Goal: Information Seeking & Learning: Understand process/instructions

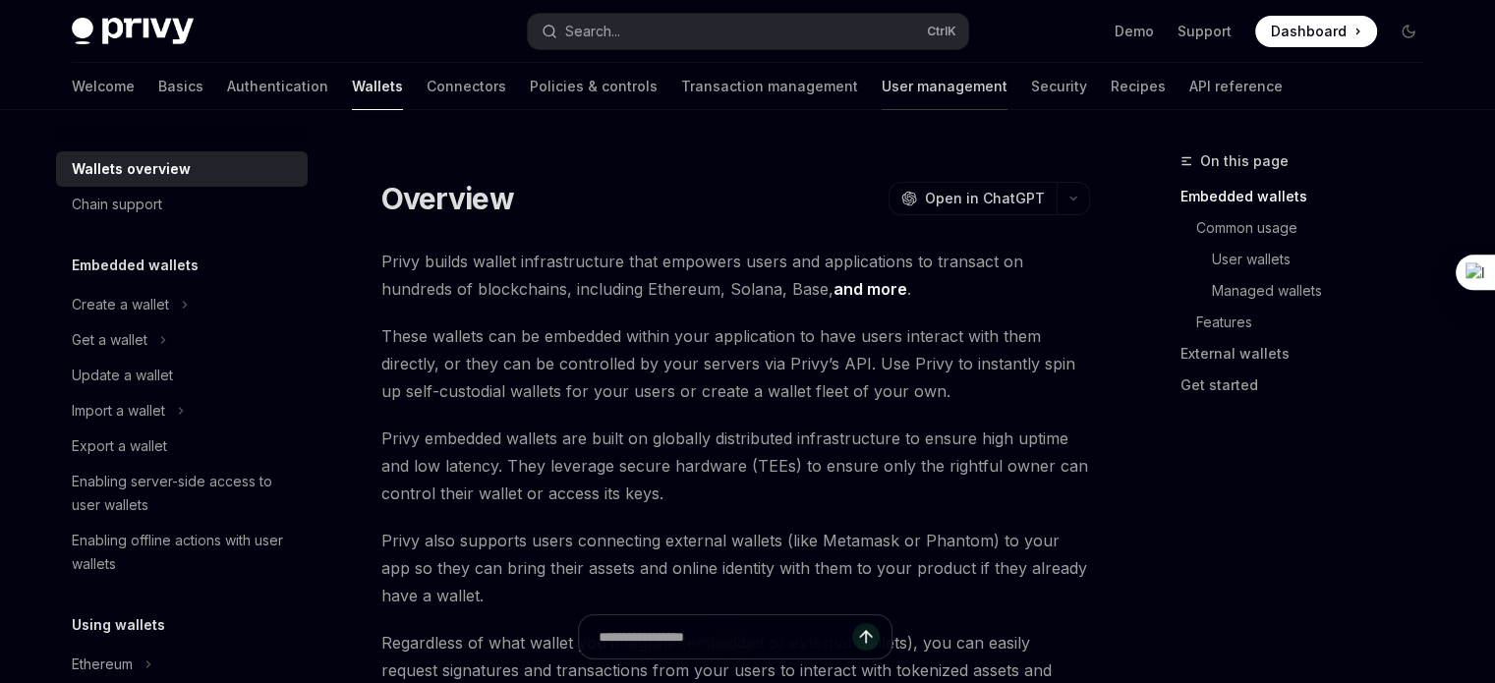
click at [882, 101] on link "User management" at bounding box center [945, 86] width 126 height 47
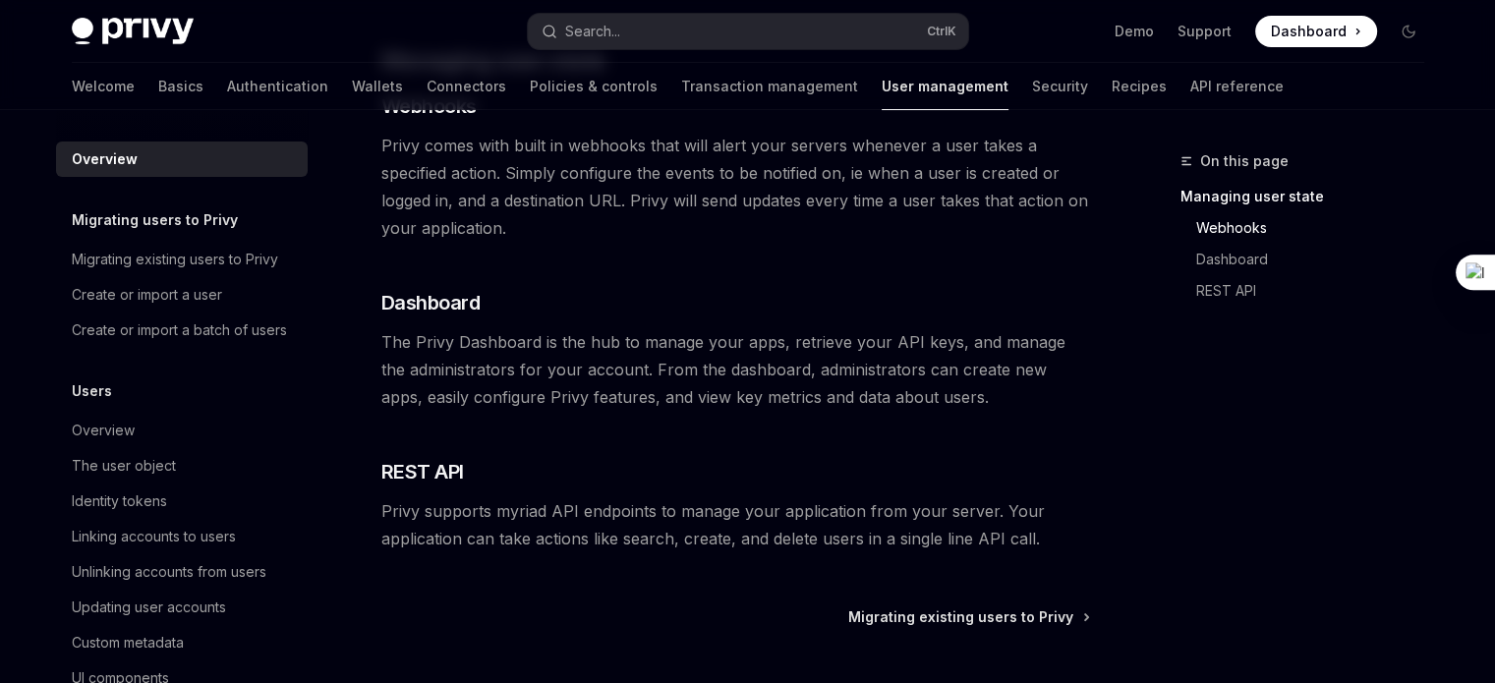
scroll to position [344, 0]
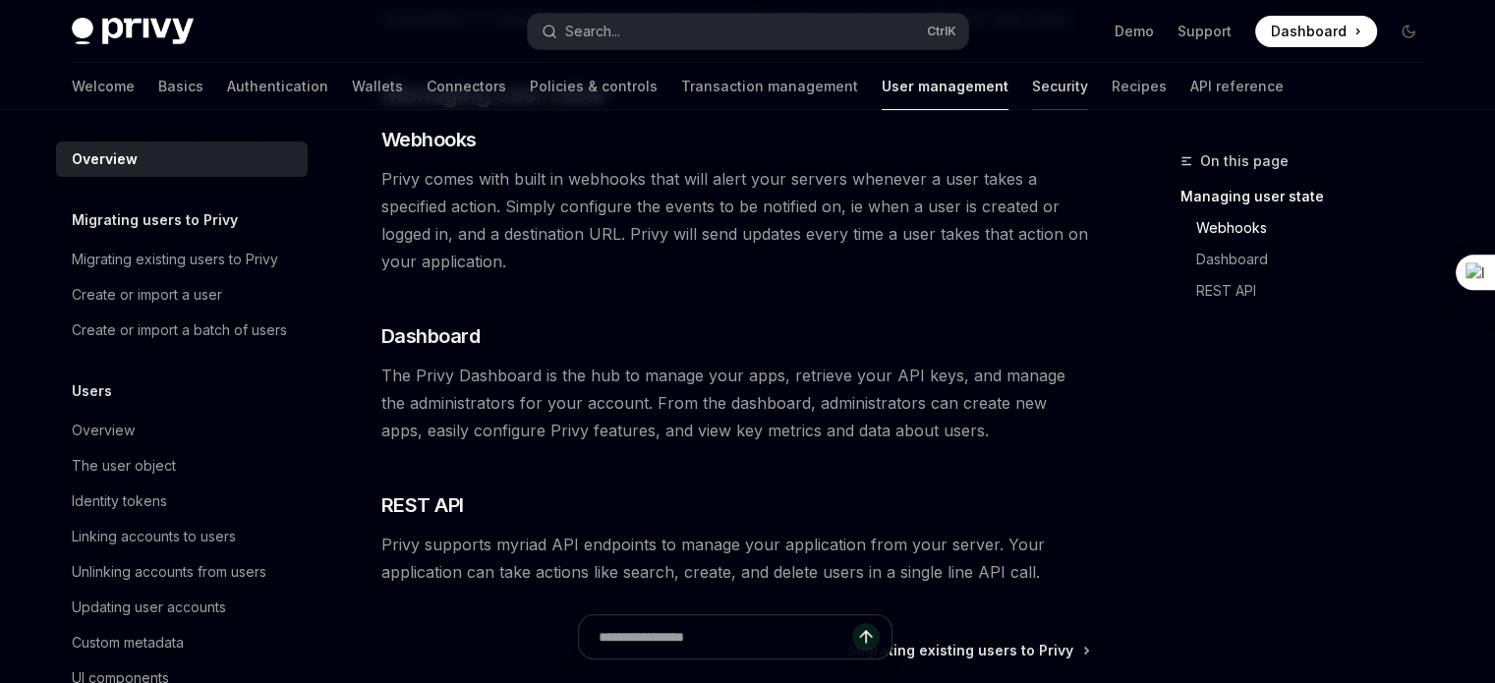
click at [1032, 86] on link "Security" at bounding box center [1060, 86] width 56 height 47
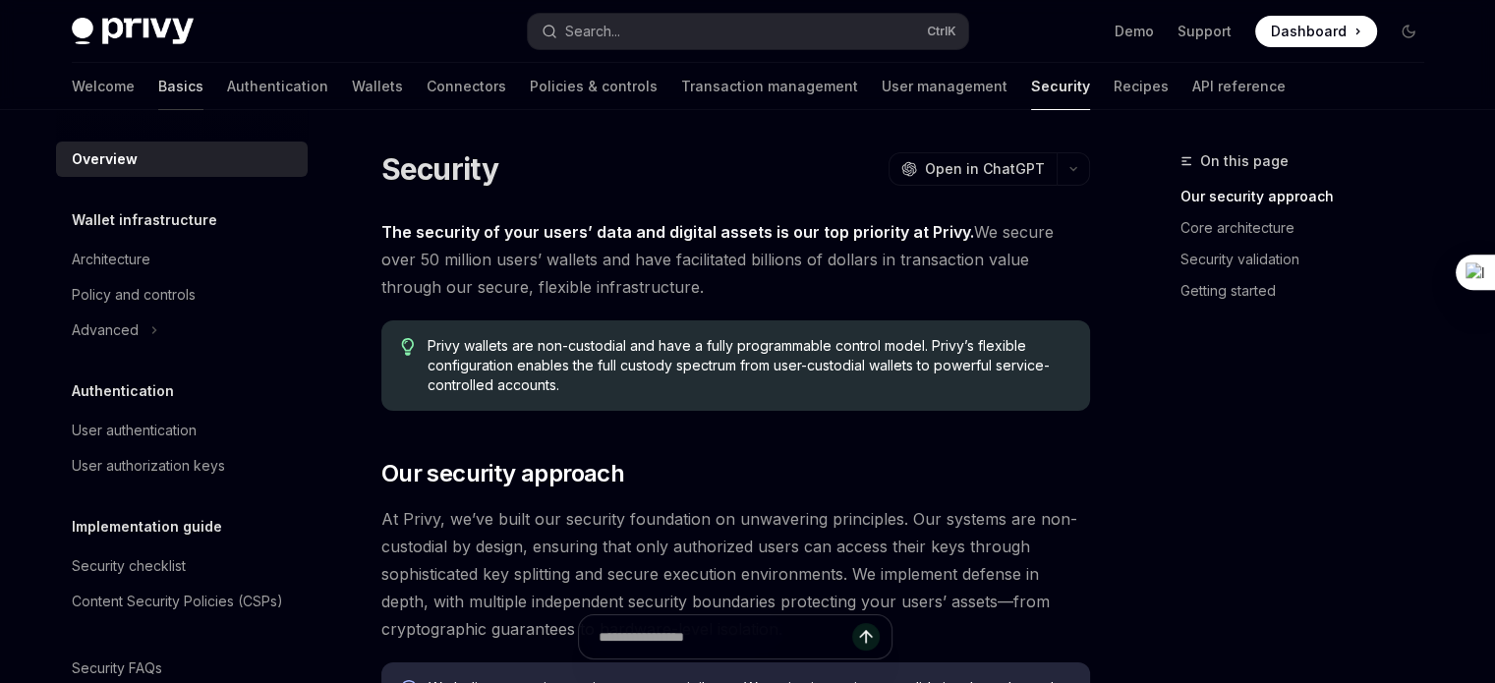
click at [158, 82] on link "Basics" at bounding box center [180, 86] width 45 height 47
type textarea "*"
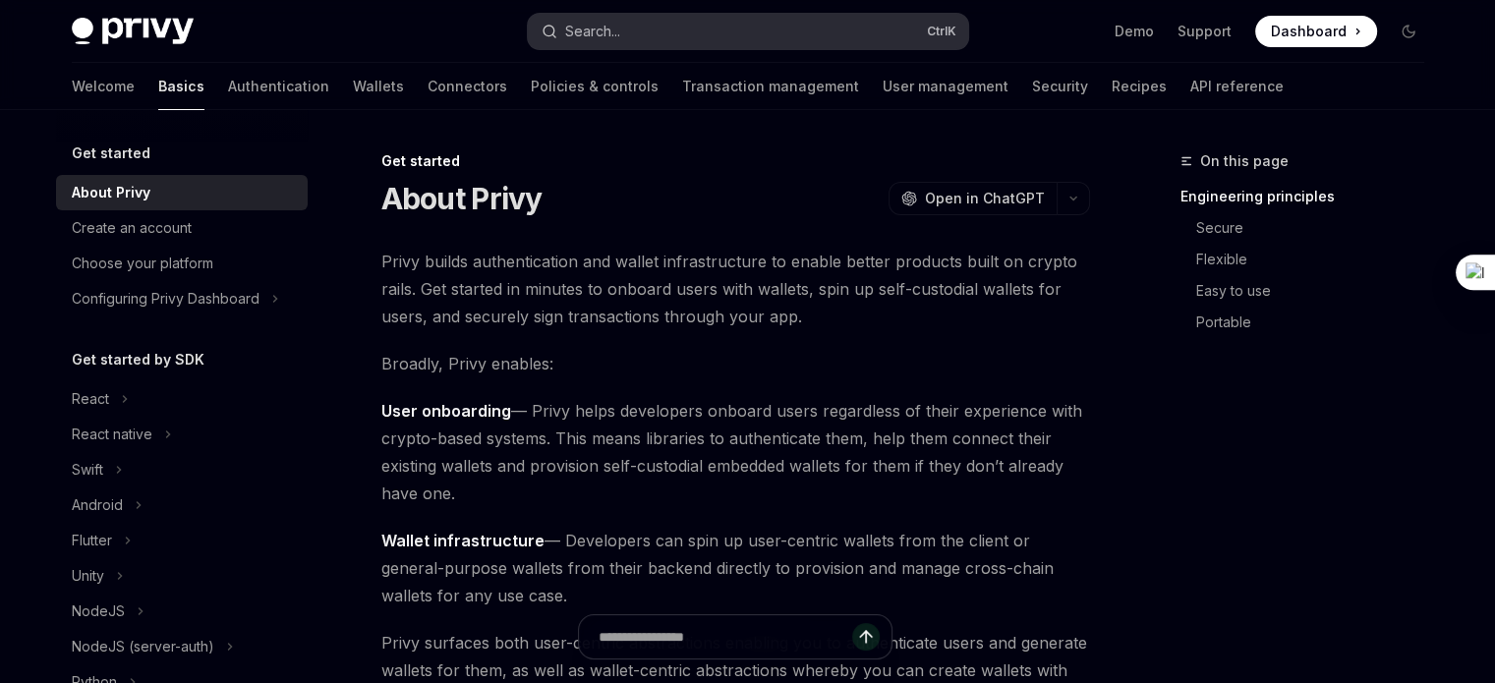
click at [610, 31] on div "Search..." at bounding box center [592, 32] width 55 height 24
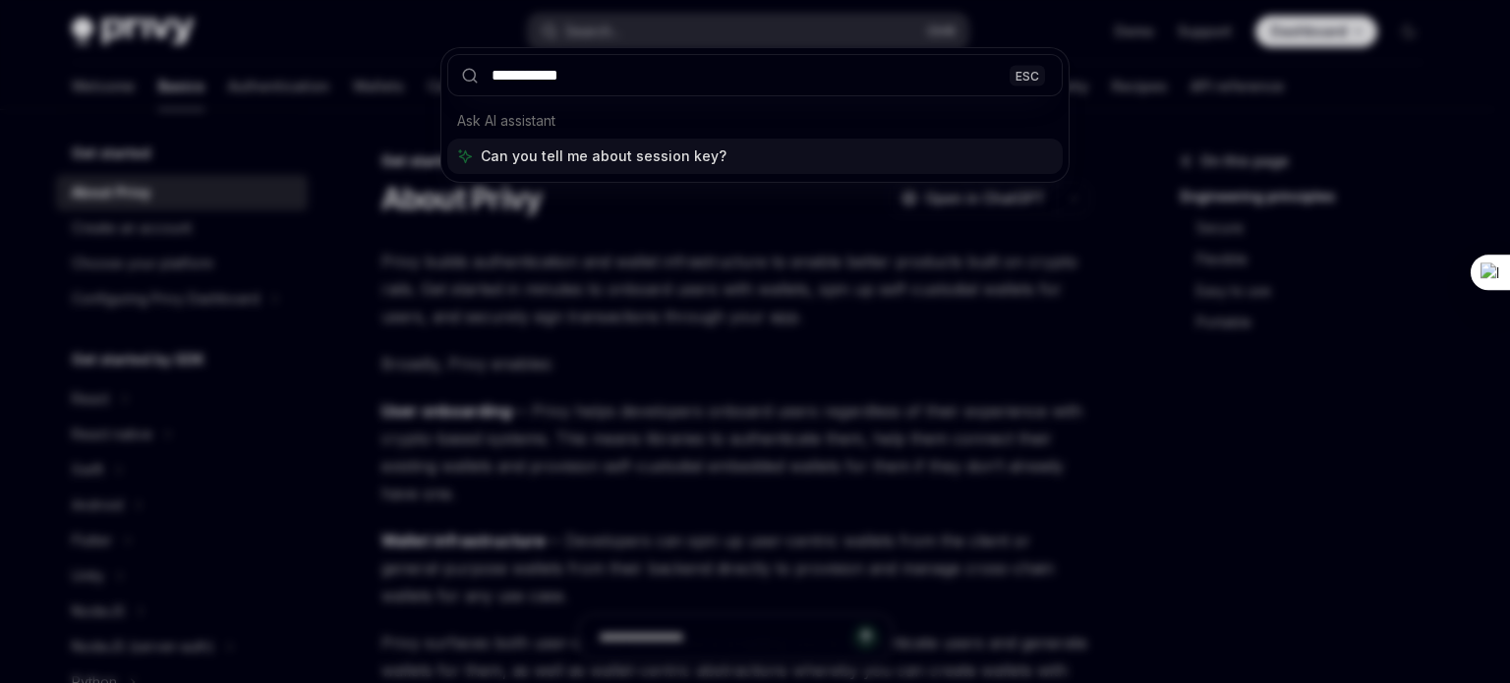
type input "**********"
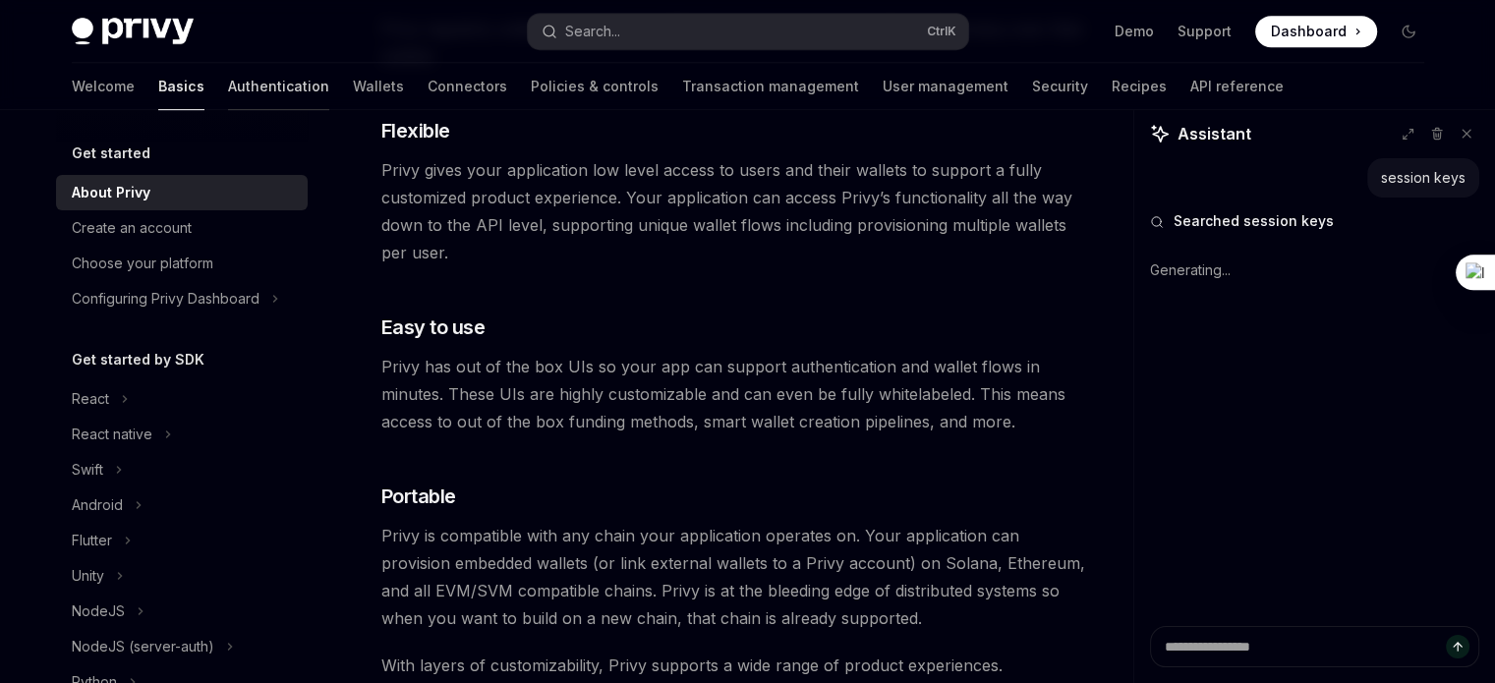
scroll to position [1043, 0]
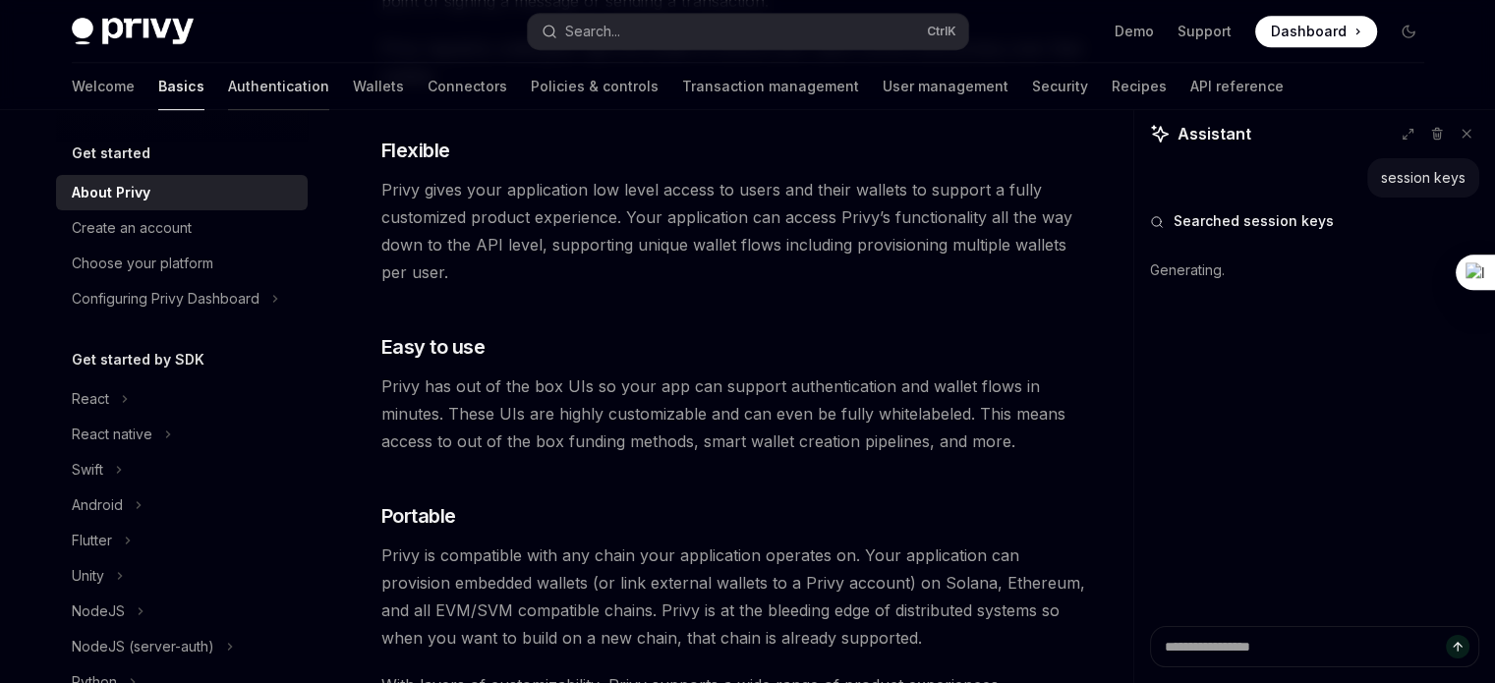
click at [228, 82] on link "Authentication" at bounding box center [278, 86] width 101 height 47
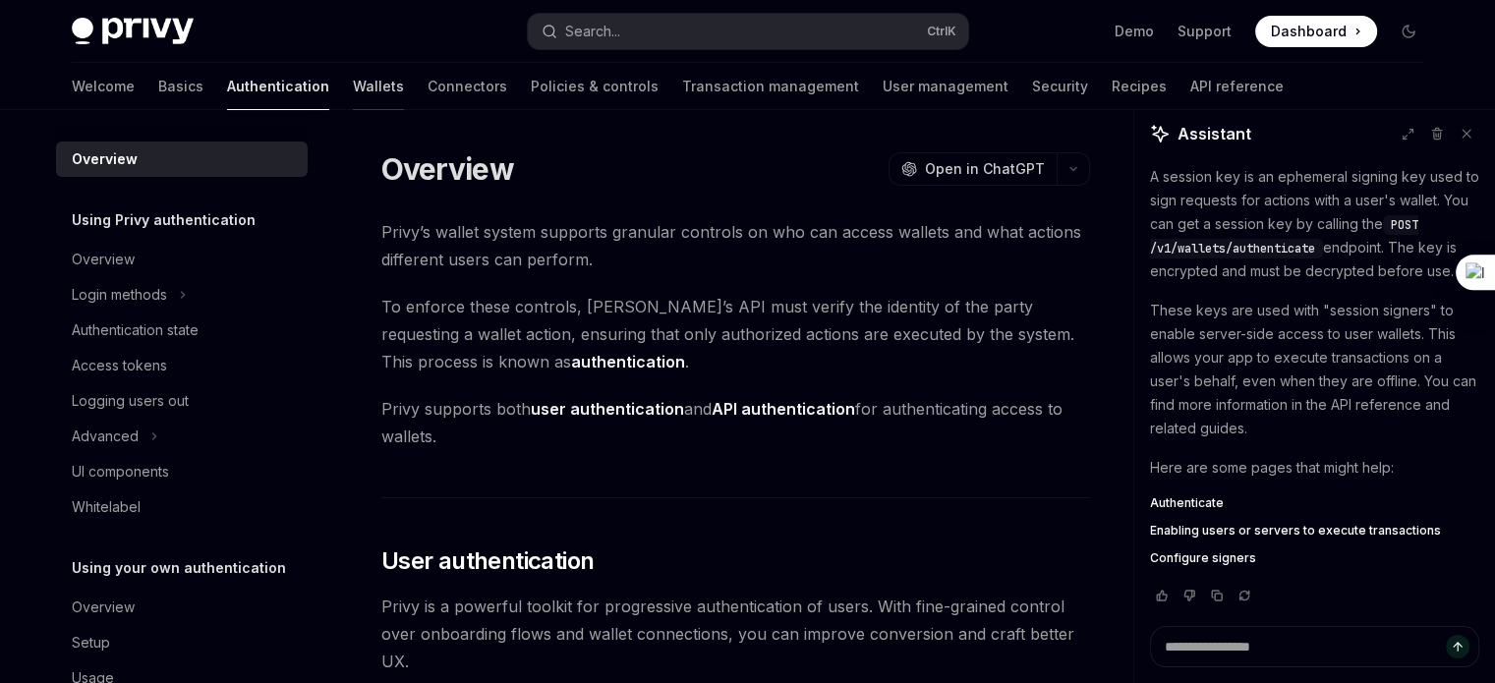
click at [353, 98] on link "Wallets" at bounding box center [378, 86] width 51 height 47
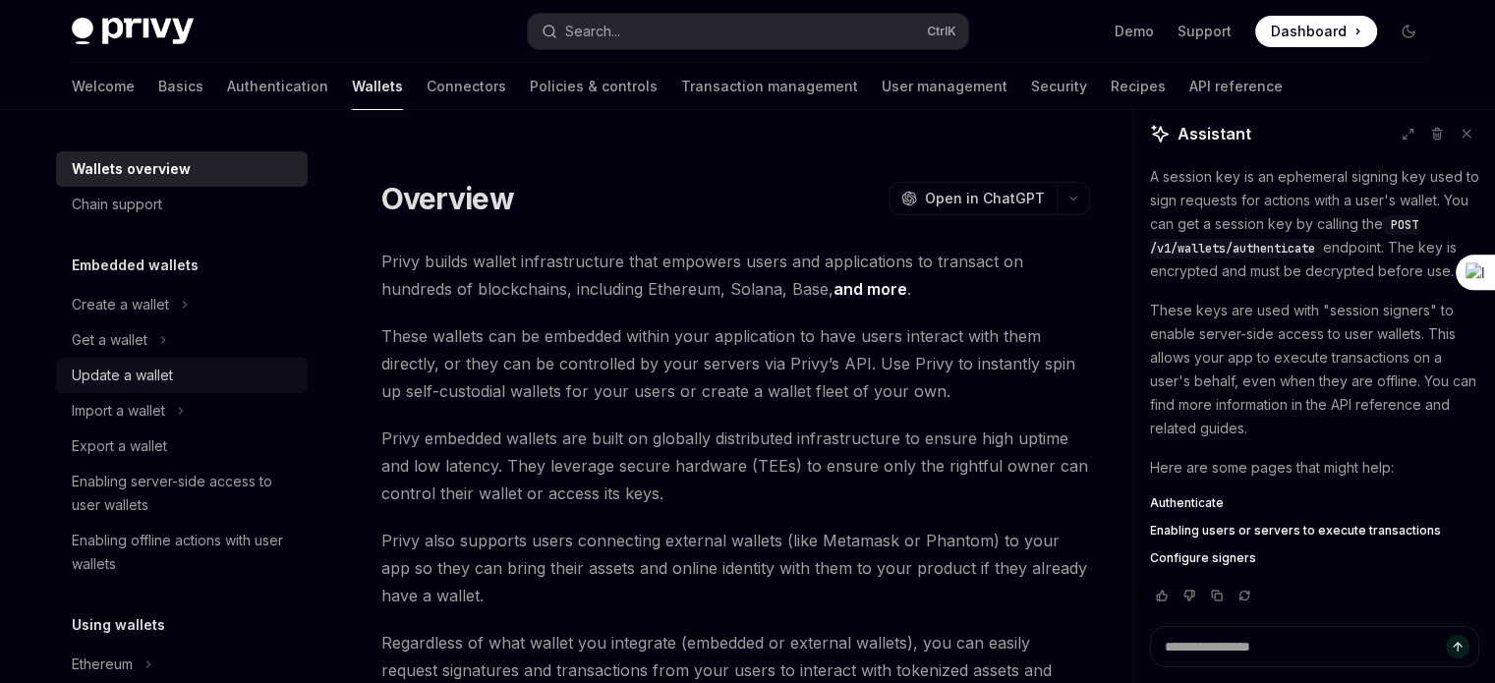
click at [174, 378] on div "Update a wallet" at bounding box center [184, 376] width 224 height 24
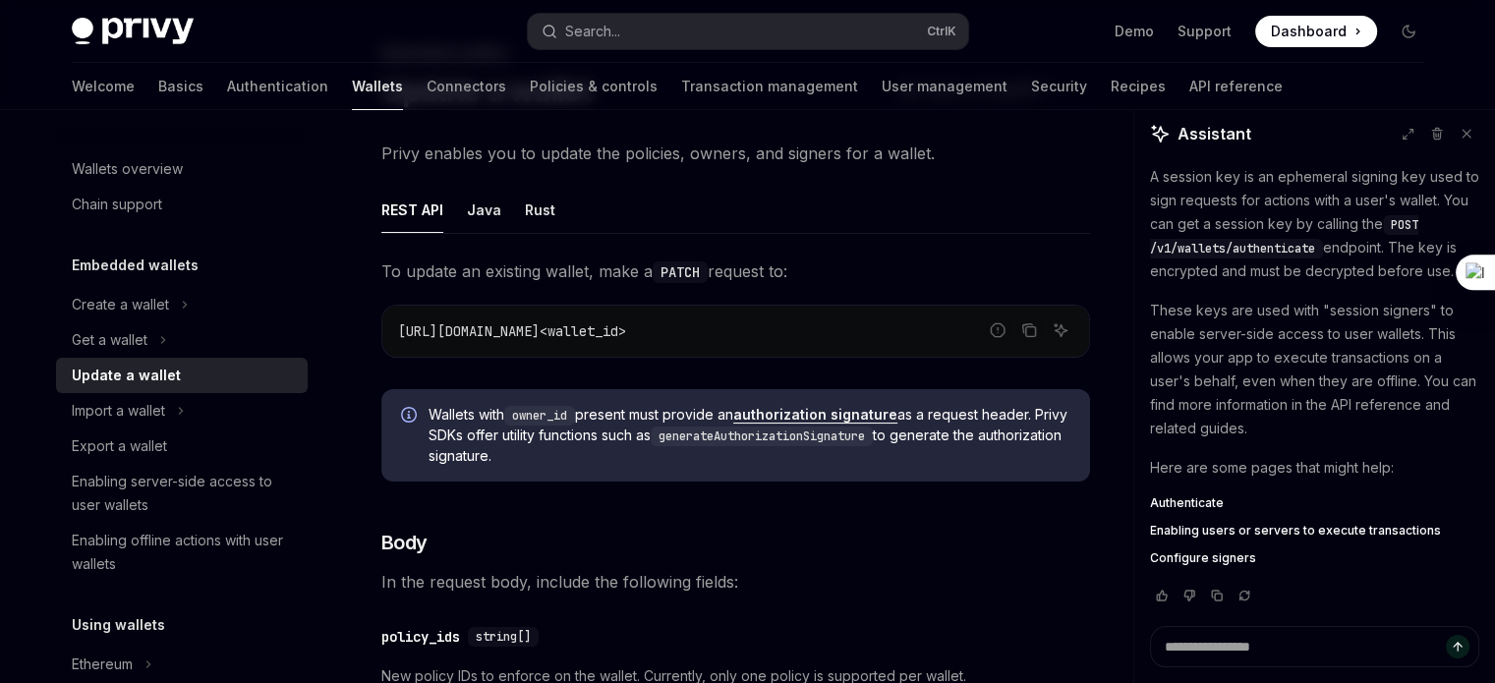
scroll to position [109, 0]
click at [481, 209] on button "Java" at bounding box center [484, 209] width 34 height 46
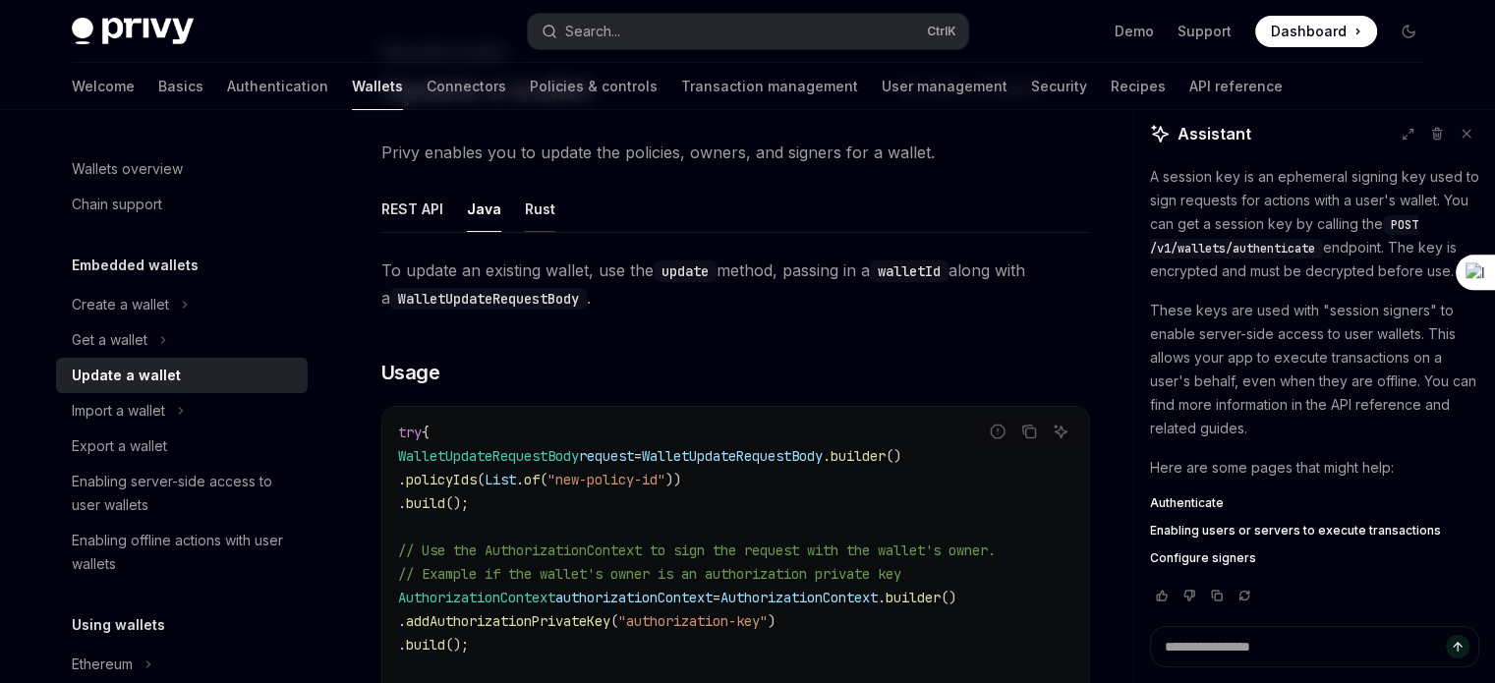
click at [531, 212] on button "Rust" at bounding box center [540, 209] width 30 height 46
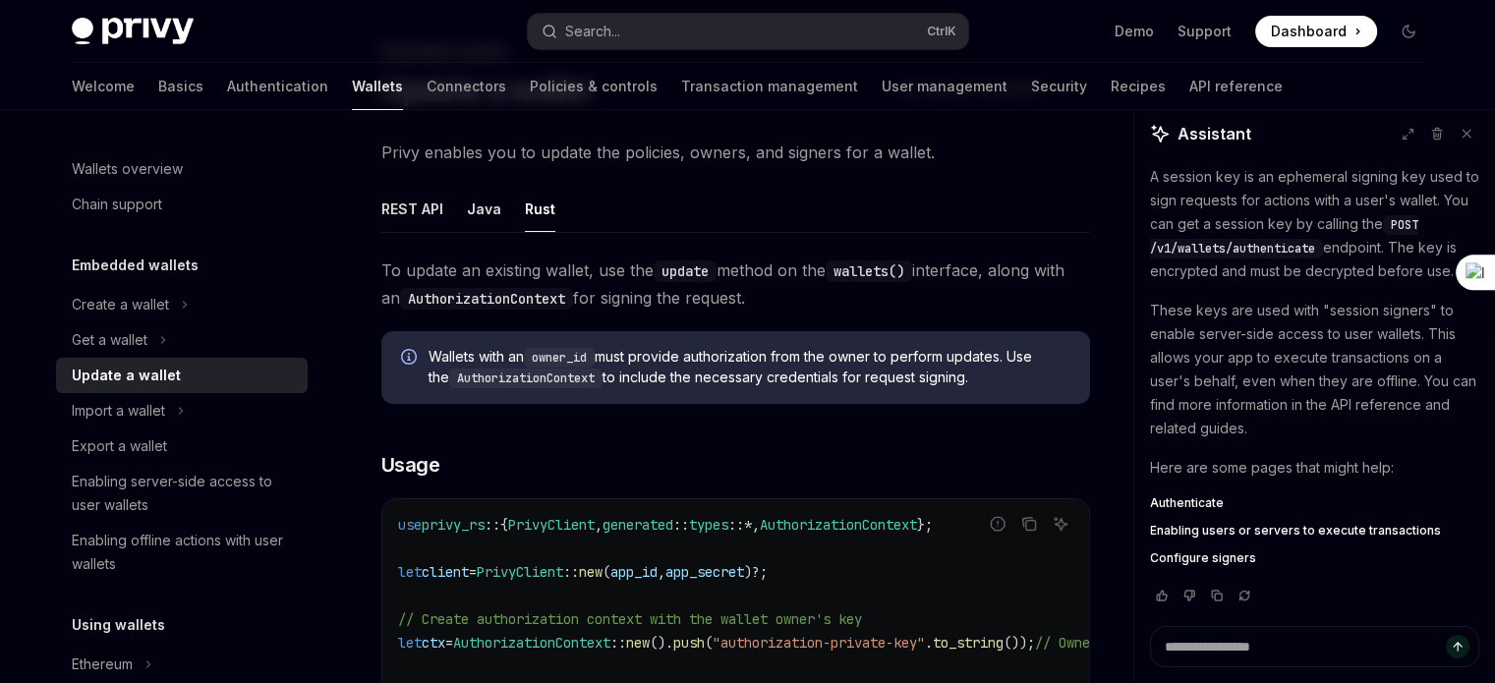
click at [408, 216] on button "REST API" at bounding box center [412, 209] width 62 height 46
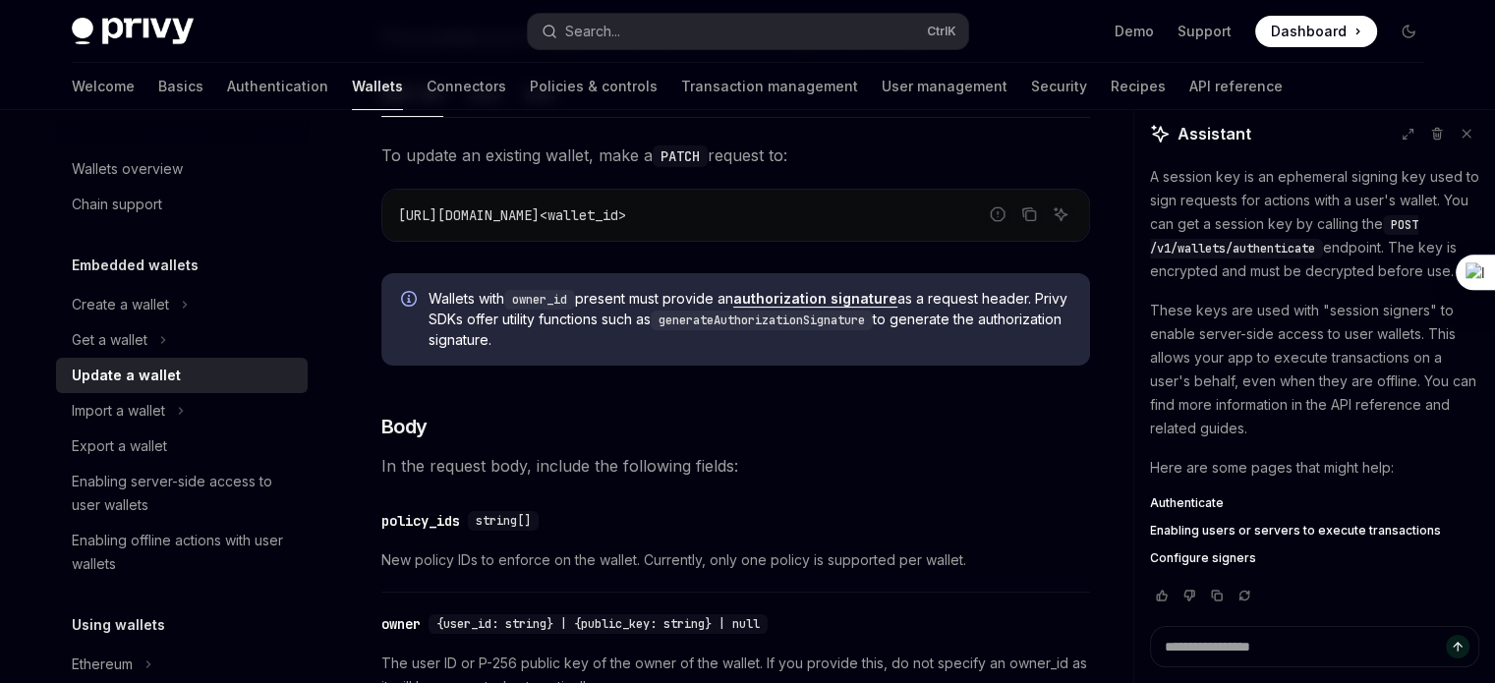
scroll to position [245, 0]
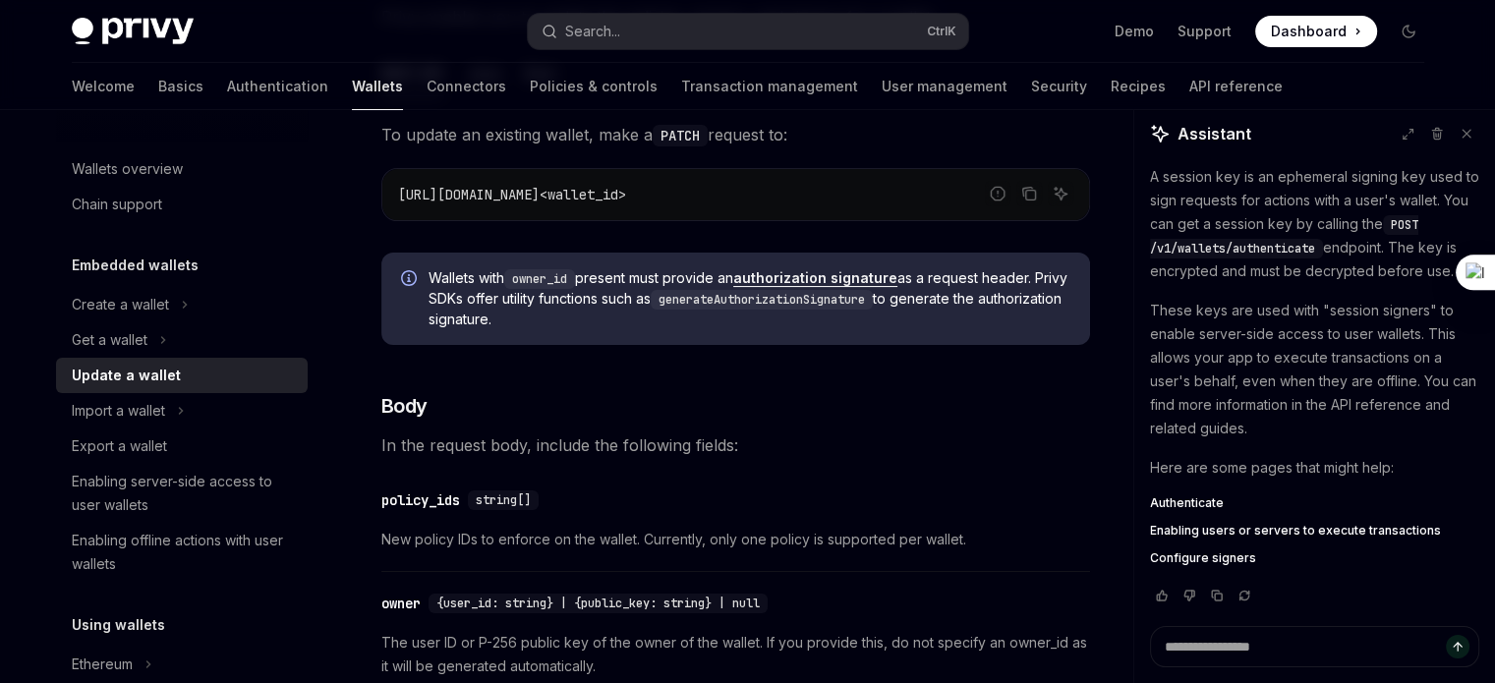
drag, startPoint x: 408, startPoint y: 216, endPoint x: 947, endPoint y: 420, distance: 576.7
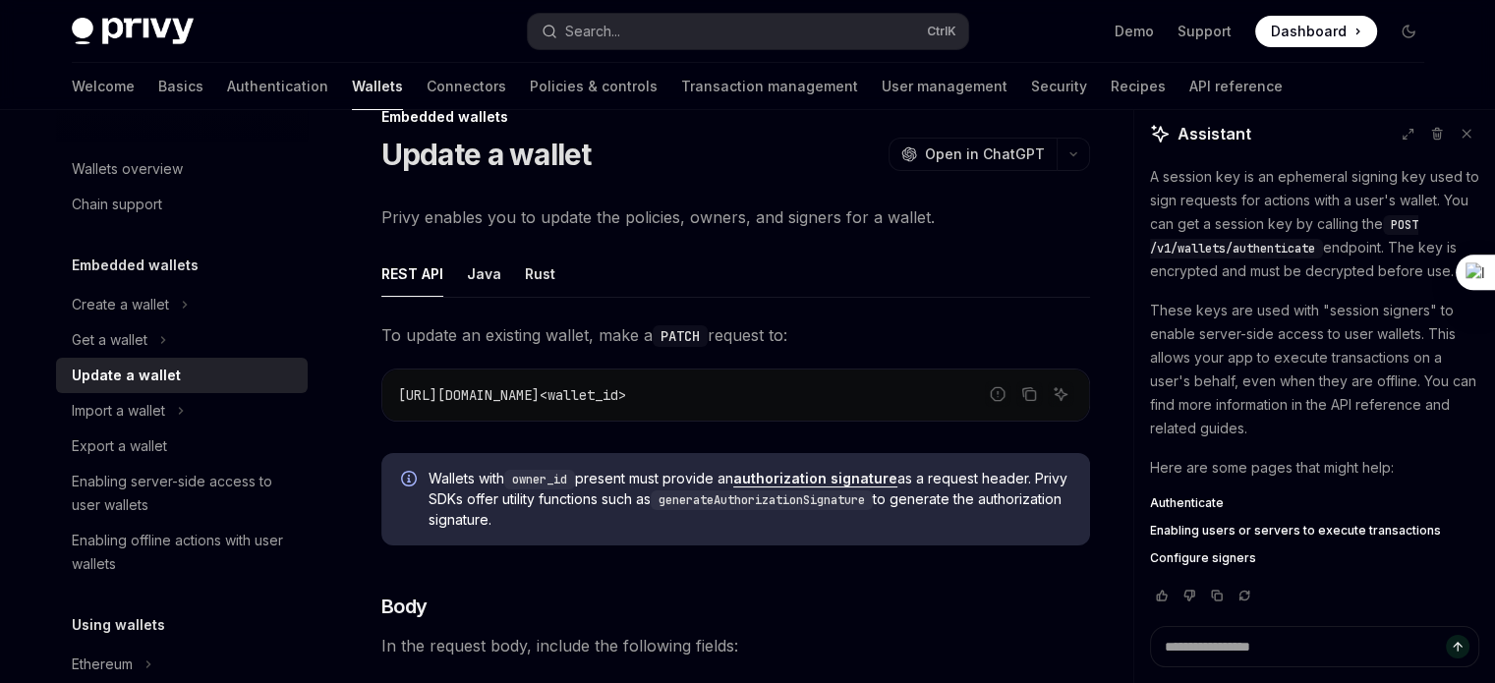
scroll to position [19, 0]
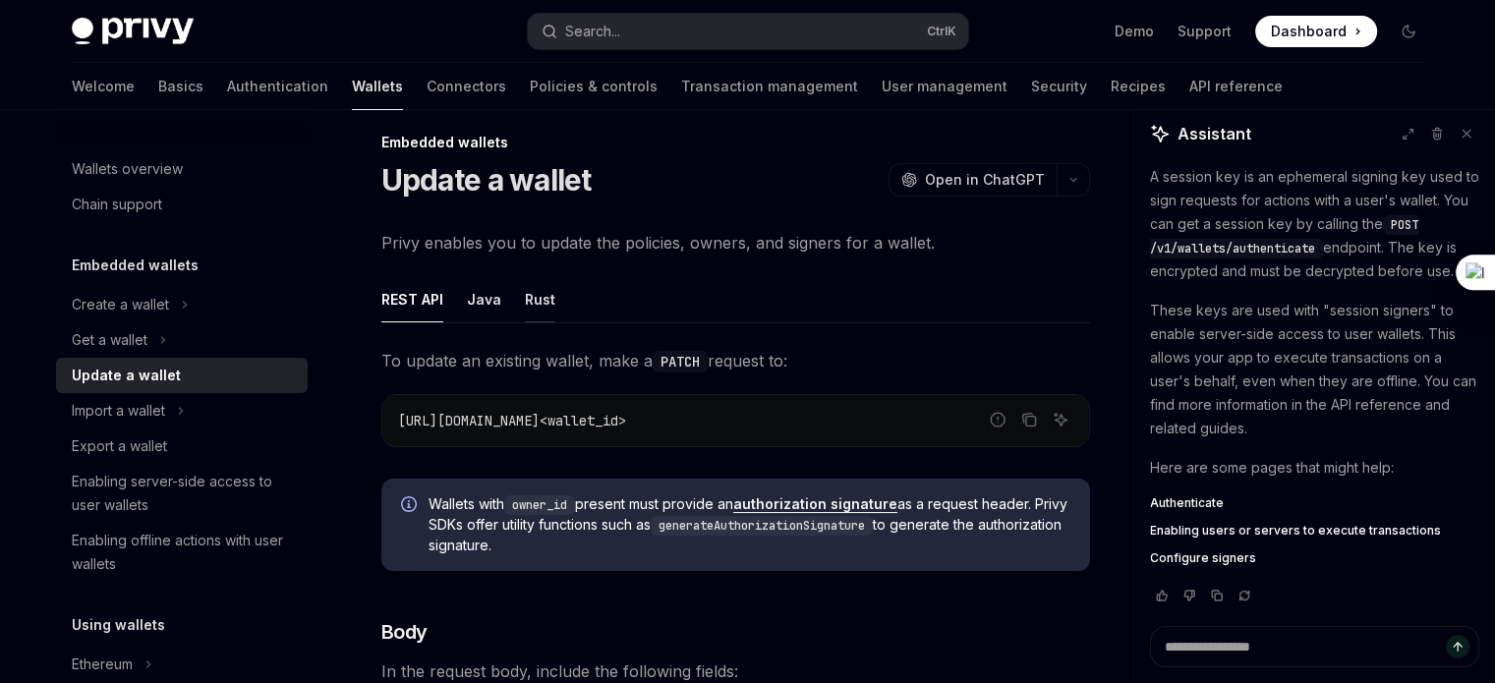
click at [525, 296] on button "Rust" at bounding box center [540, 299] width 30 height 46
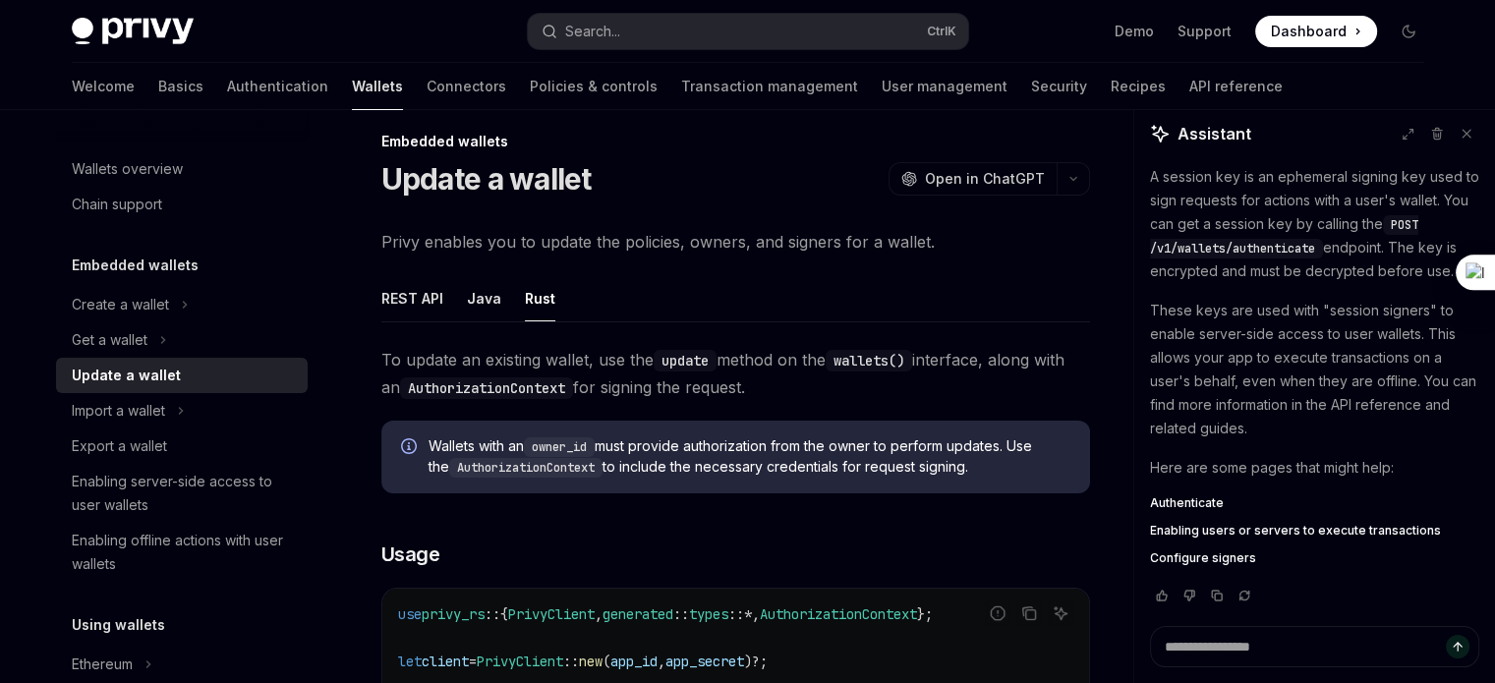
scroll to position [16, 0]
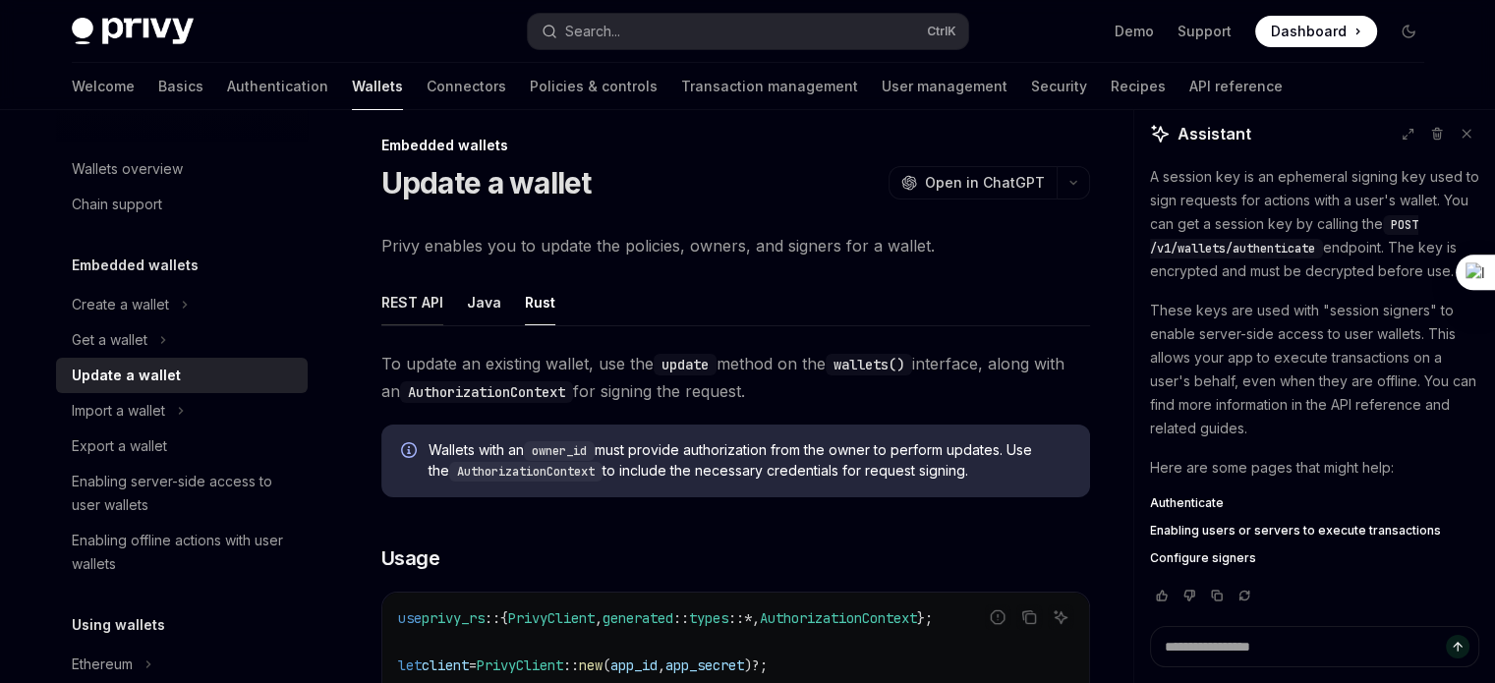
click at [389, 288] on button "REST API" at bounding box center [412, 302] width 62 height 46
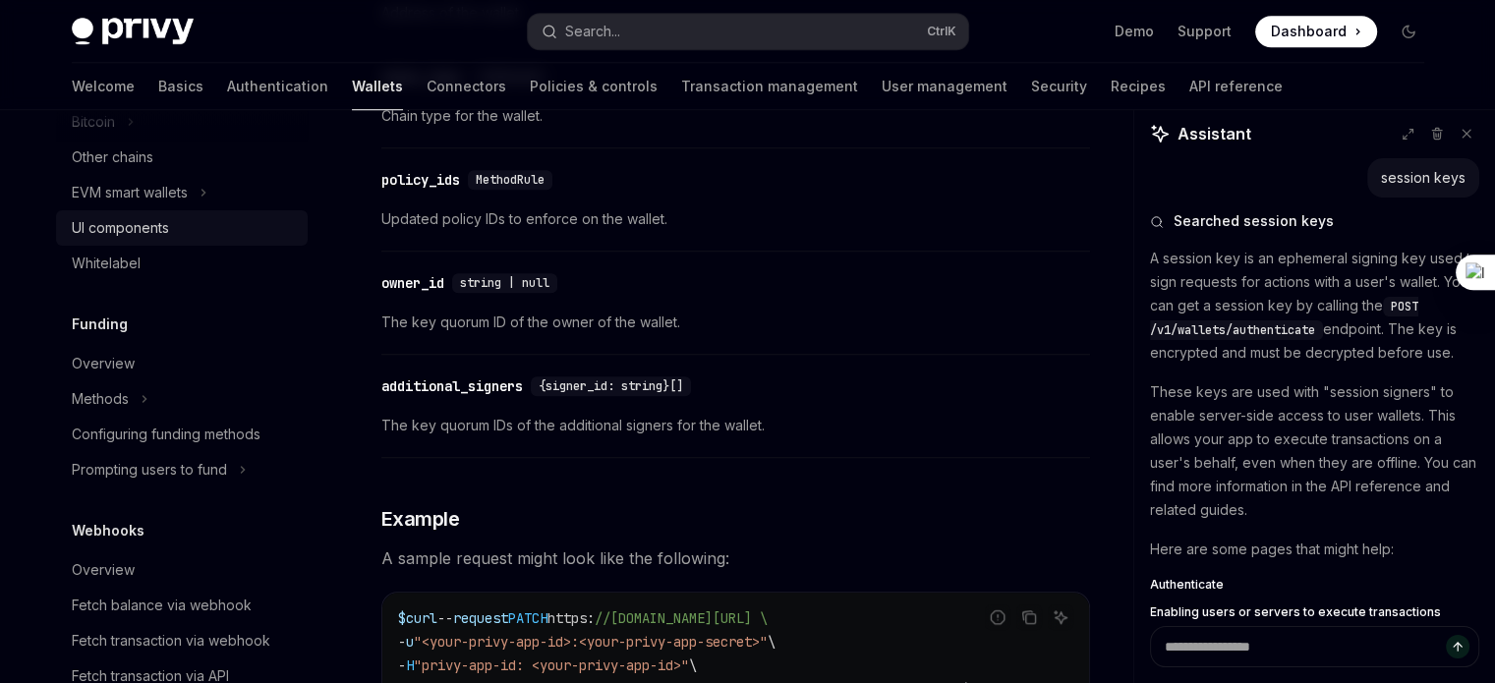
scroll to position [718, 0]
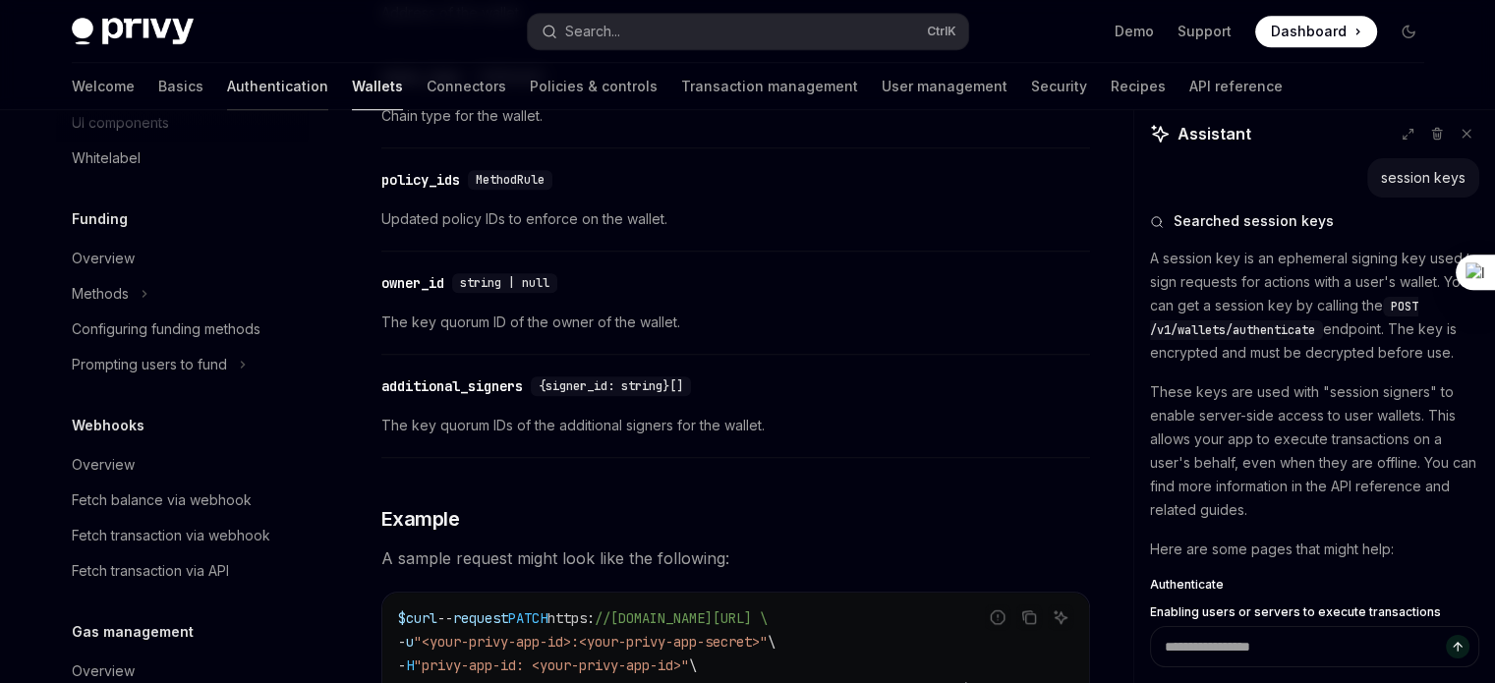
click at [227, 74] on link "Authentication" at bounding box center [277, 86] width 101 height 47
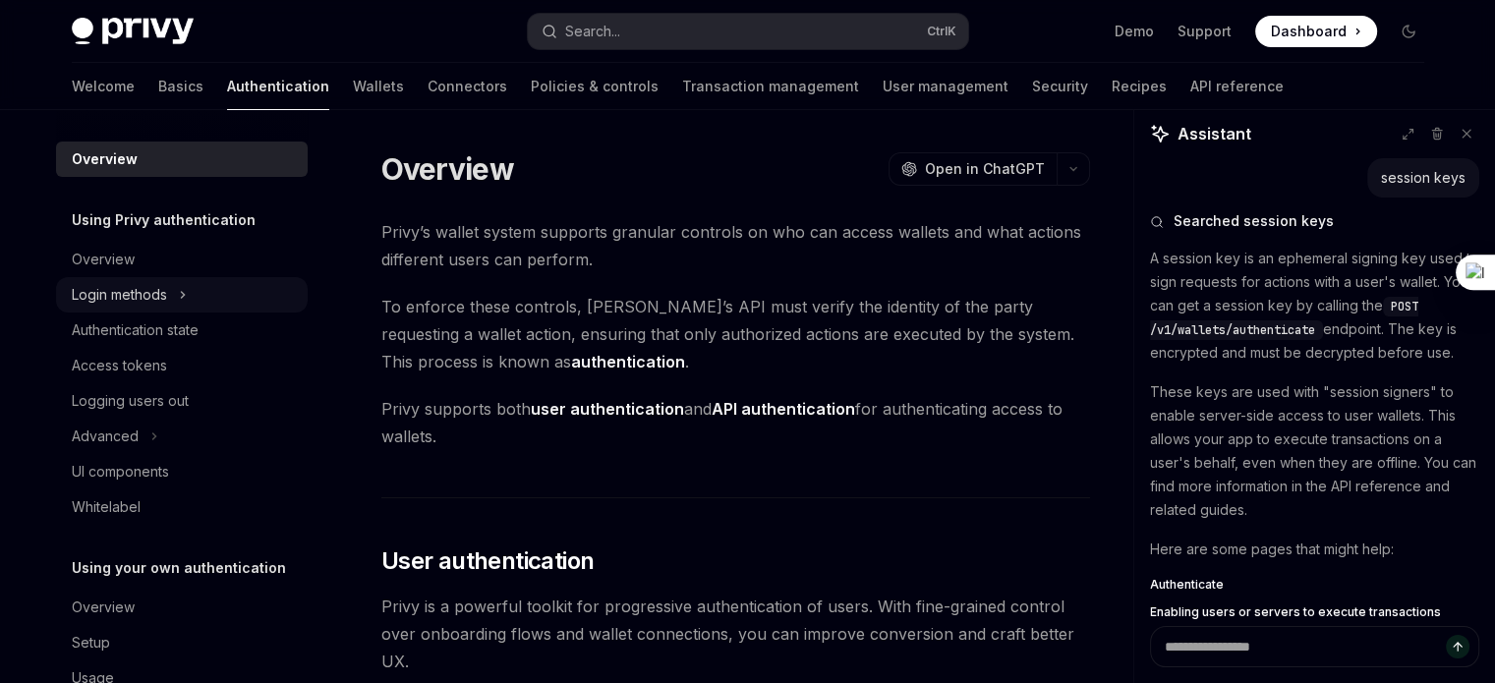
click at [177, 296] on button "Login methods" at bounding box center [182, 294] width 252 height 35
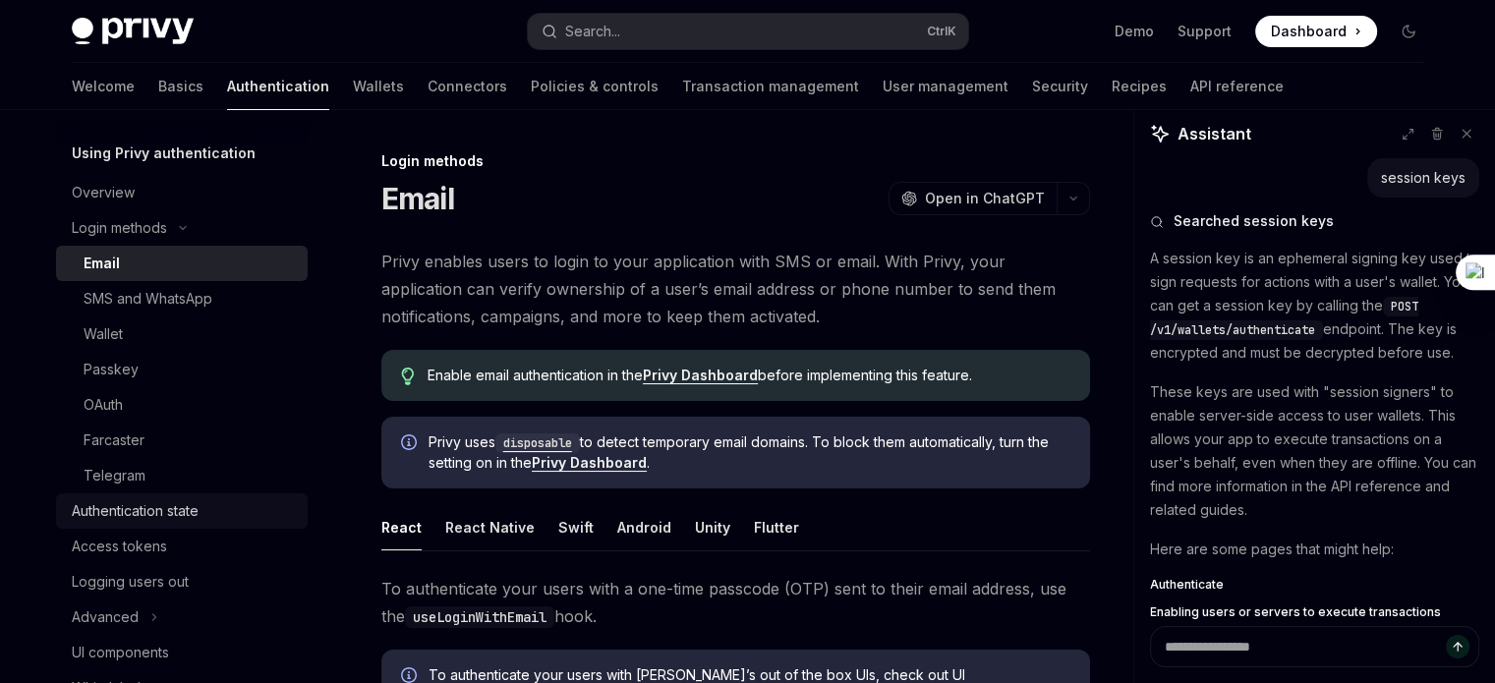
scroll to position [75, 0]
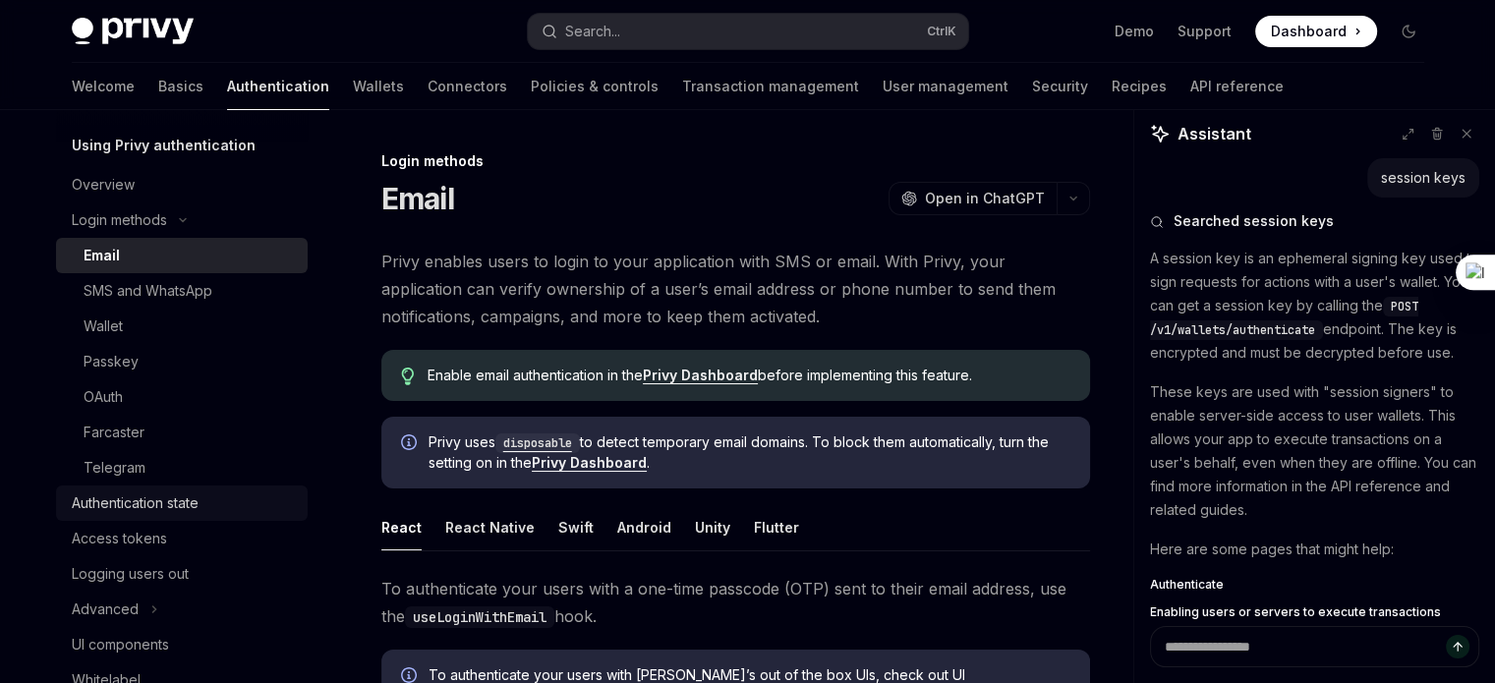
click at [170, 504] on div "Authentication state" at bounding box center [135, 503] width 127 height 24
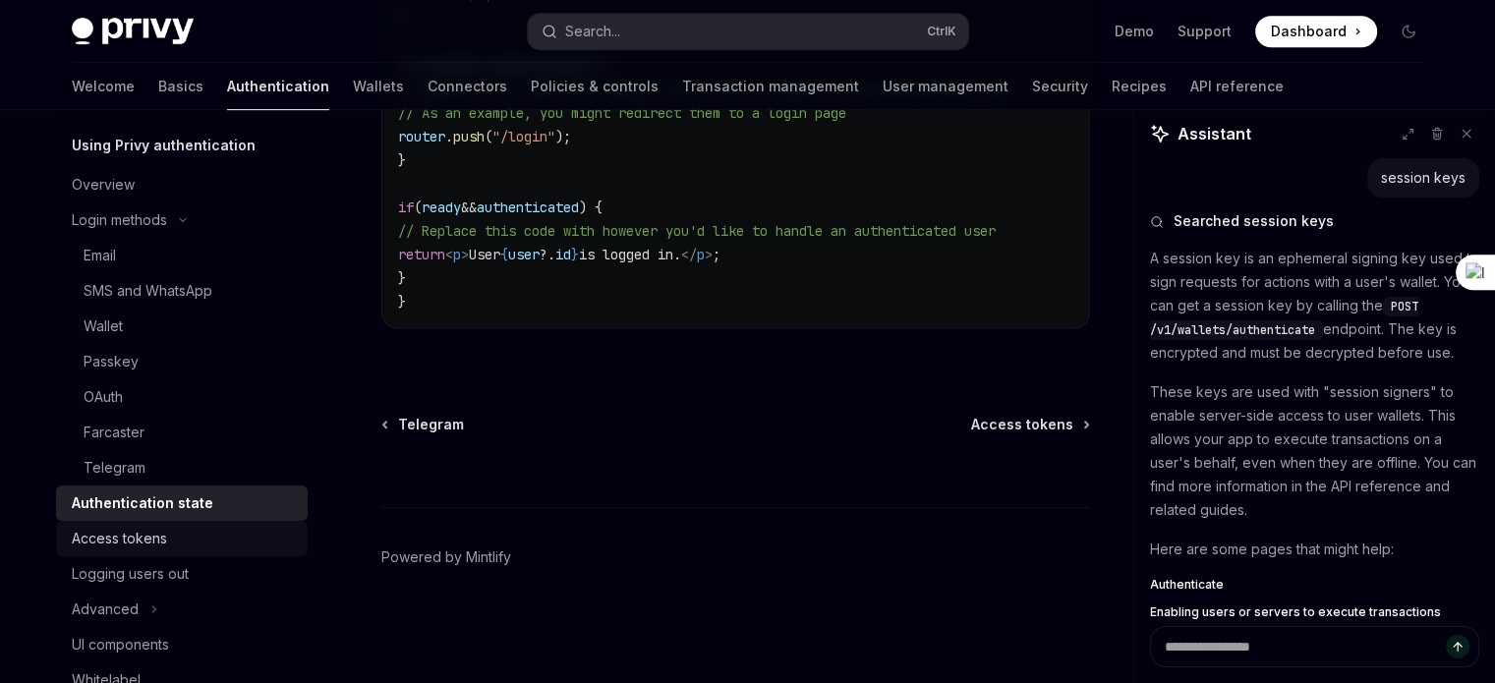
scroll to position [299, 0]
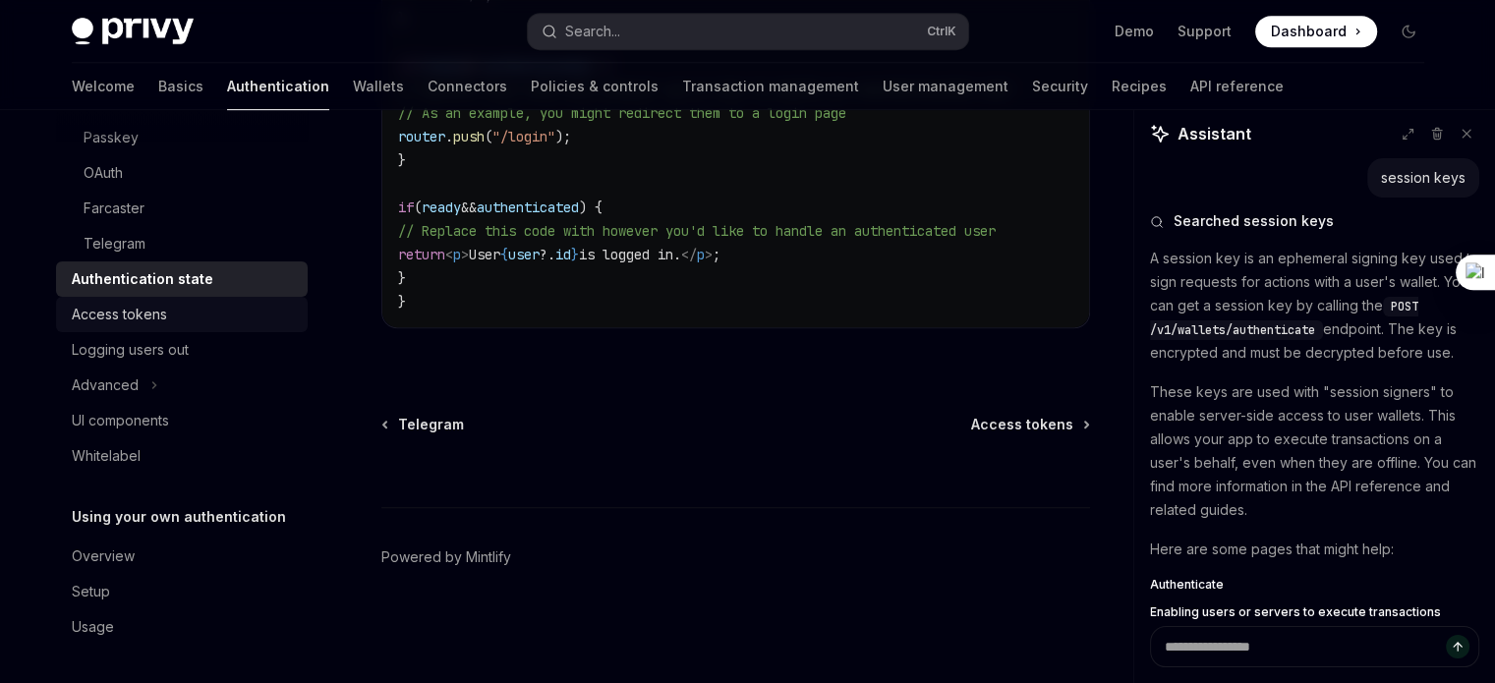
click at [145, 318] on div "Access tokens" at bounding box center [119, 315] width 95 height 24
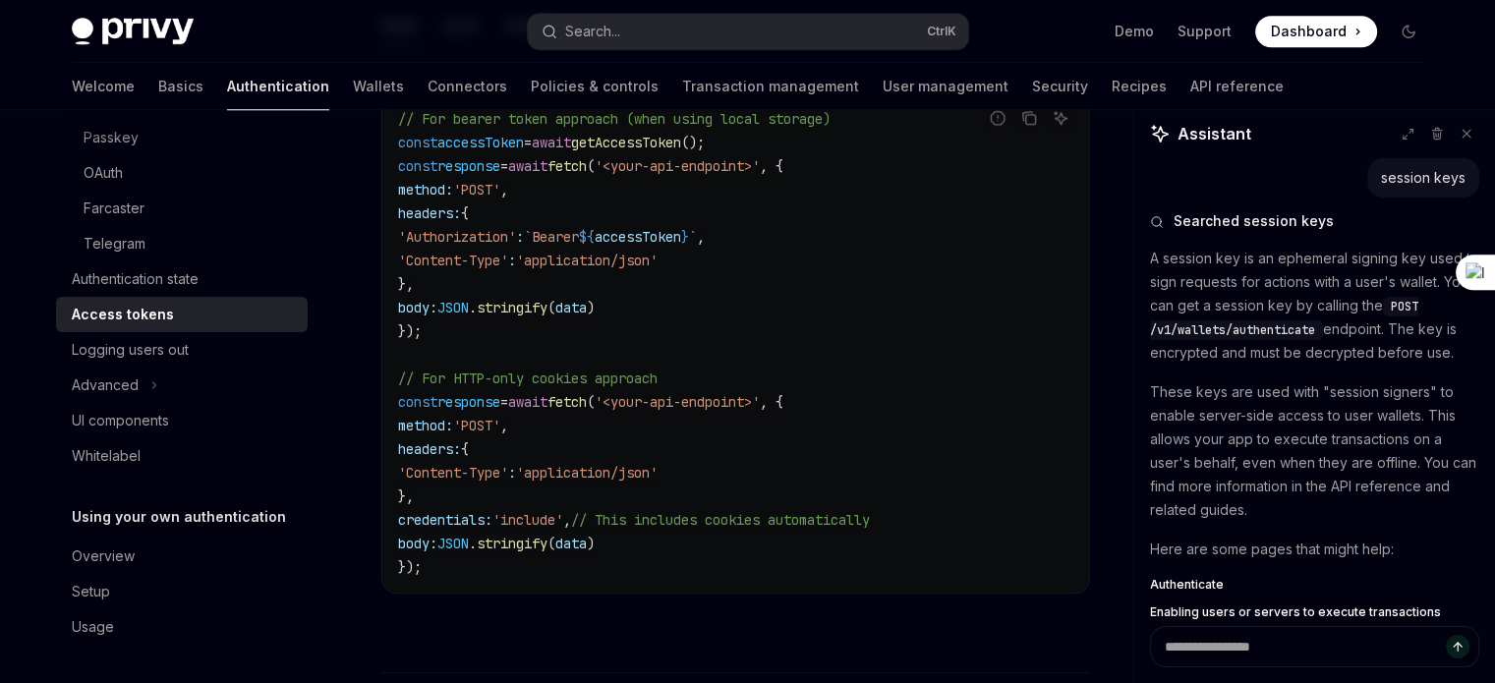
scroll to position [82, 0]
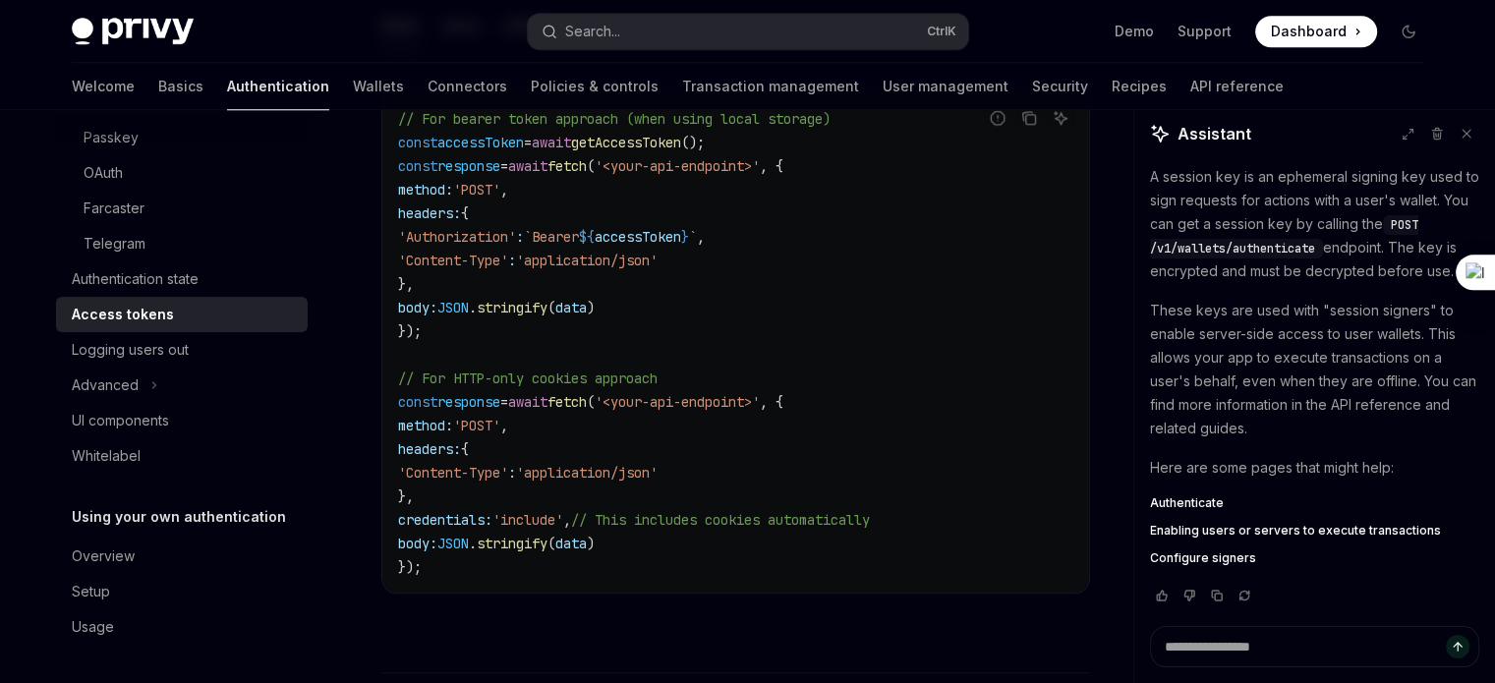
click at [1201, 498] on span "Authenticate" at bounding box center [1187, 503] width 74 height 16
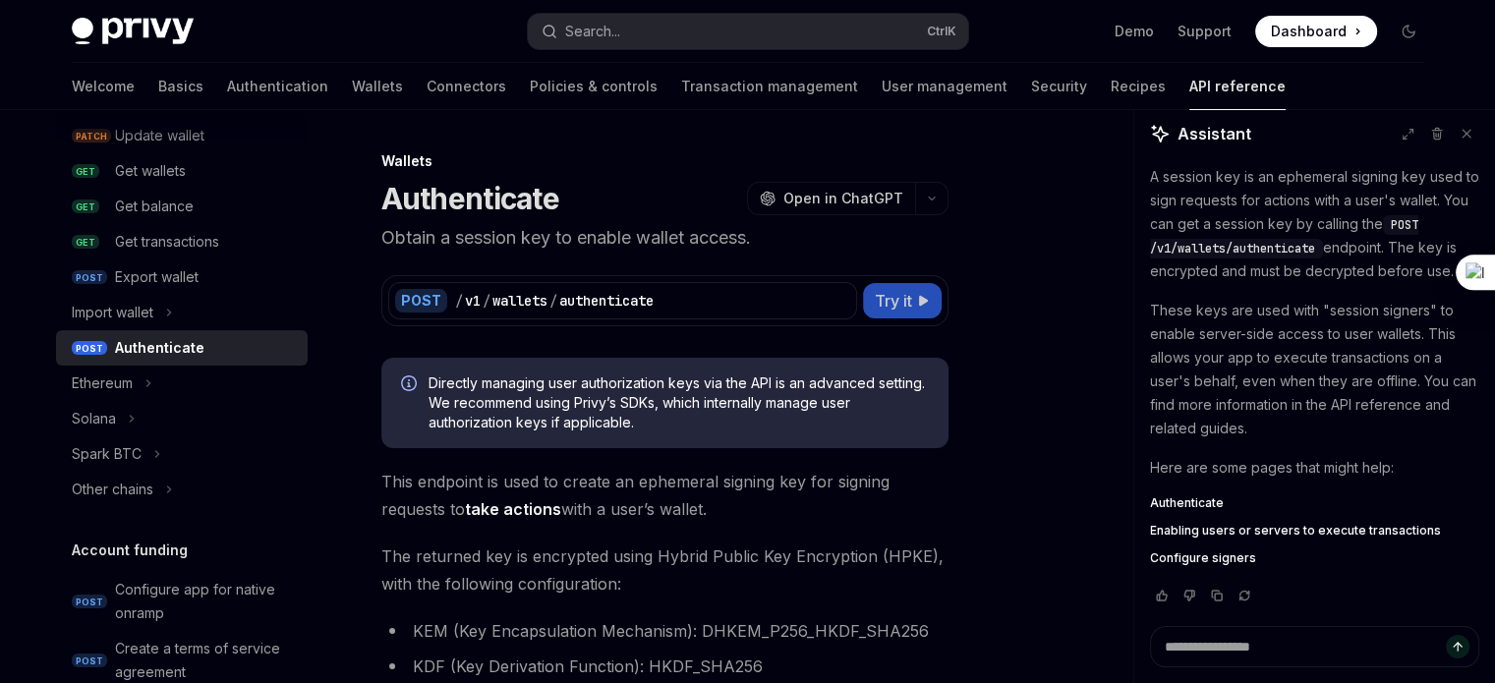
click at [885, 306] on span "Try it" at bounding box center [893, 301] width 37 height 24
type textarea "*"
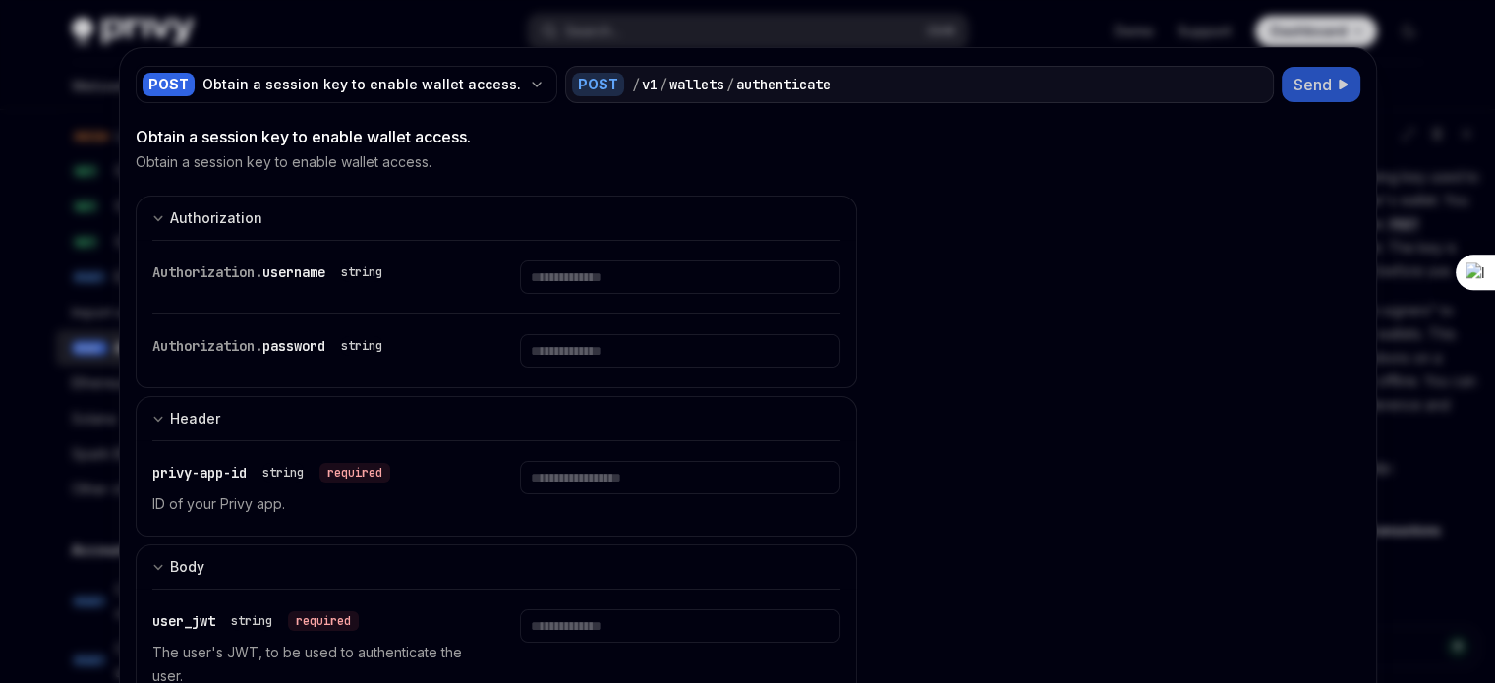
click at [1293, 93] on span "Send" at bounding box center [1312, 85] width 38 height 24
click at [666, 278] on input "Enter username" at bounding box center [680, 276] width 320 height 33
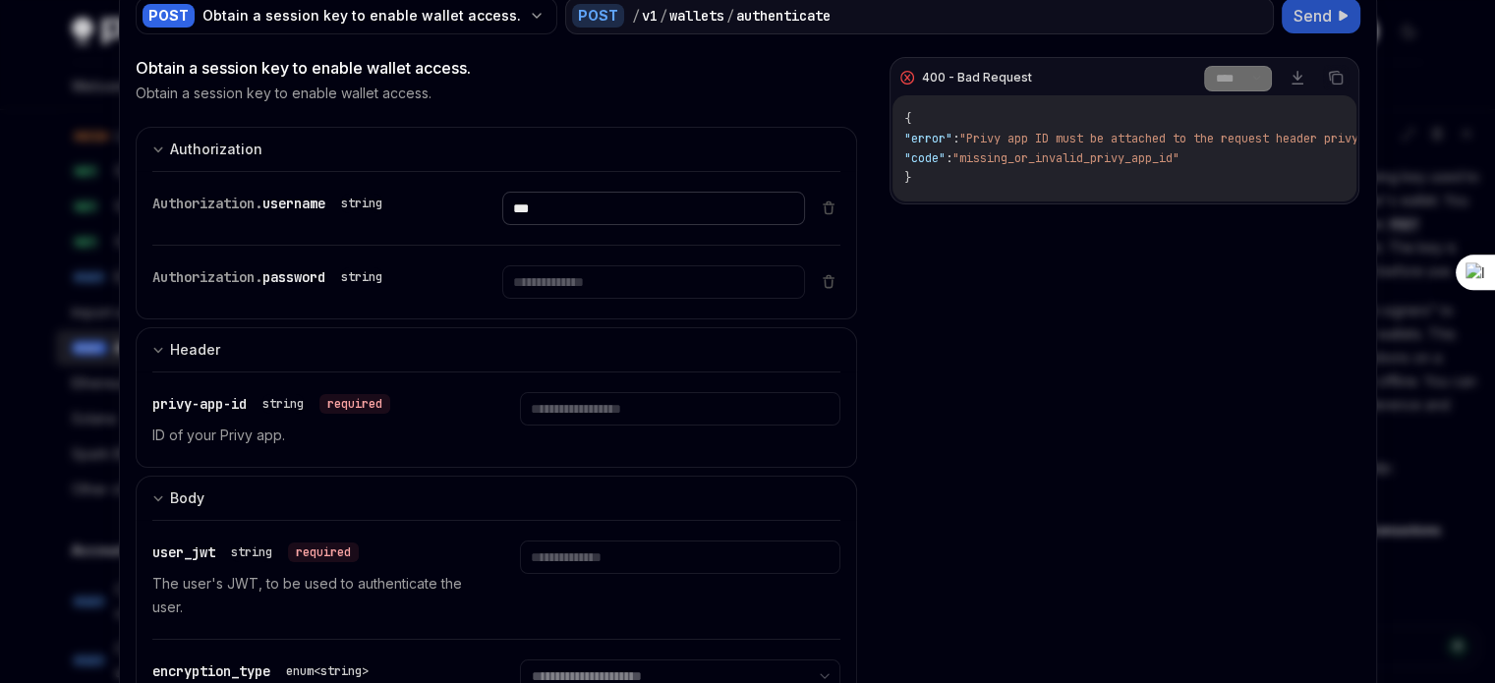
scroll to position [154, 0]
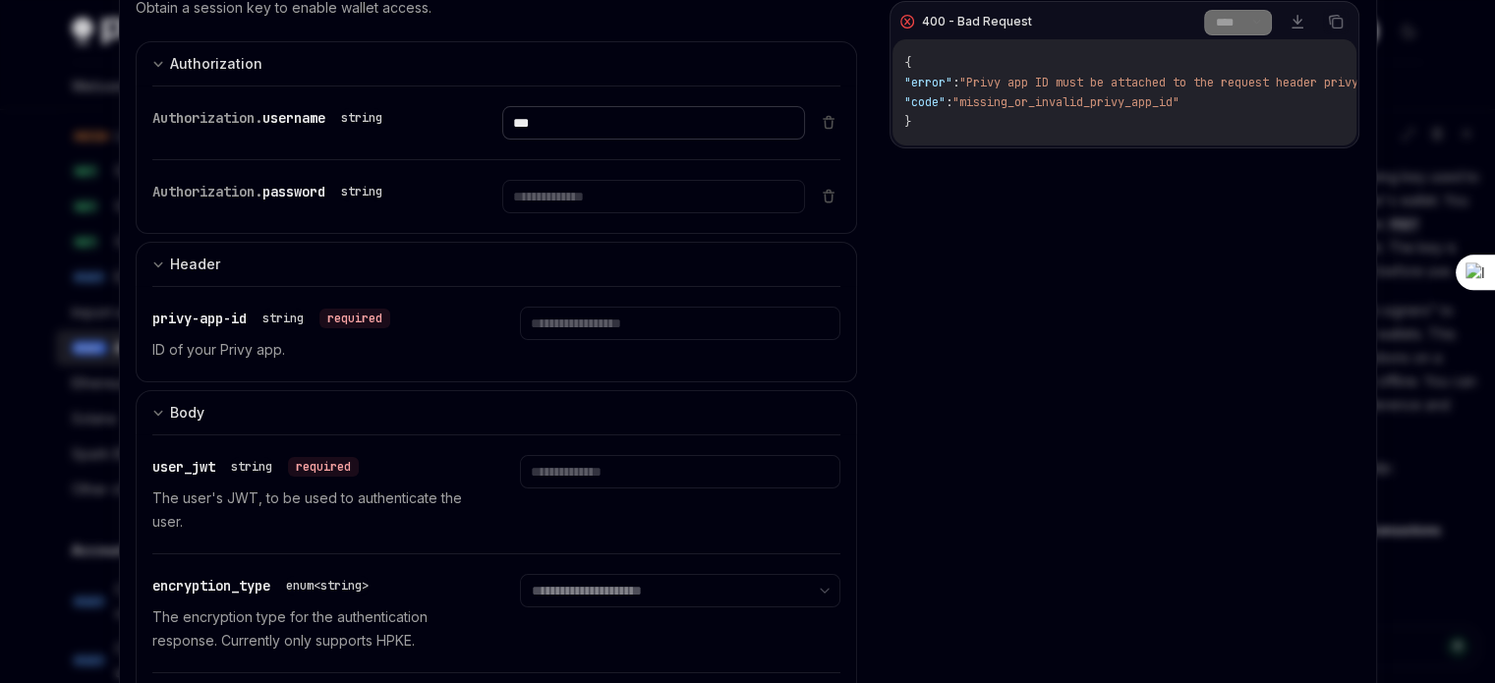
type input "***"
click at [609, 215] on div "Authorization. password string" at bounding box center [479, 196] width 654 height 73
click at [575, 187] on input "Enter password" at bounding box center [653, 196] width 303 height 33
type input "******"
click at [600, 321] on input "Enter privy-app-id" at bounding box center [680, 323] width 320 height 33
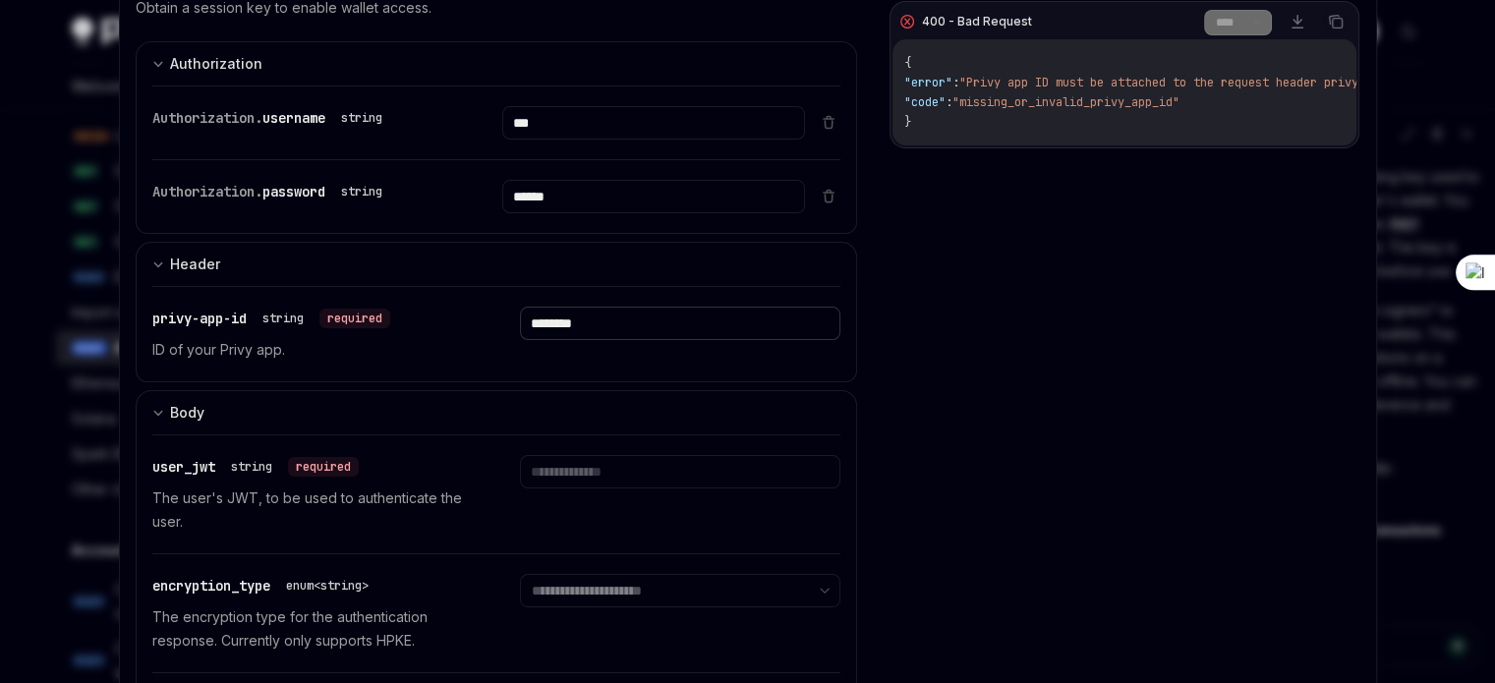
type input "********"
click at [606, 442] on div "user_jwt string required The user's JWT, to be used to authenticate the user." at bounding box center [496, 494] width 689 height 118
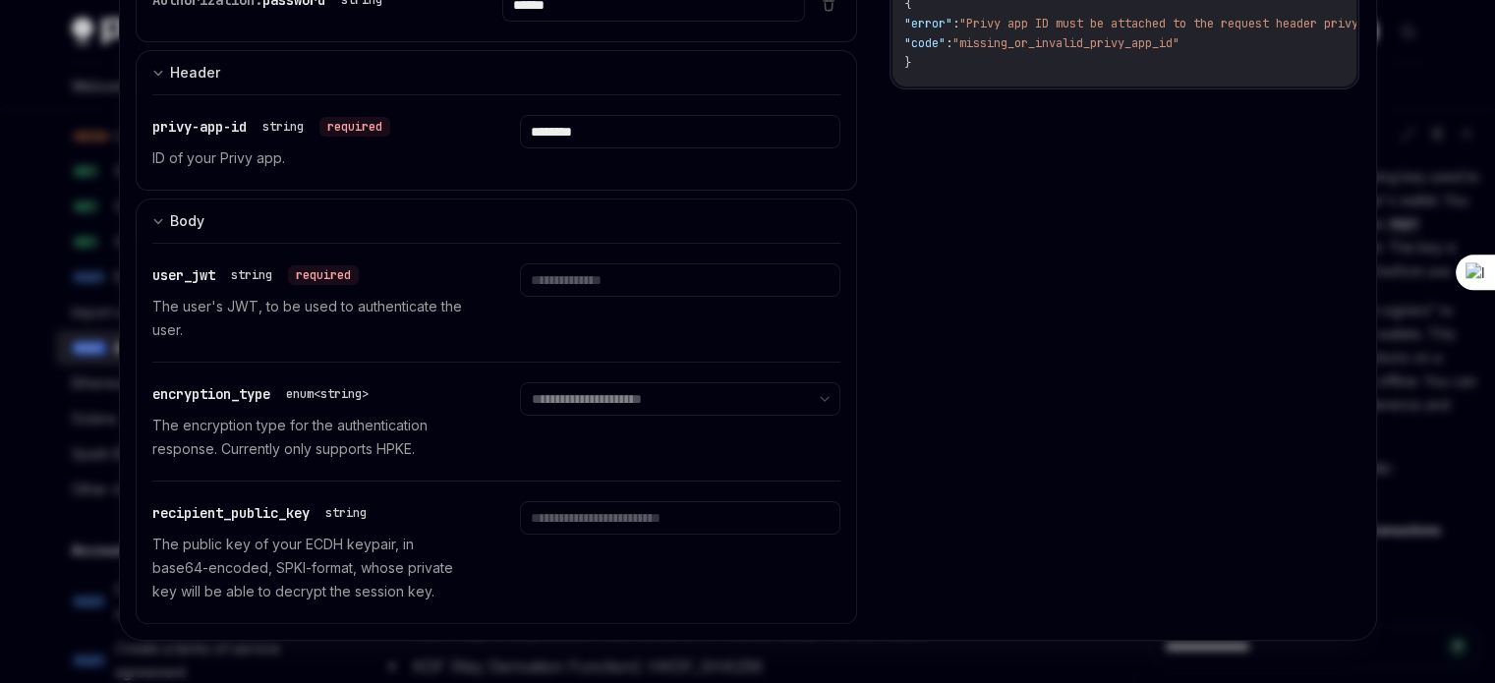
scroll to position [0, 0]
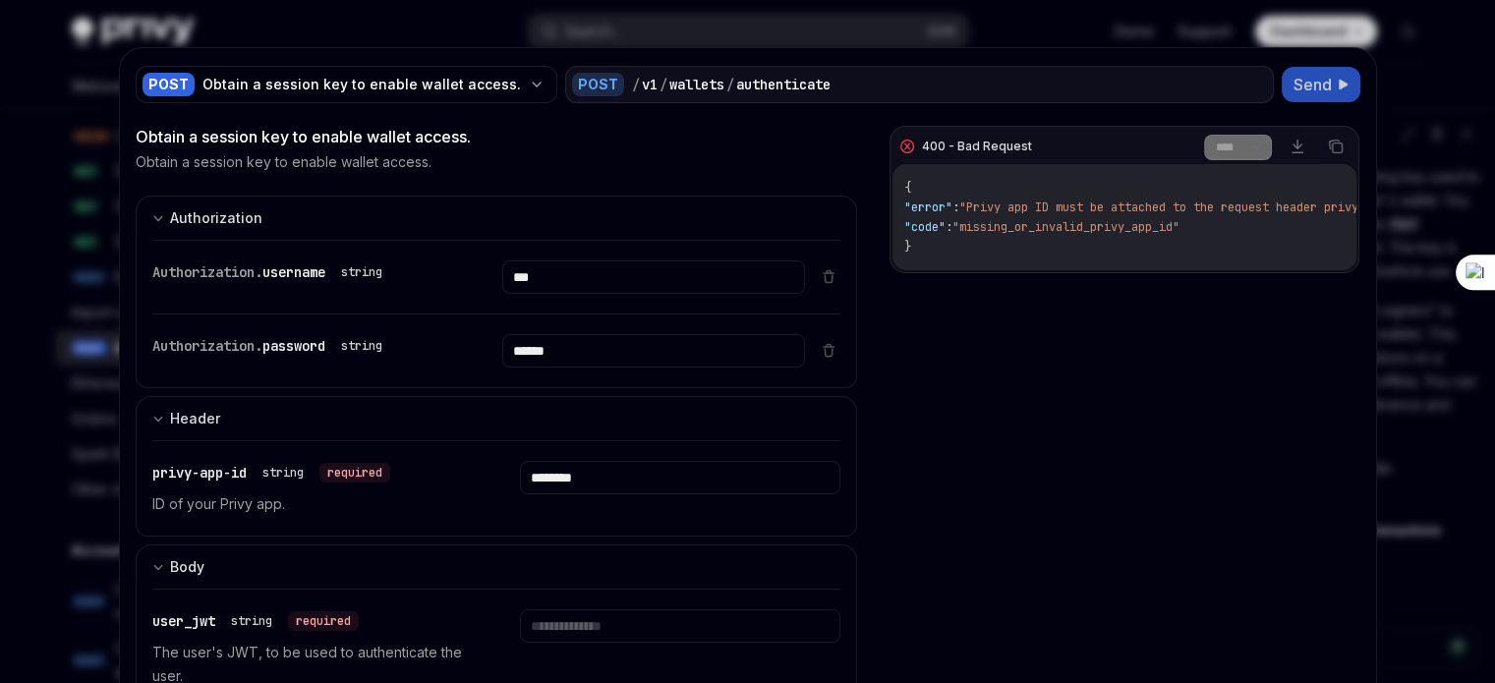
click at [1339, 79] on icon at bounding box center [1343, 85] width 11 height 12
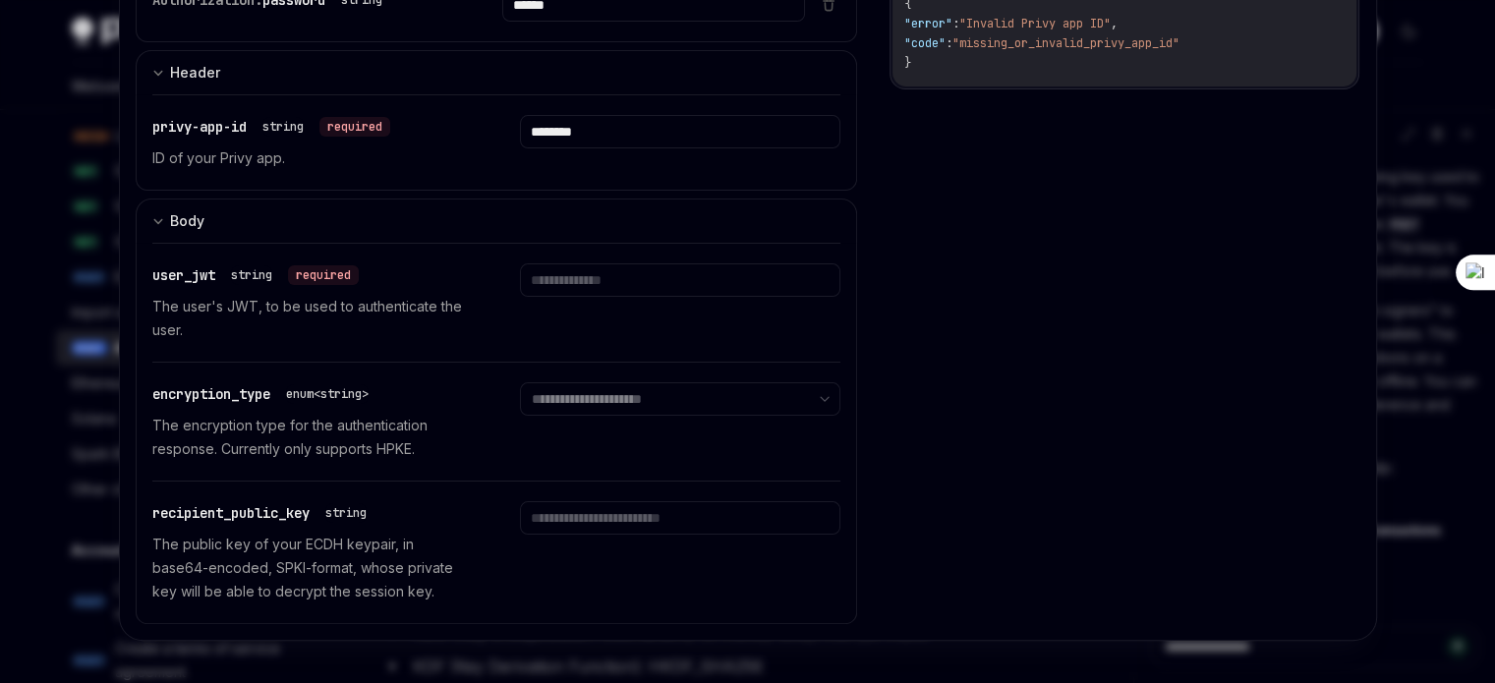
scroll to position [346, 0]
click at [22, 431] on div at bounding box center [747, 341] width 1495 height 683
type textarea "*"
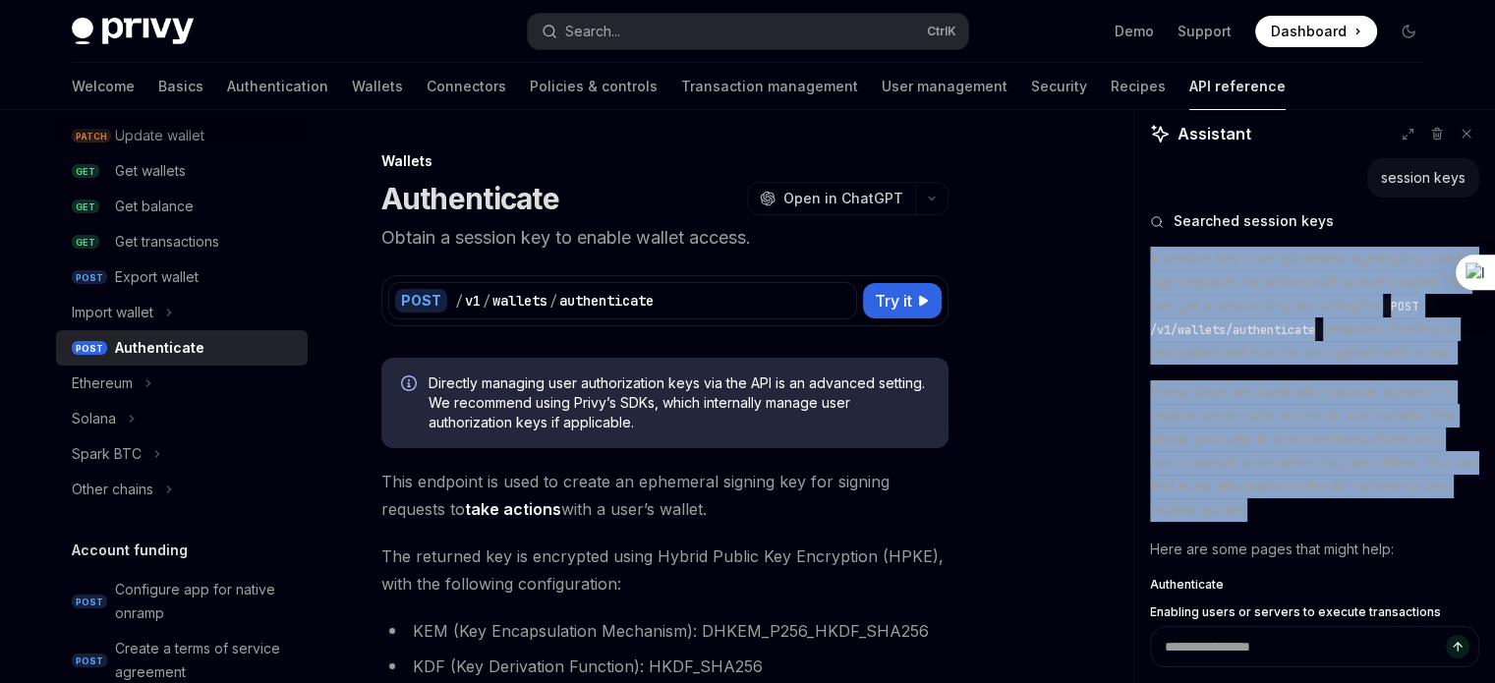
drag, startPoint x: 1297, startPoint y: 435, endPoint x: 1143, endPoint y: 250, distance: 241.5
type textarea "**********"
click at [1143, 250] on div "session keys Searched session keys A session key is an ephemeral signing key us…" at bounding box center [1314, 392] width 361 height 468
copy div "A session key is an ephemeral signing key used to sign requests for actions wit…"
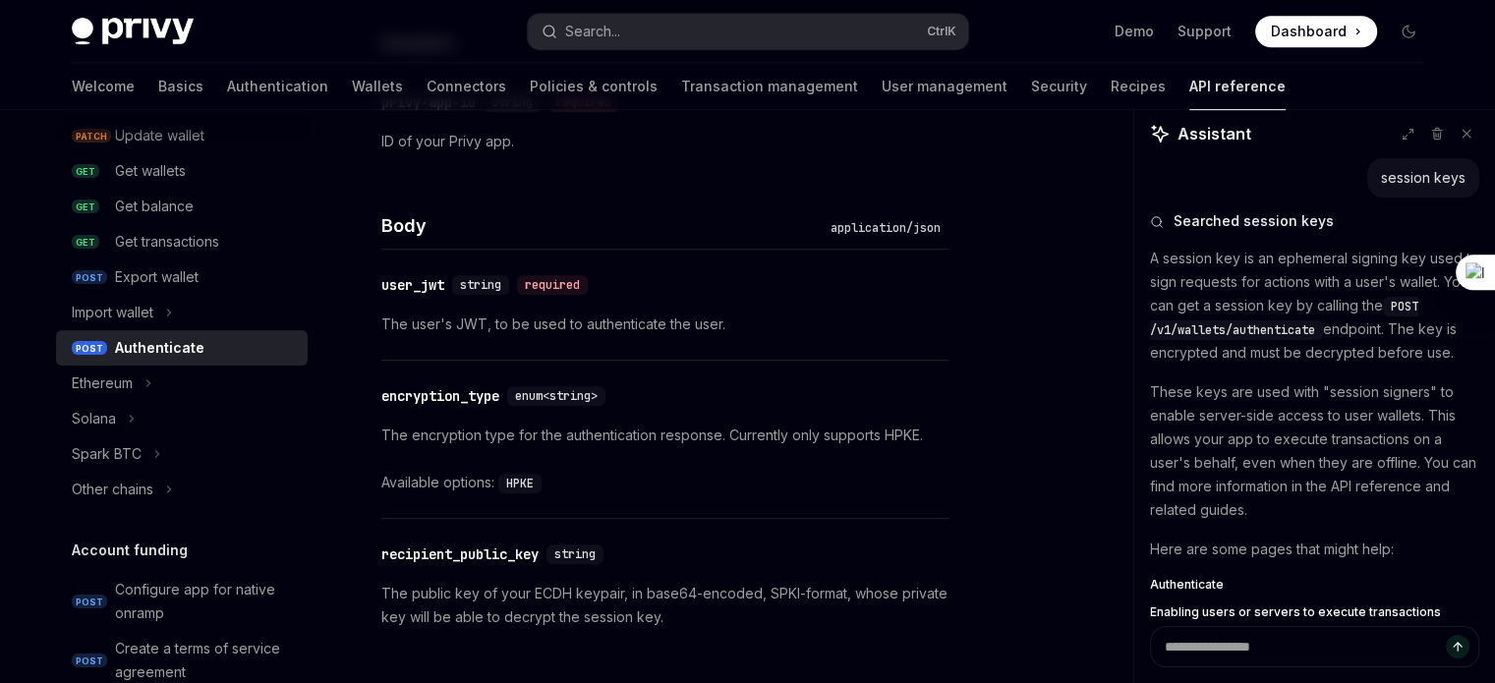
scroll to position [1059, 0]
click at [146, 380] on icon "Toggle Ethereum section" at bounding box center [148, 384] width 8 height 24
type textarea "*"
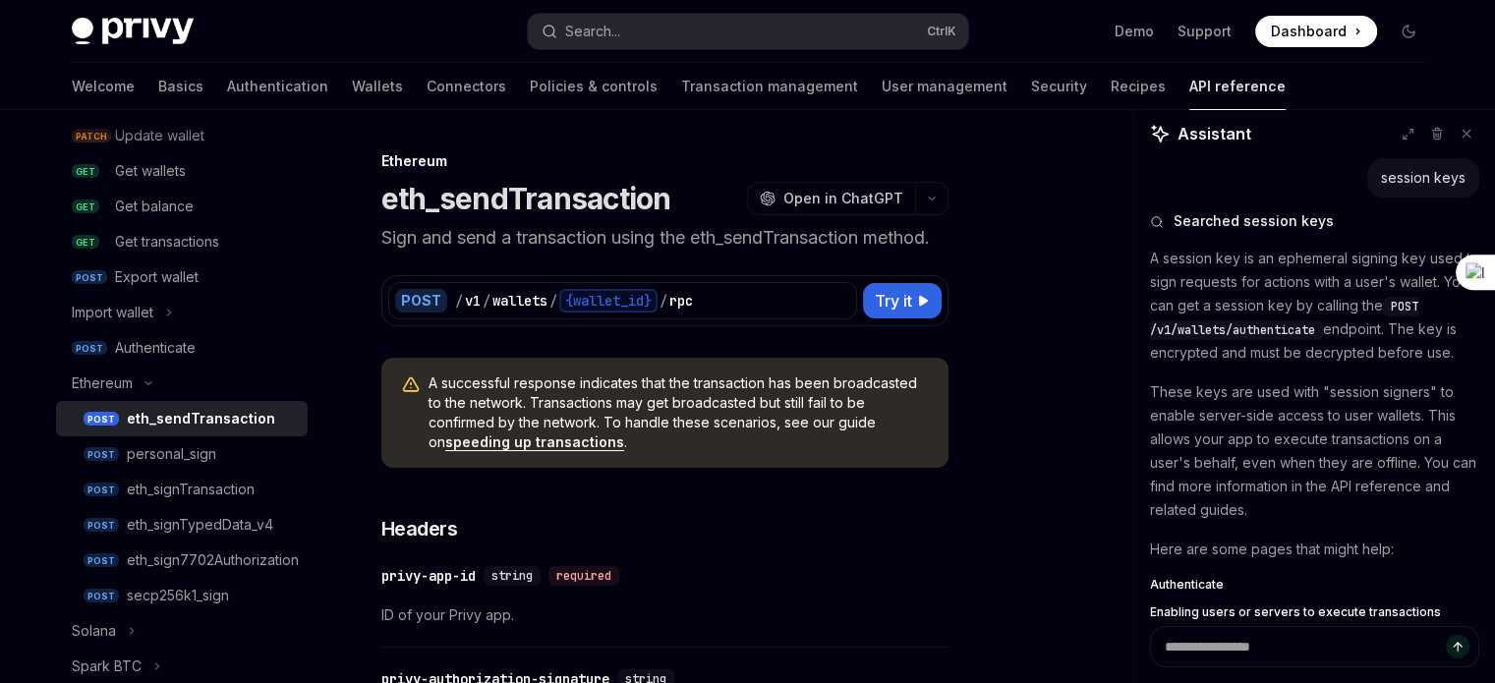
click at [220, 416] on div "eth_sendTransaction" at bounding box center [201, 419] width 148 height 24
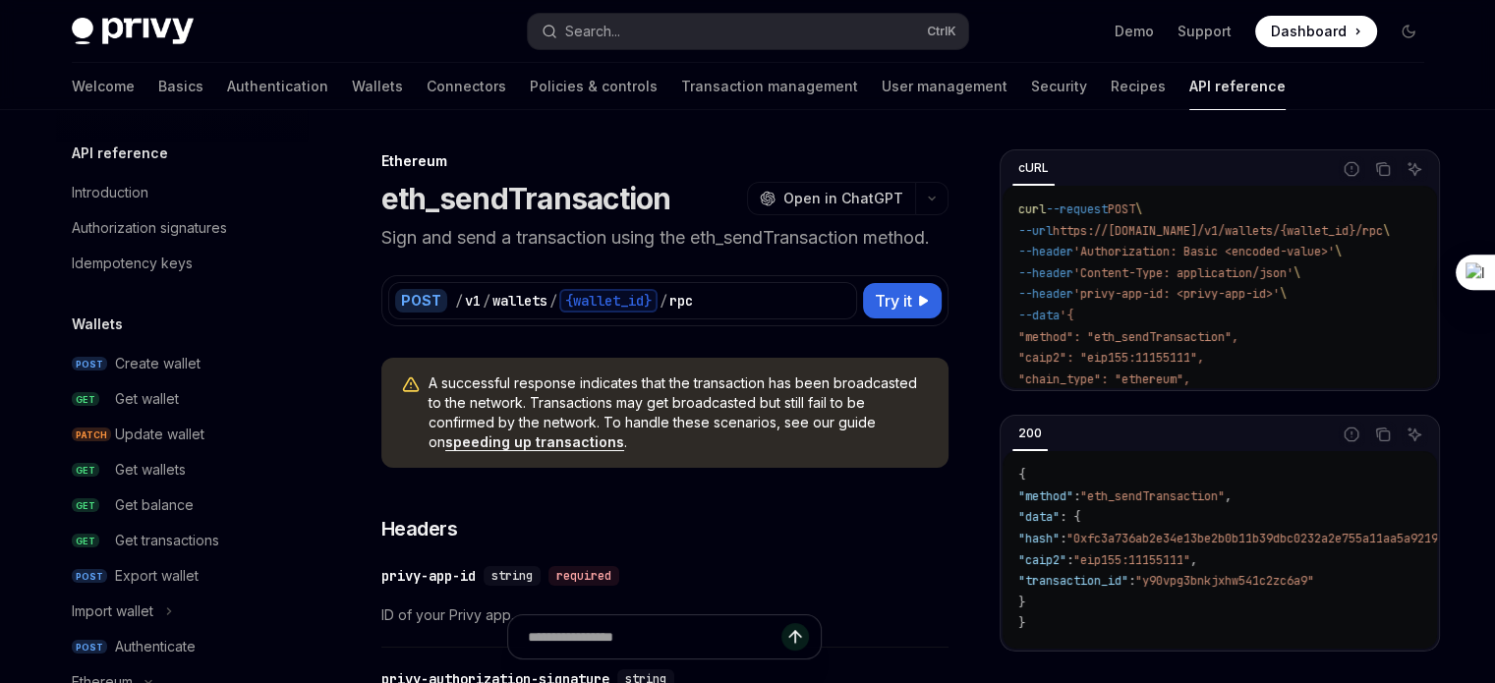
scroll to position [1705, 0]
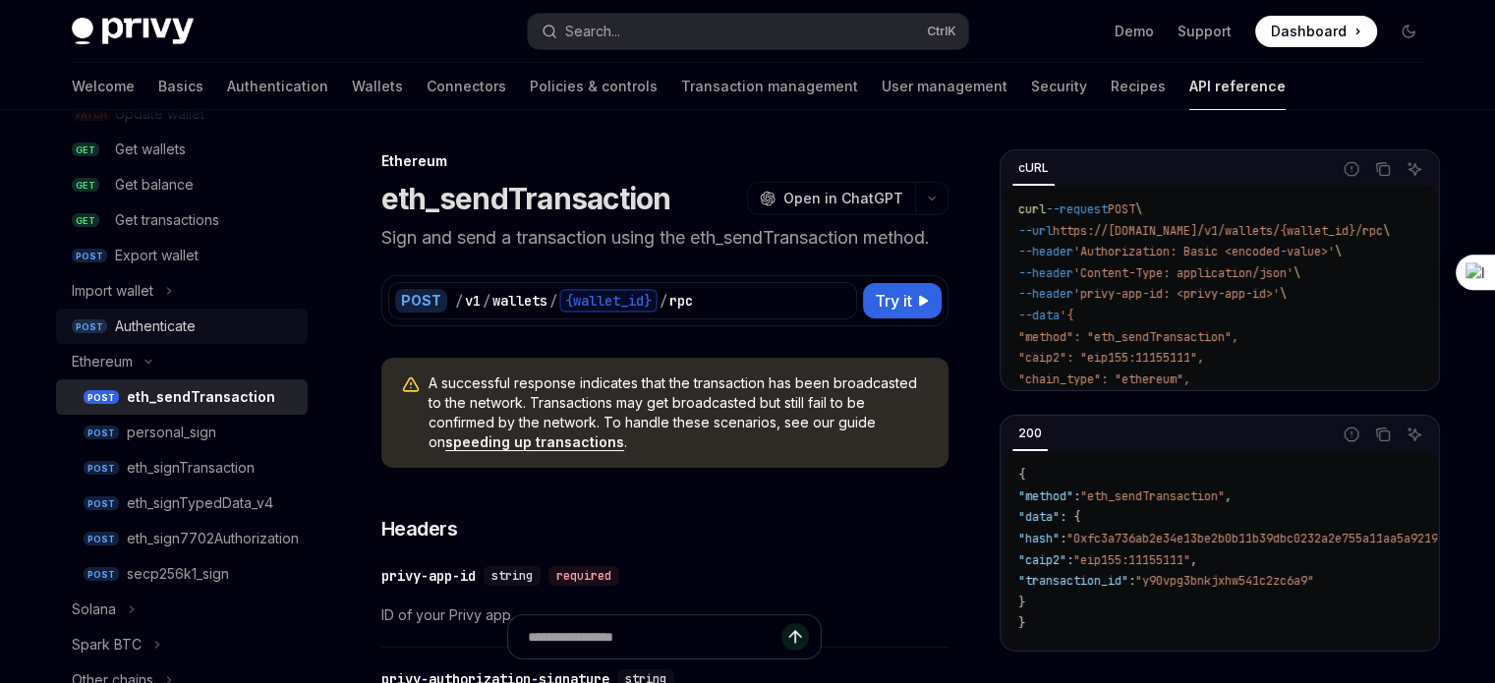
click at [197, 313] on link "POST Authenticate" at bounding box center [182, 326] width 252 height 35
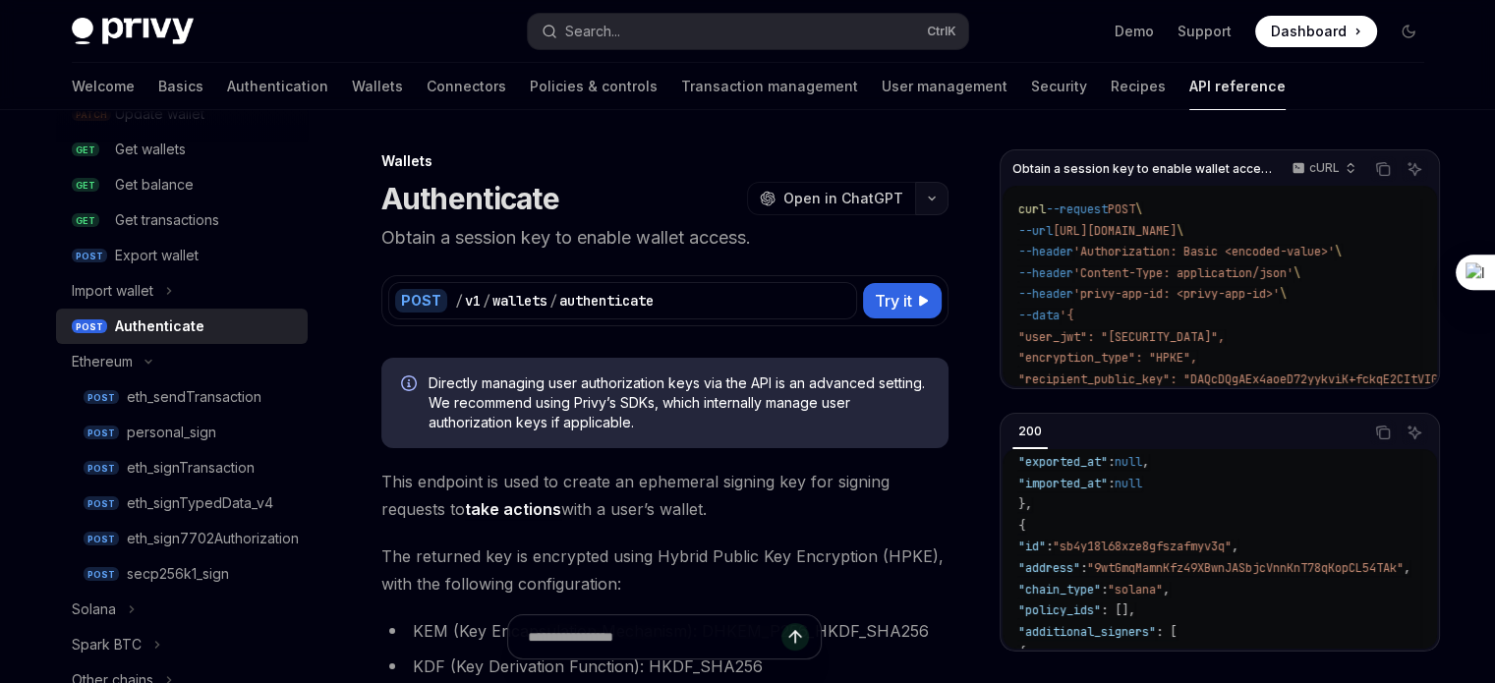
click at [929, 211] on button "button" at bounding box center [931, 198] width 33 height 33
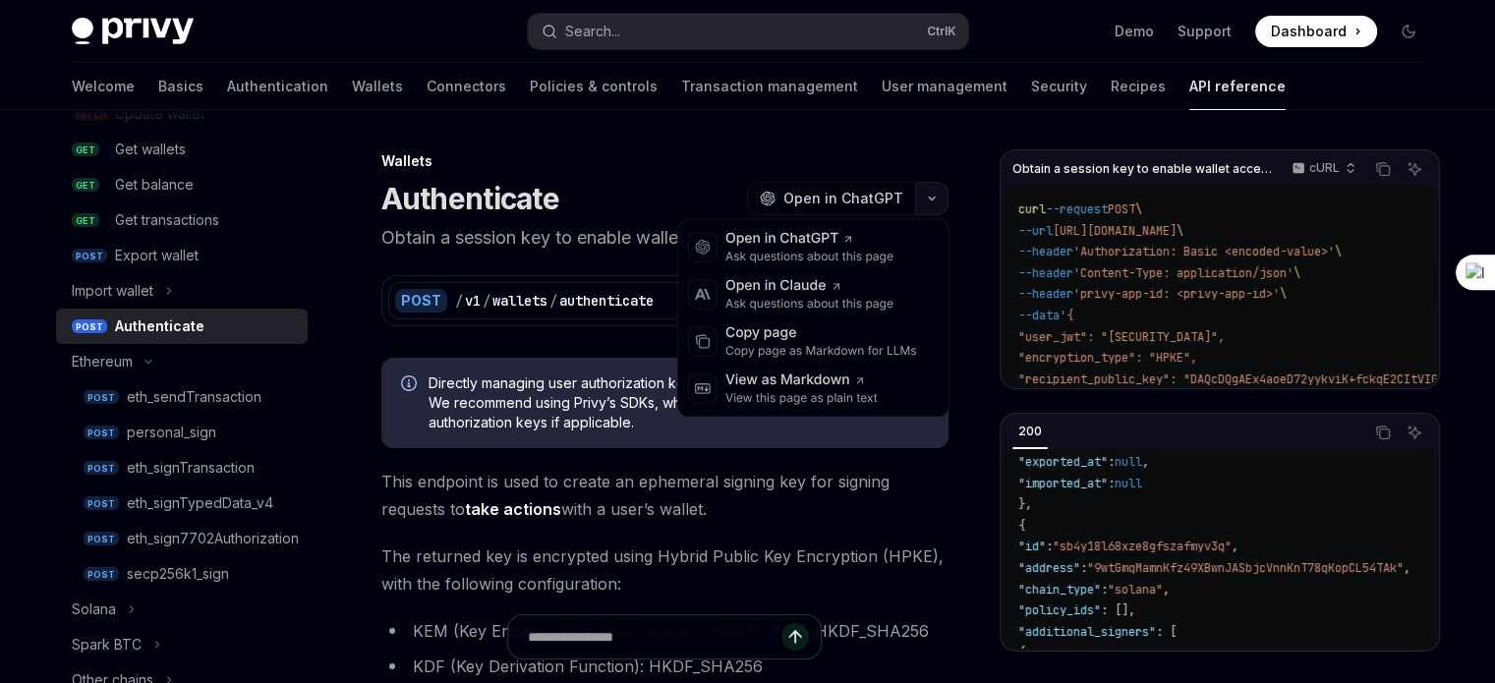
click at [929, 211] on button "button" at bounding box center [931, 198] width 33 height 33
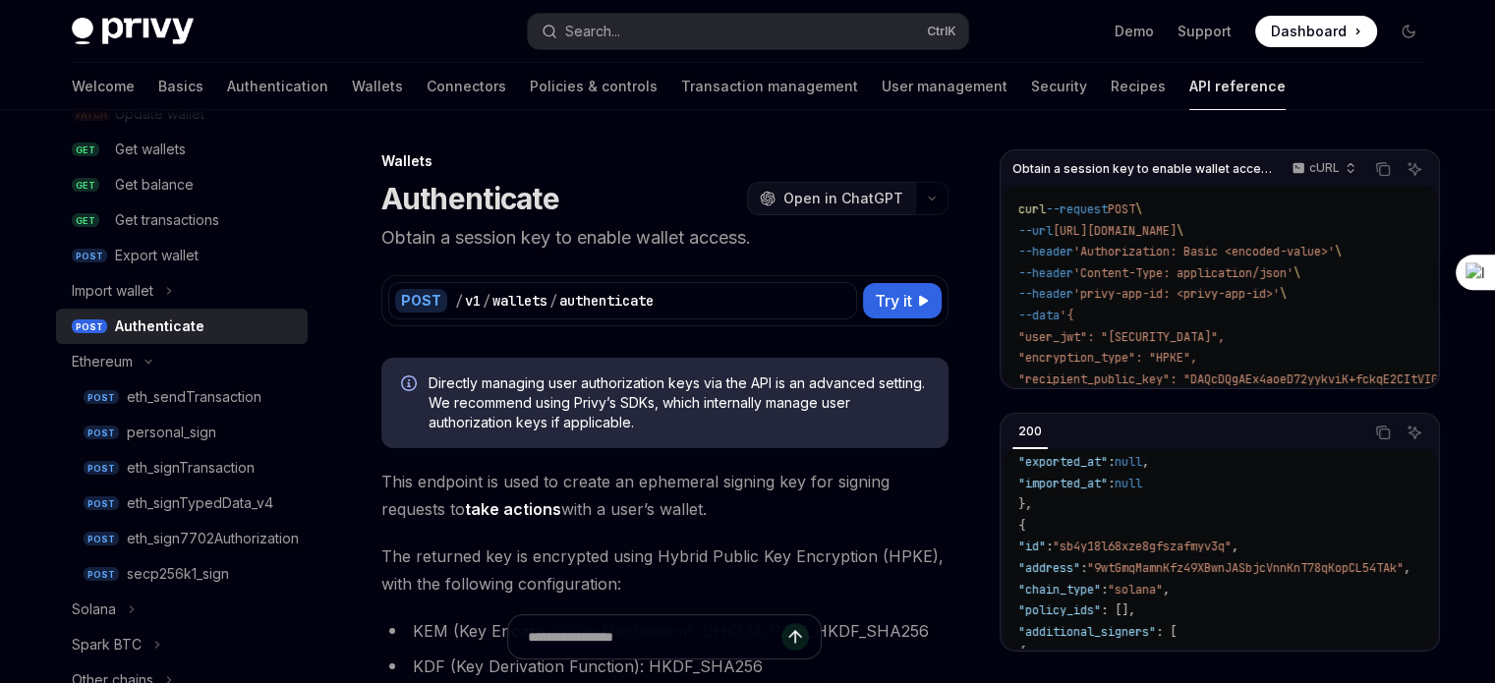
click at [877, 203] on span "Open in ChatGPT" at bounding box center [843, 199] width 120 height 20
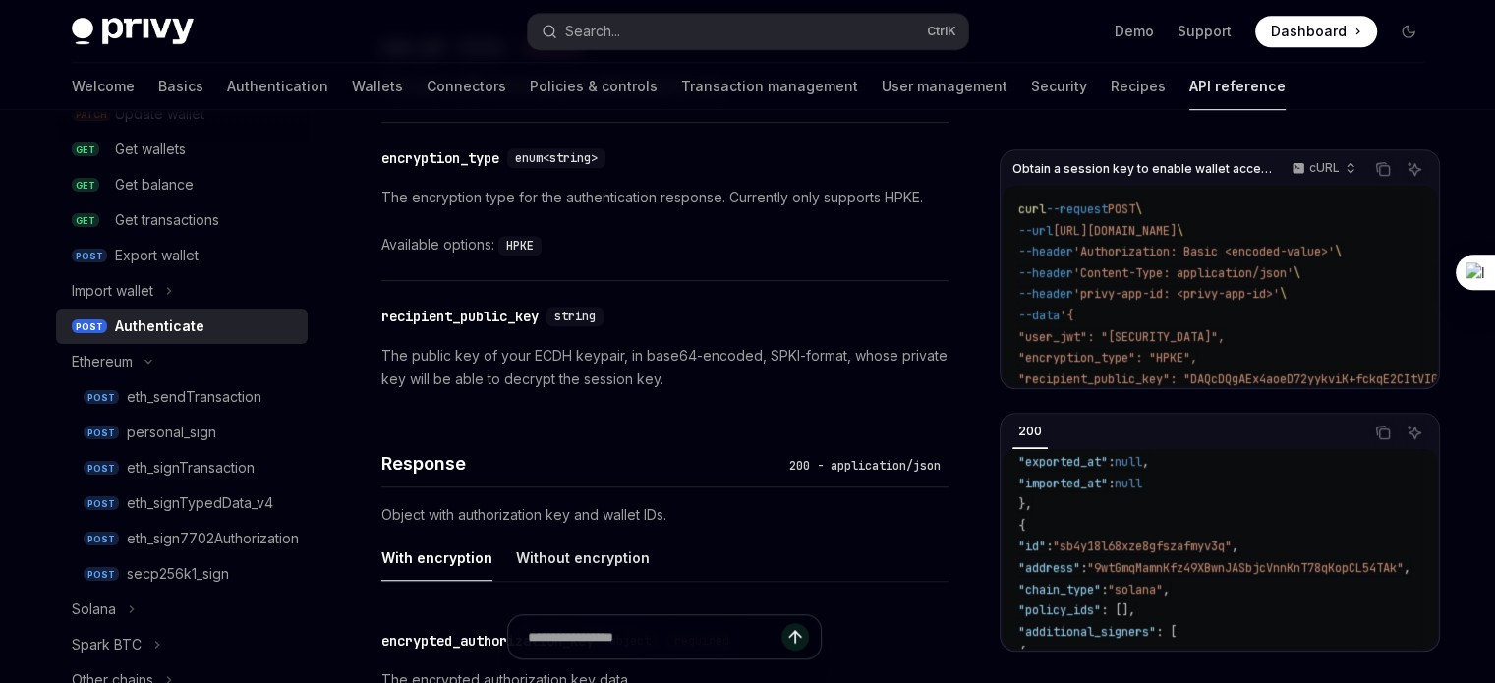
scroll to position [1300, 0]
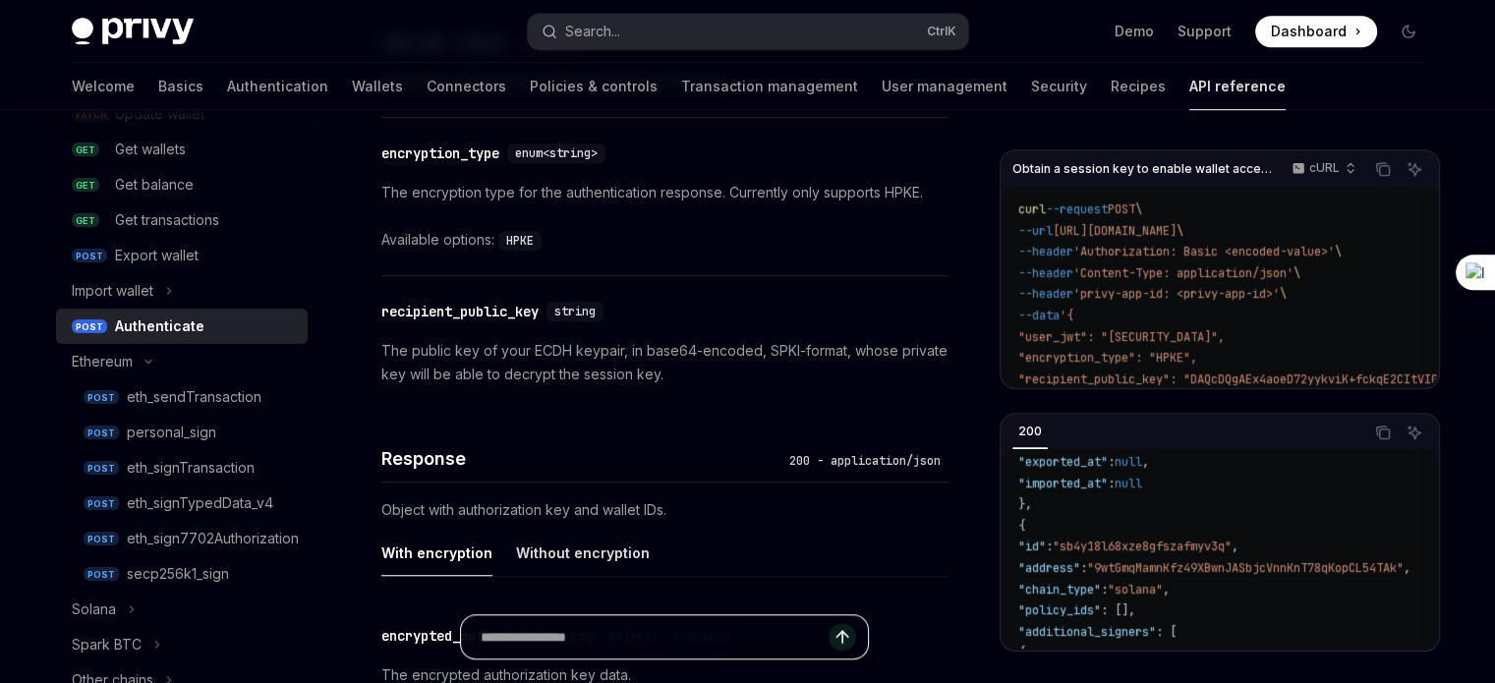
click at [684, 631] on input "Ask a question..." at bounding box center [655, 636] width 348 height 43
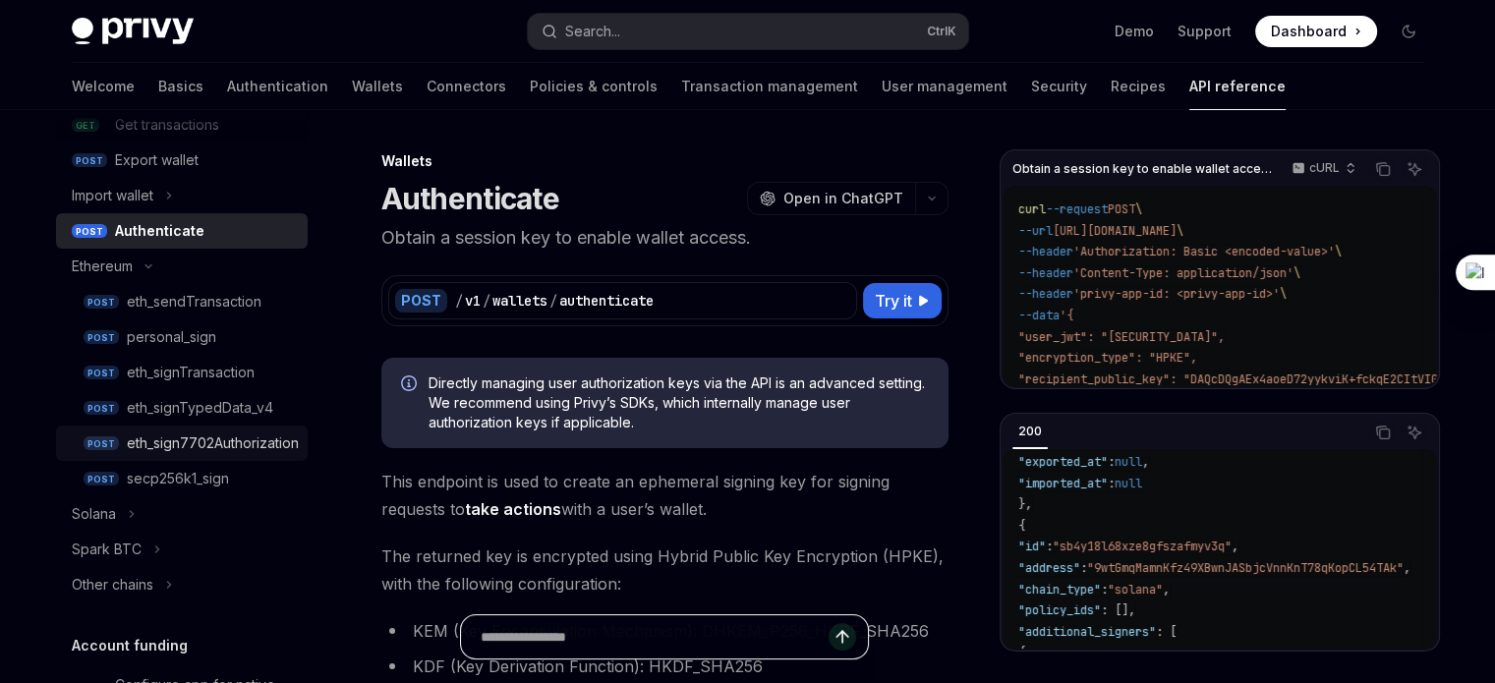
scroll to position [444, 0]
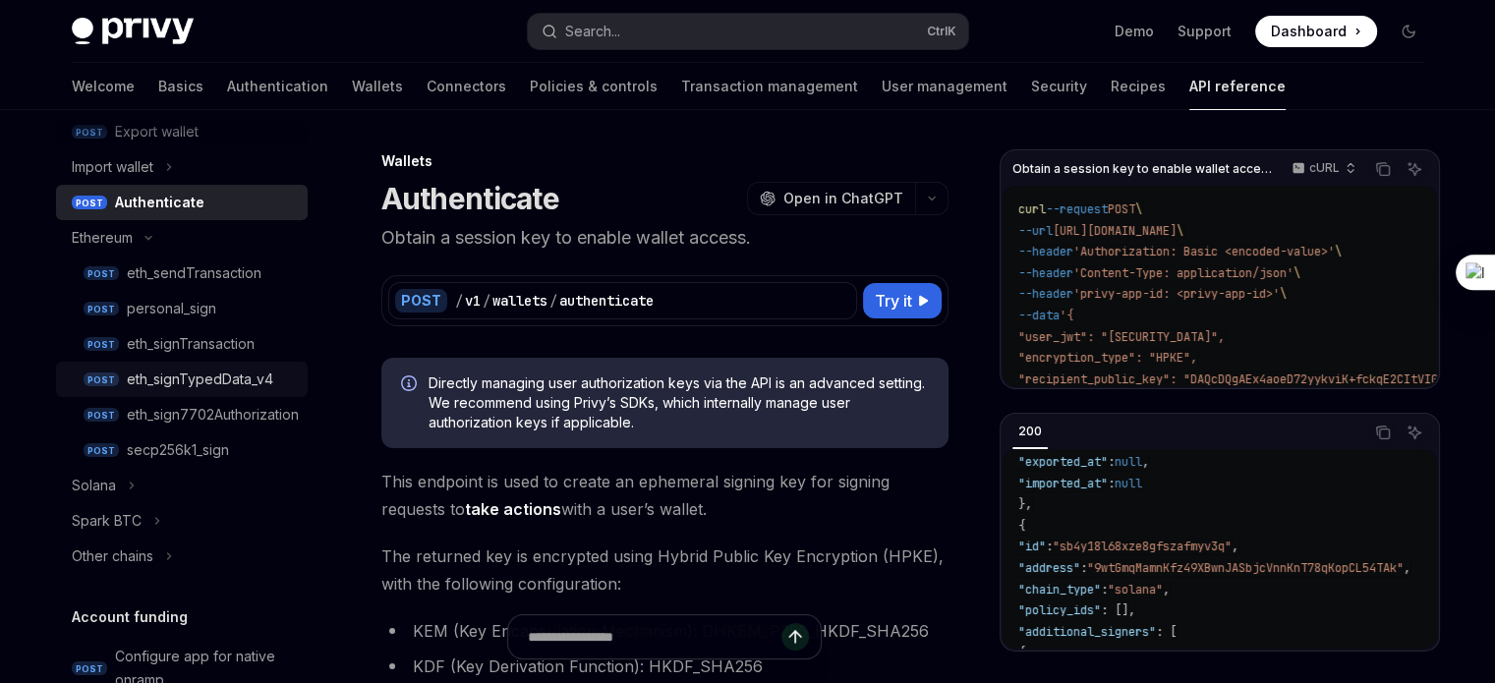
click at [242, 375] on div "eth_signTypedData_v4" at bounding box center [200, 380] width 146 height 24
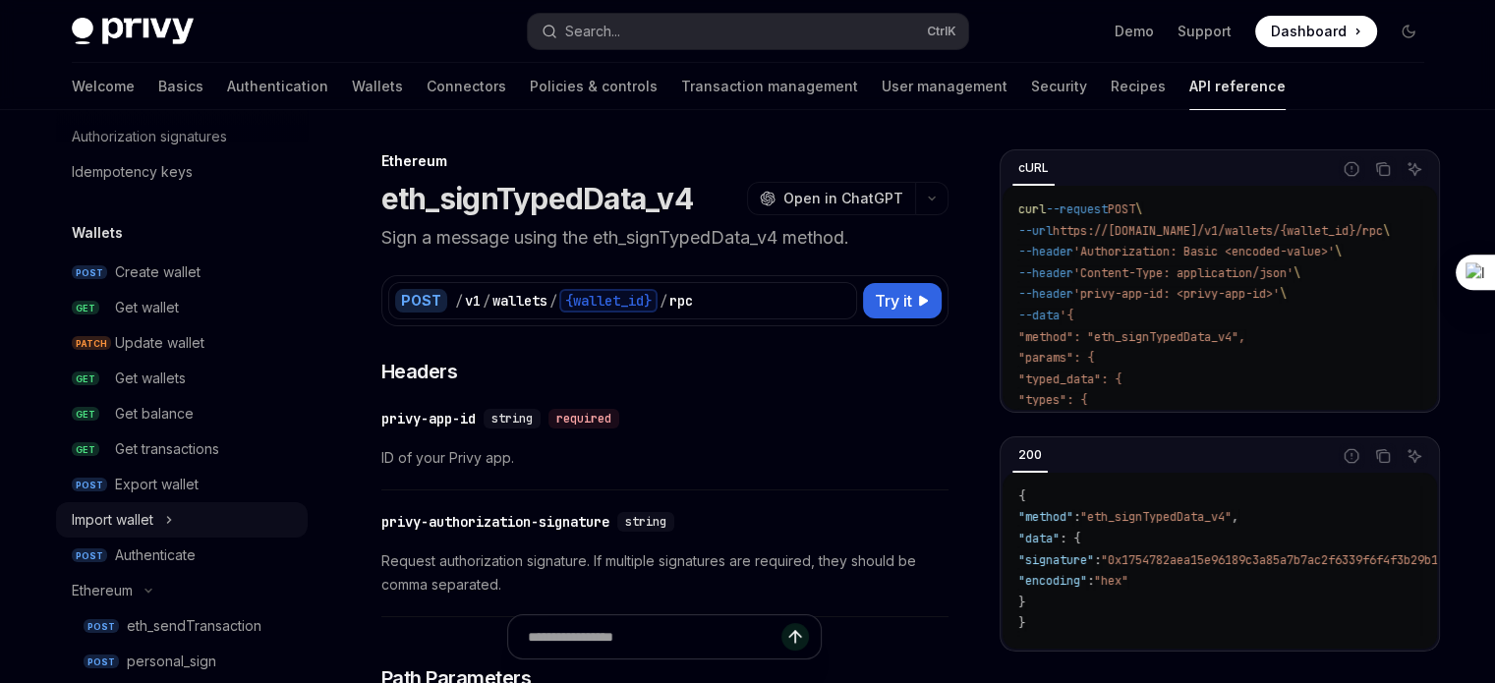
scroll to position [102, 0]
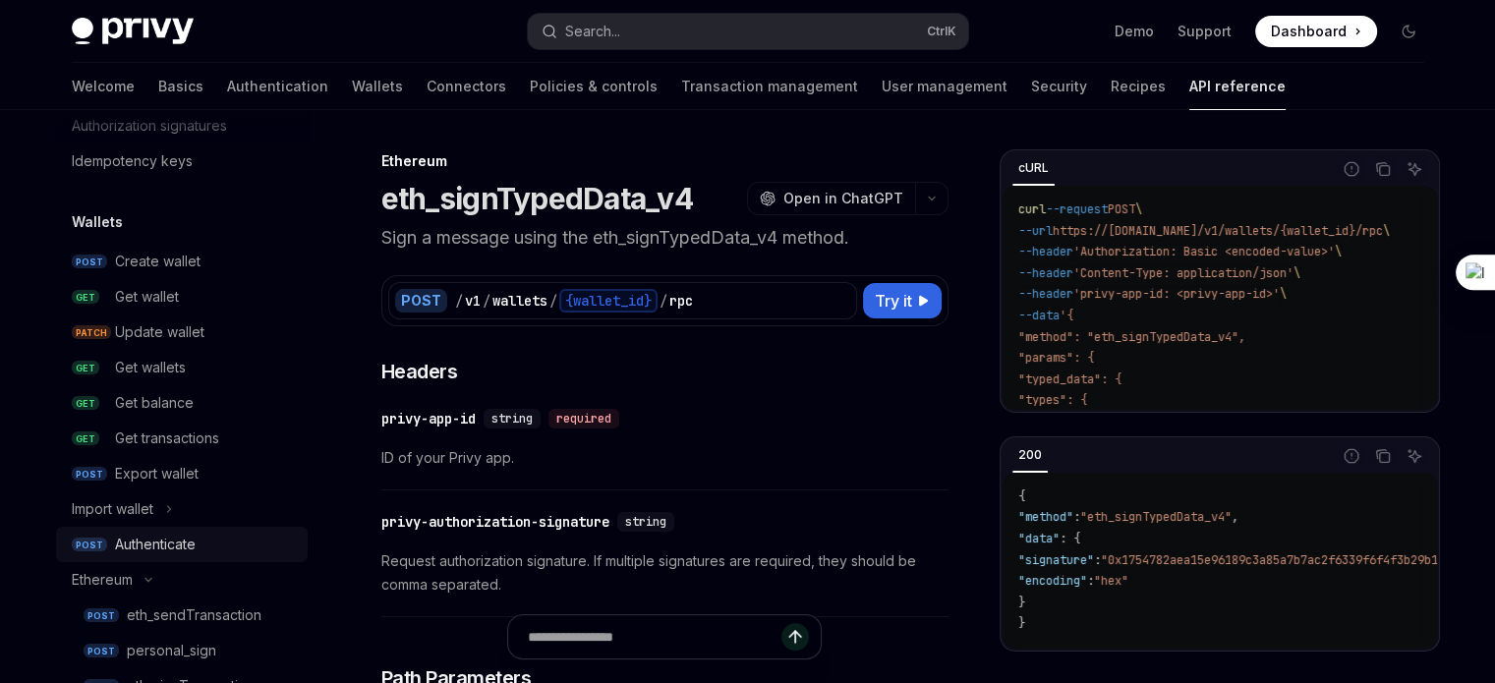
click at [212, 539] on div "Authenticate" at bounding box center [205, 545] width 181 height 24
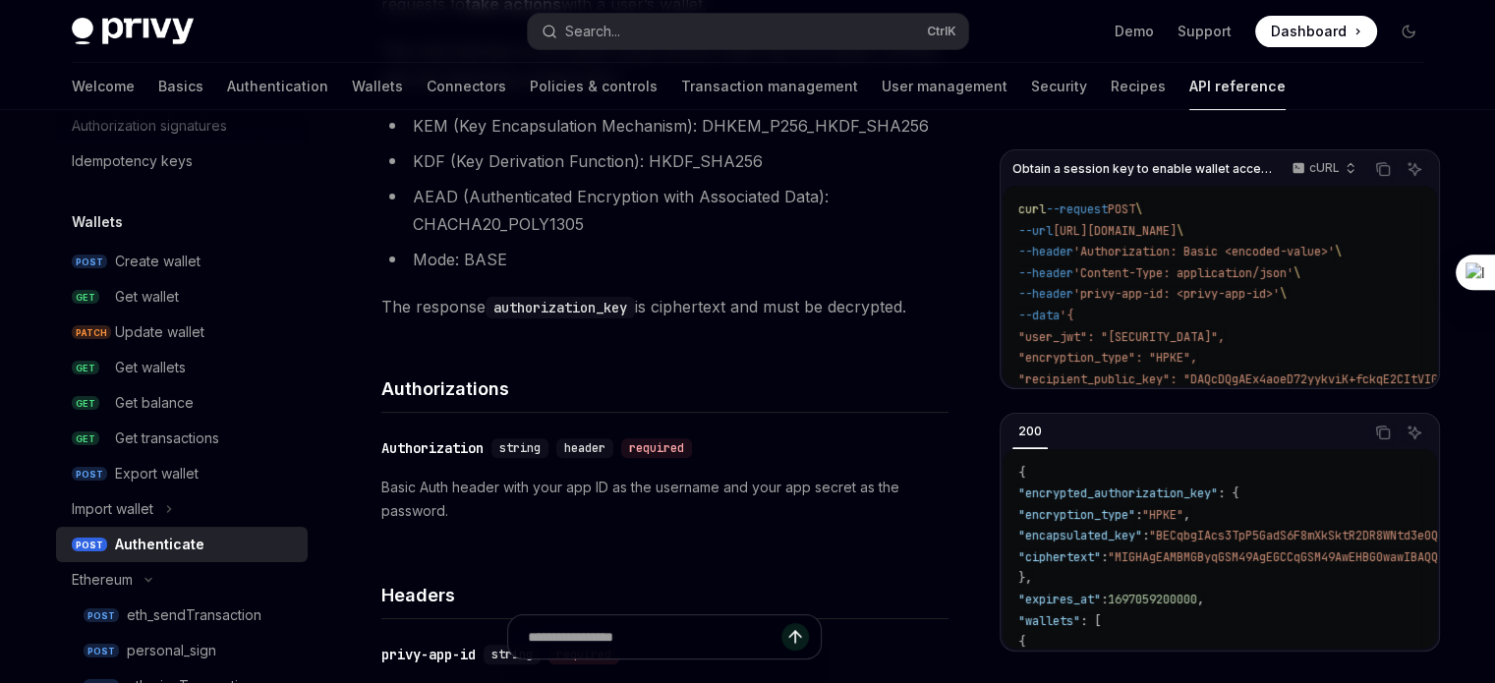
scroll to position [506, 0]
click at [1225, 339] on span ""user_jwt": "[SECURITY_DATA]"," at bounding box center [1121, 337] width 206 height 16
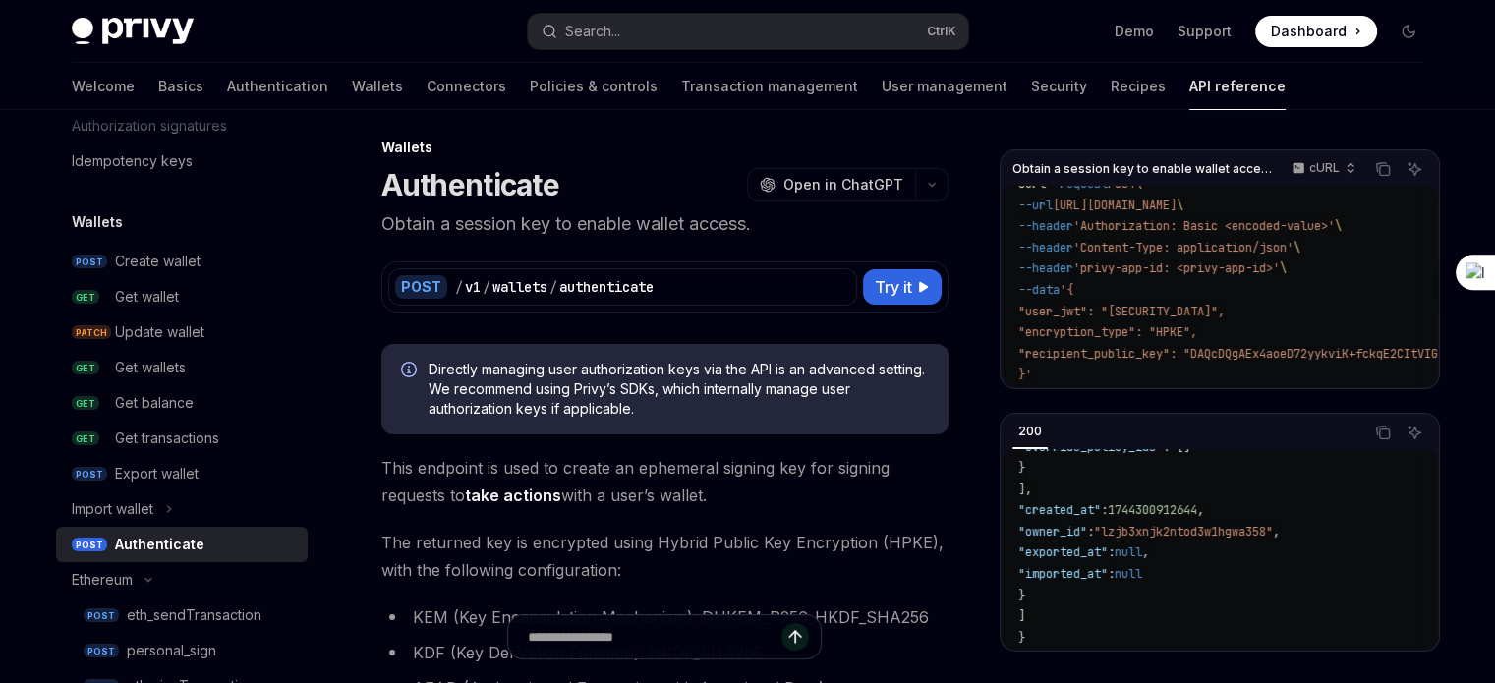
scroll to position [0, 0]
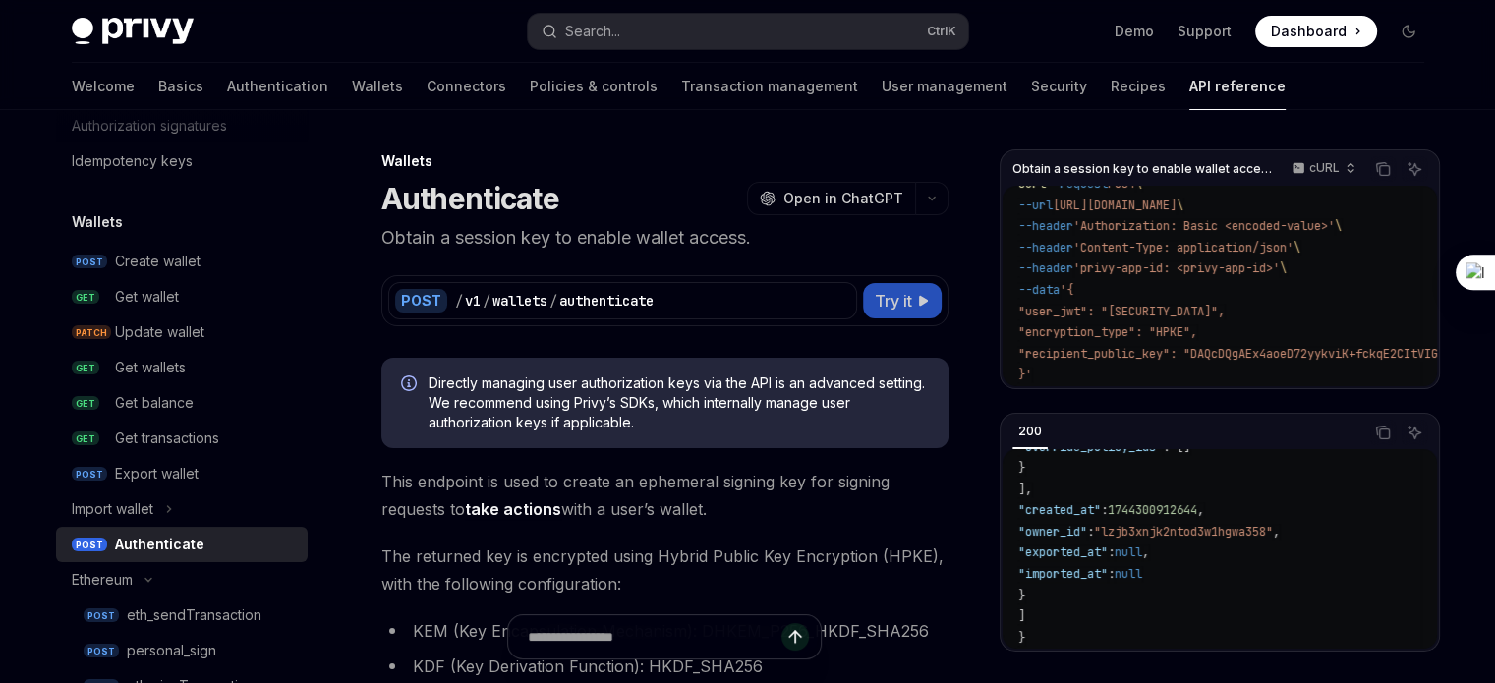
click at [896, 306] on span "Try it" at bounding box center [893, 301] width 37 height 24
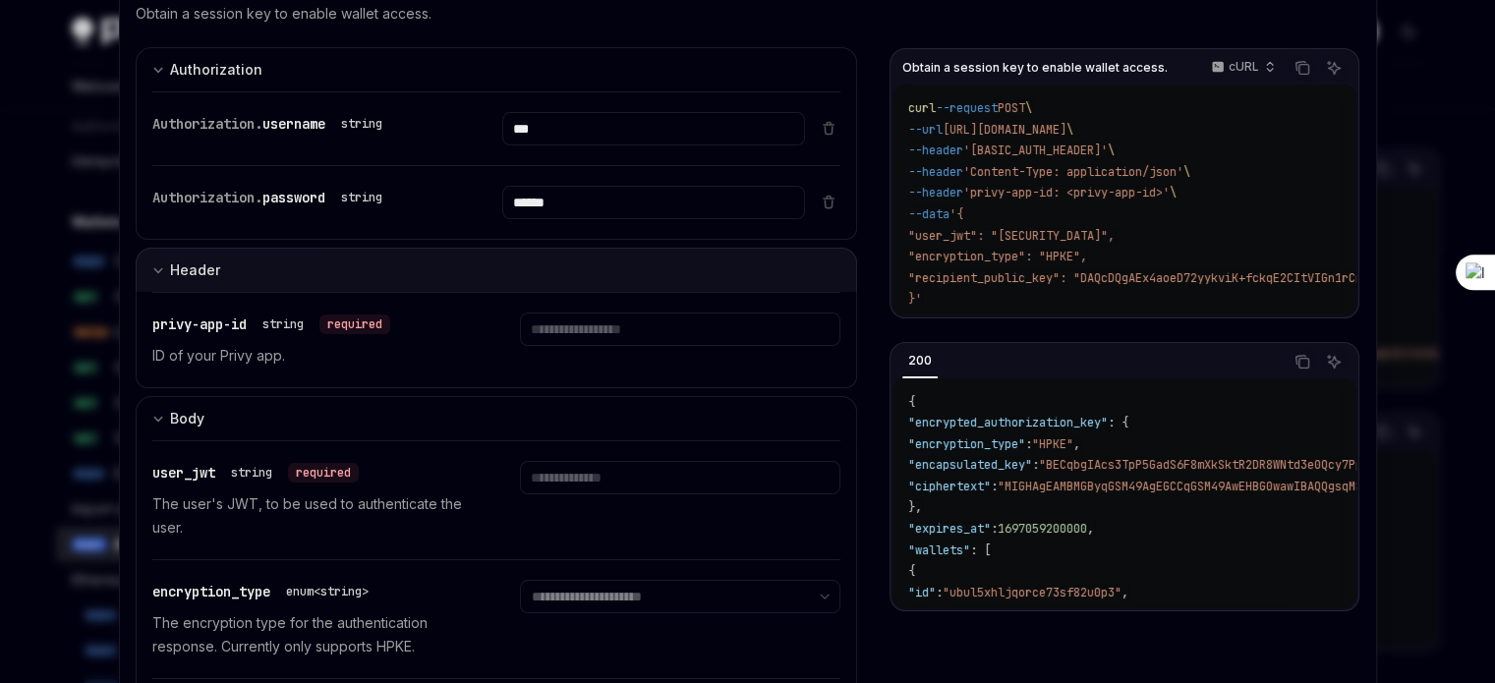
scroll to position [153, 0]
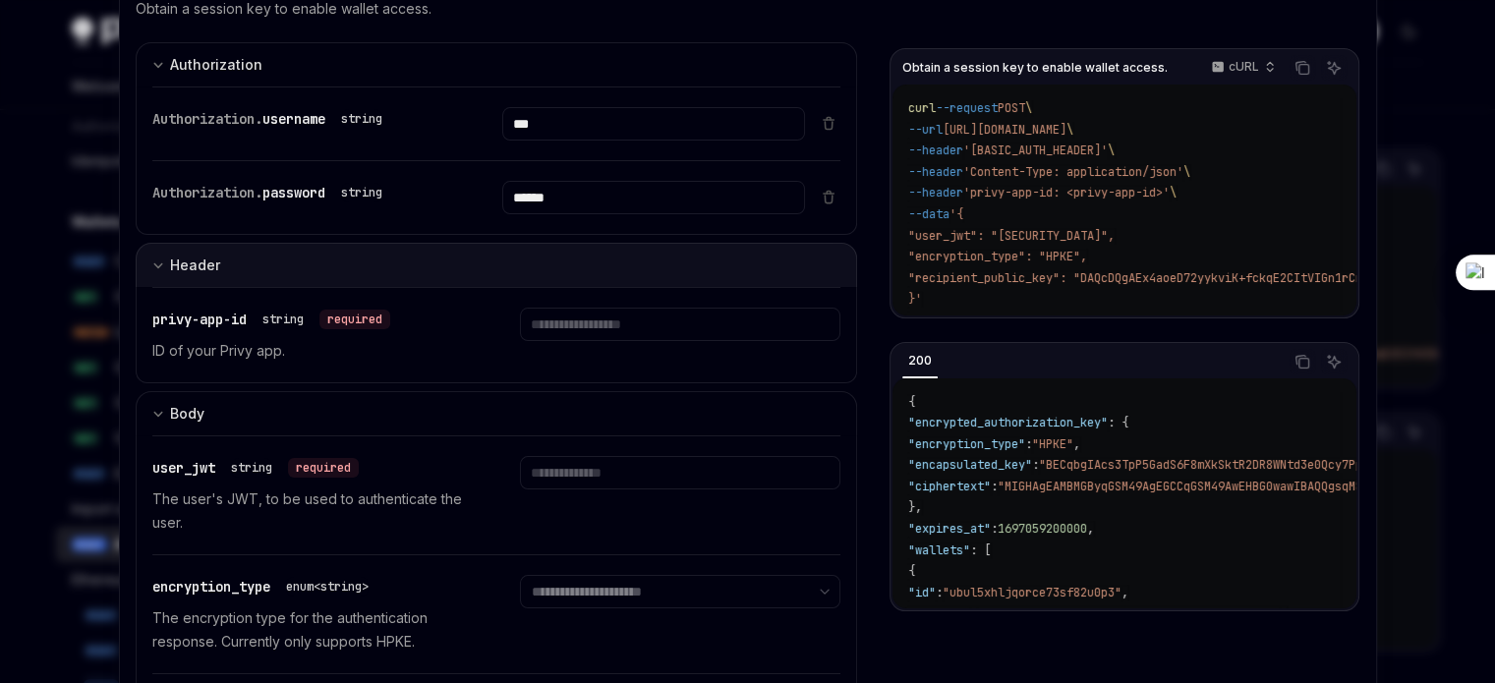
click at [817, 422] on button "Body" at bounding box center [497, 413] width 722 height 44
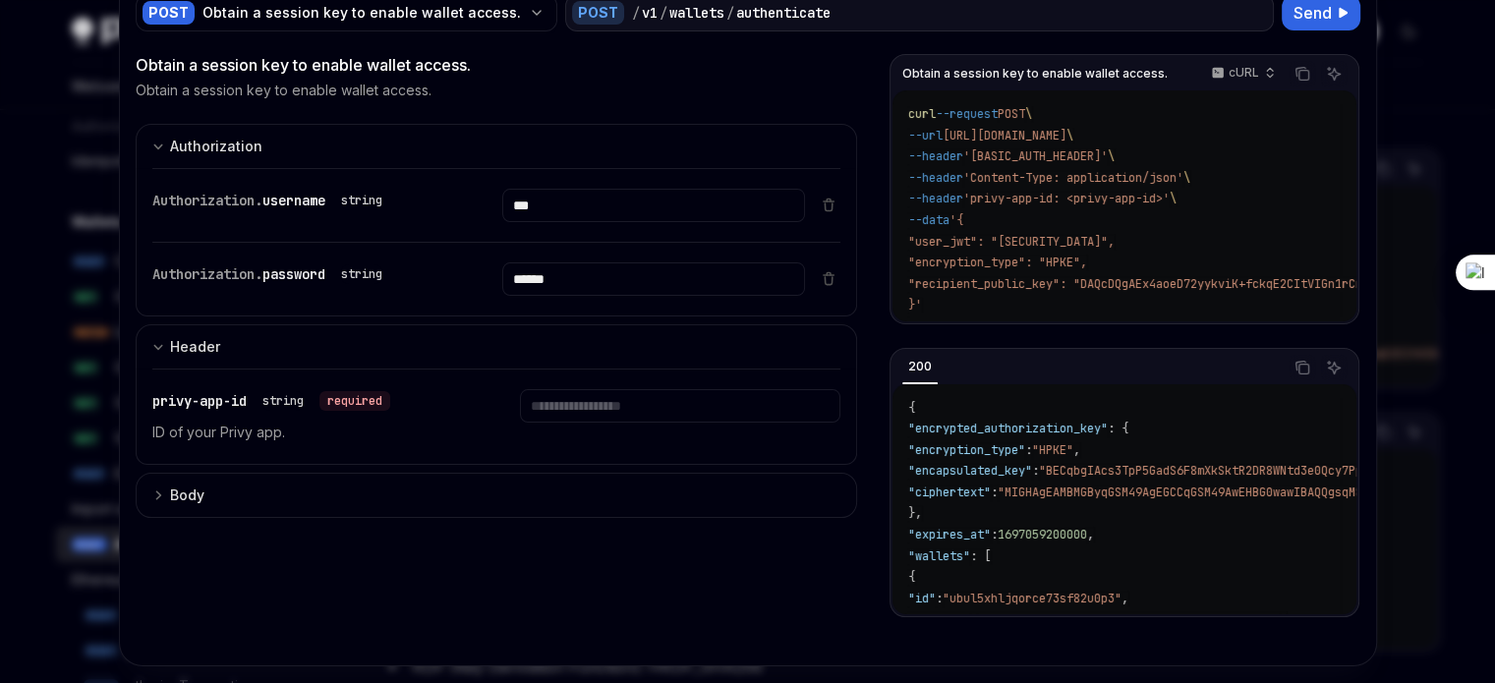
scroll to position [0, 0]
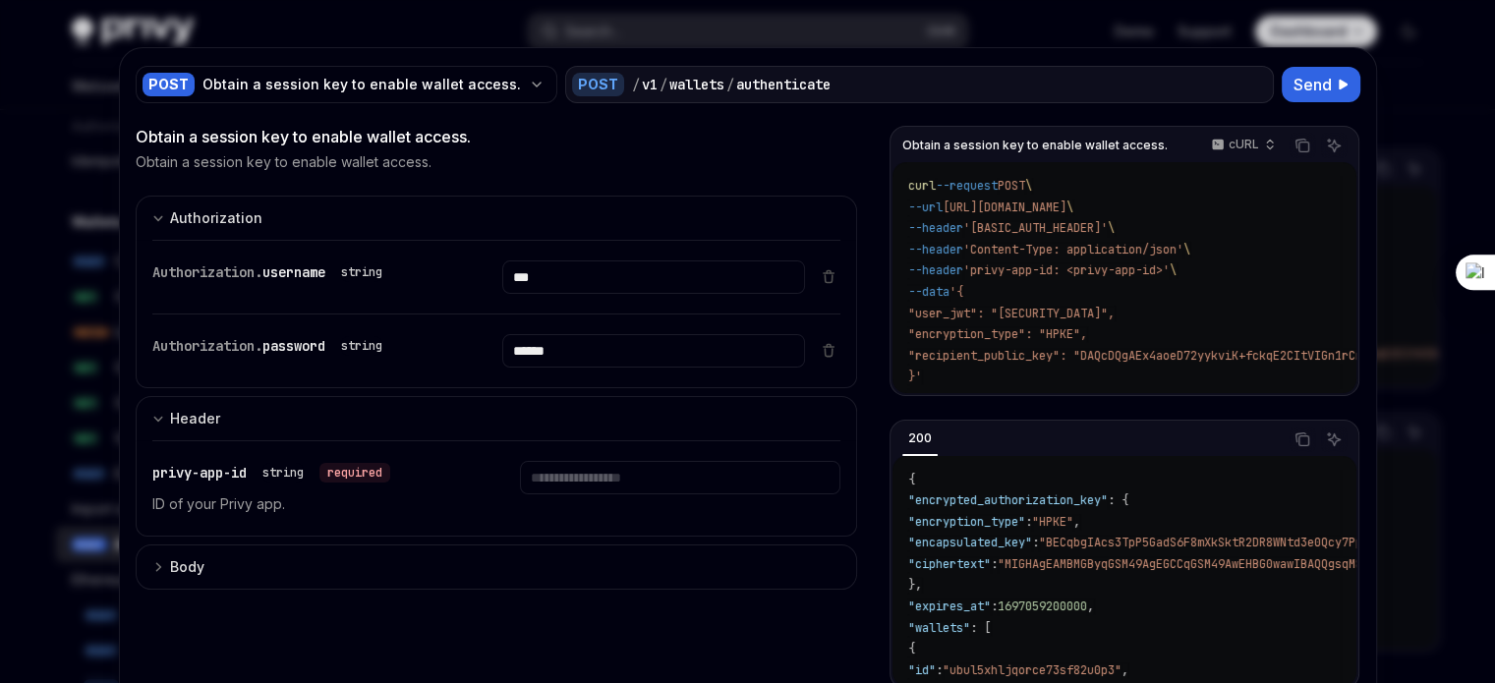
click at [1325, 172] on div "Ask AI" at bounding box center [1333, 176] width 47 height 20
click at [1415, 149] on div at bounding box center [747, 341] width 1495 height 683
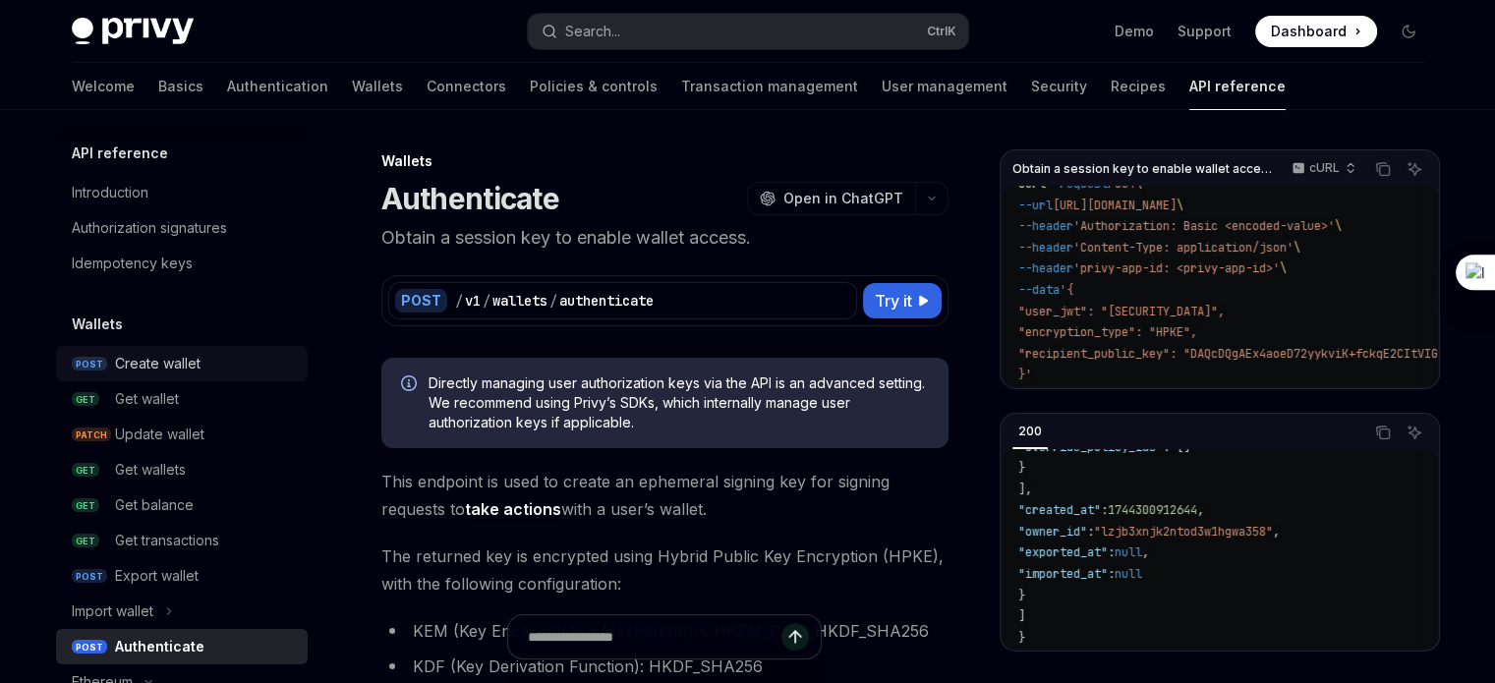
click at [158, 357] on div "Create wallet" at bounding box center [158, 364] width 86 height 24
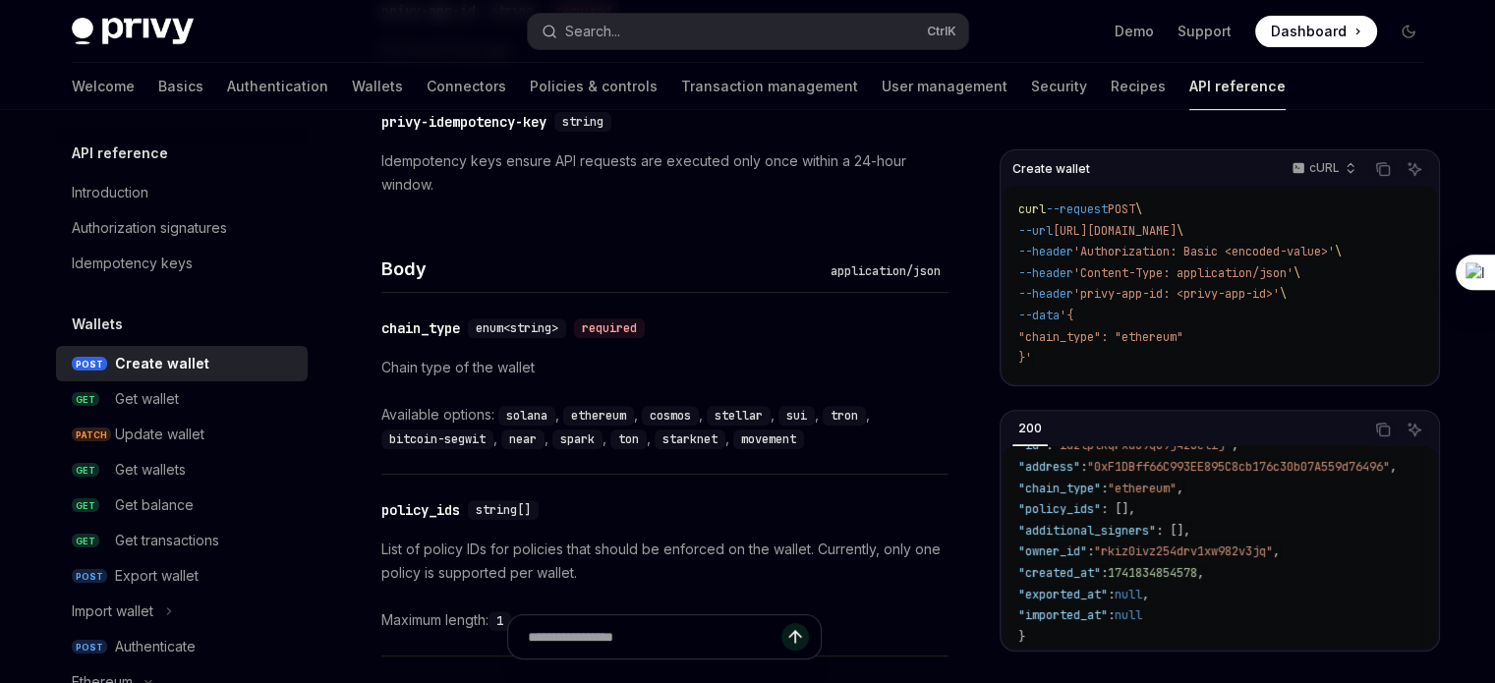
scroll to position [659, 0]
click at [1262, 587] on code "{ "id" : "id2tptkqrxd39qo9j423etij" , "address" : "0xF1DBff66C993EE895C8cb176c3…" at bounding box center [1231, 532] width 426 height 234
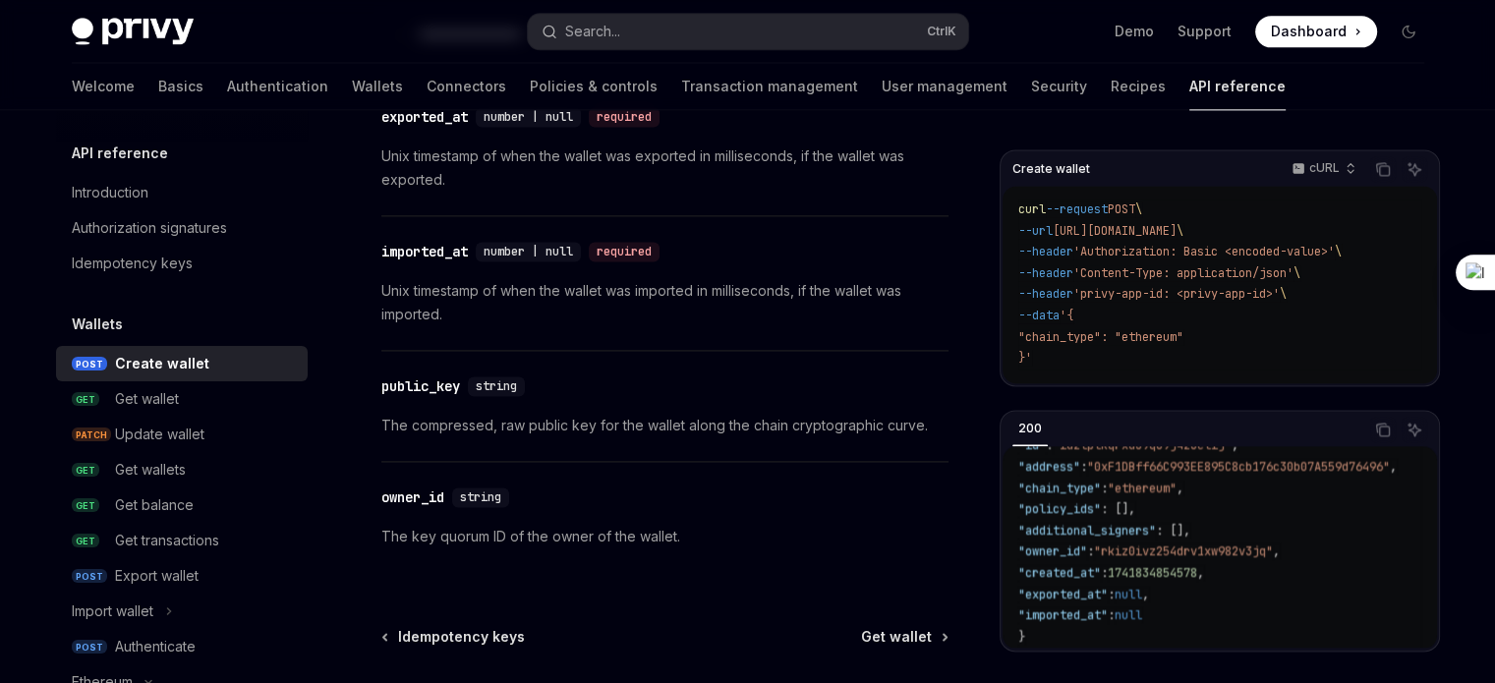
scroll to position [2943, 0]
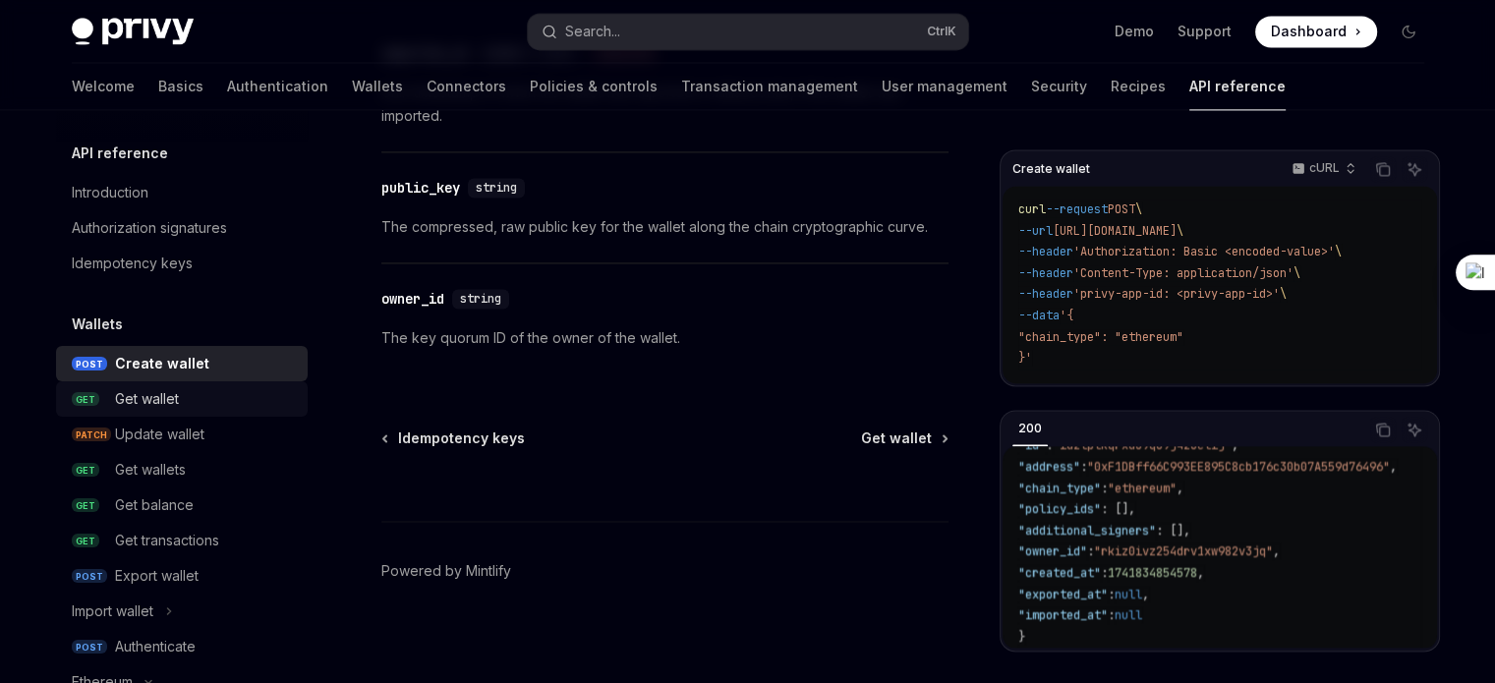
click at [136, 396] on div "Get wallet" at bounding box center [147, 399] width 64 height 24
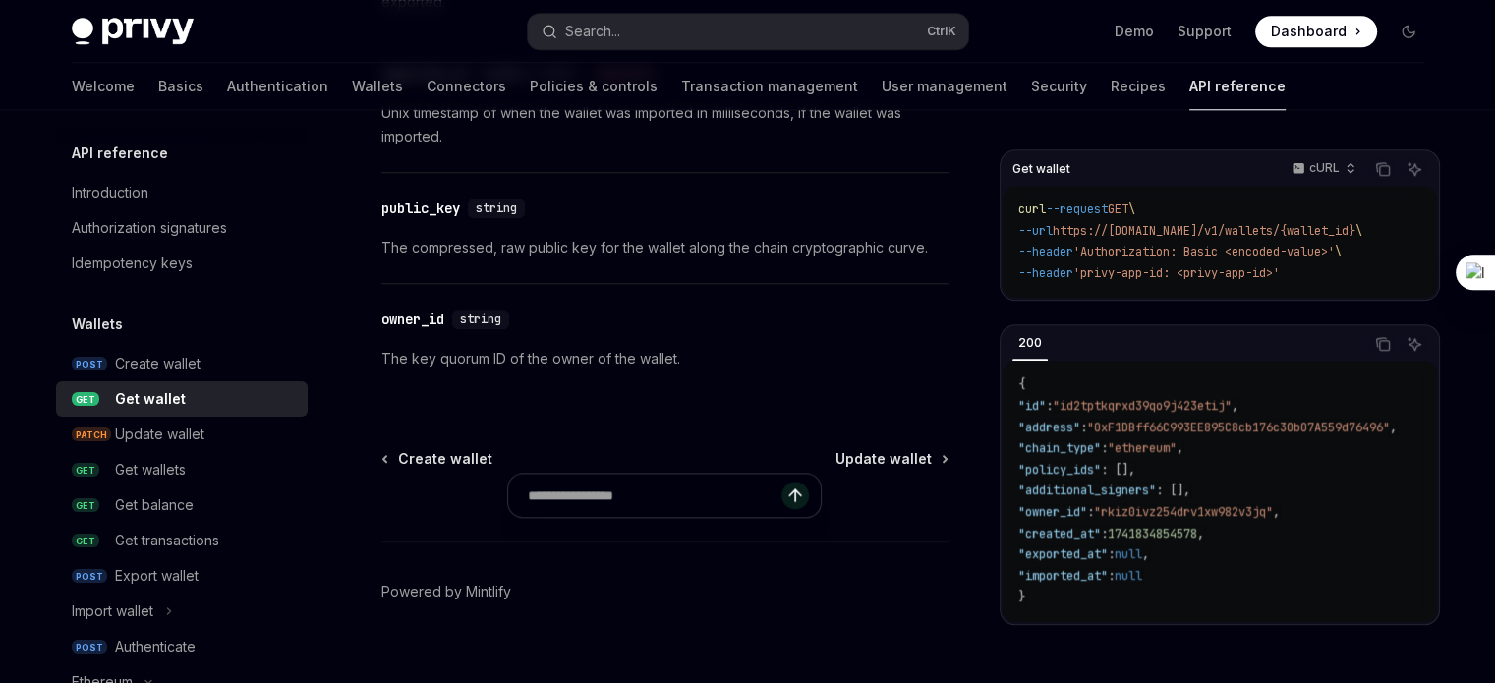
scroll to position [1989, 0]
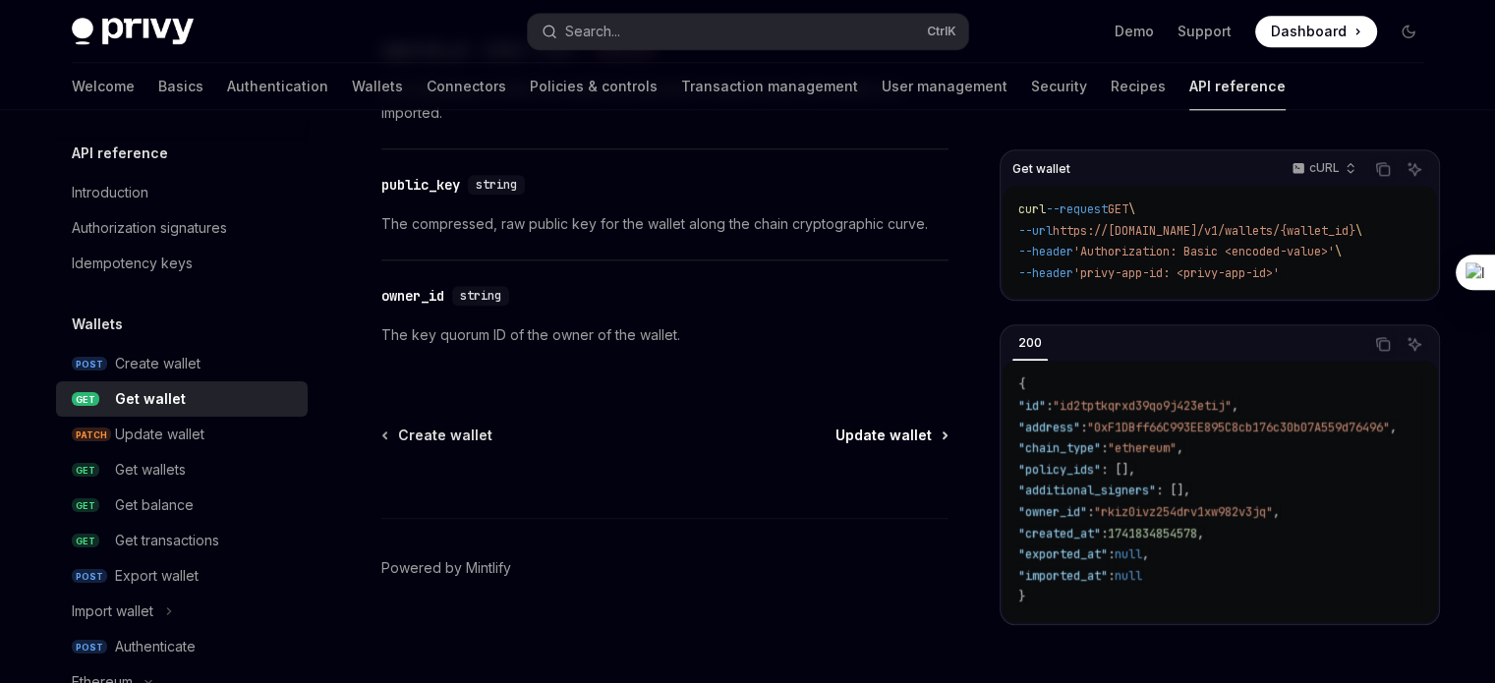
click at [896, 426] on span "Update wallet" at bounding box center [883, 436] width 96 height 20
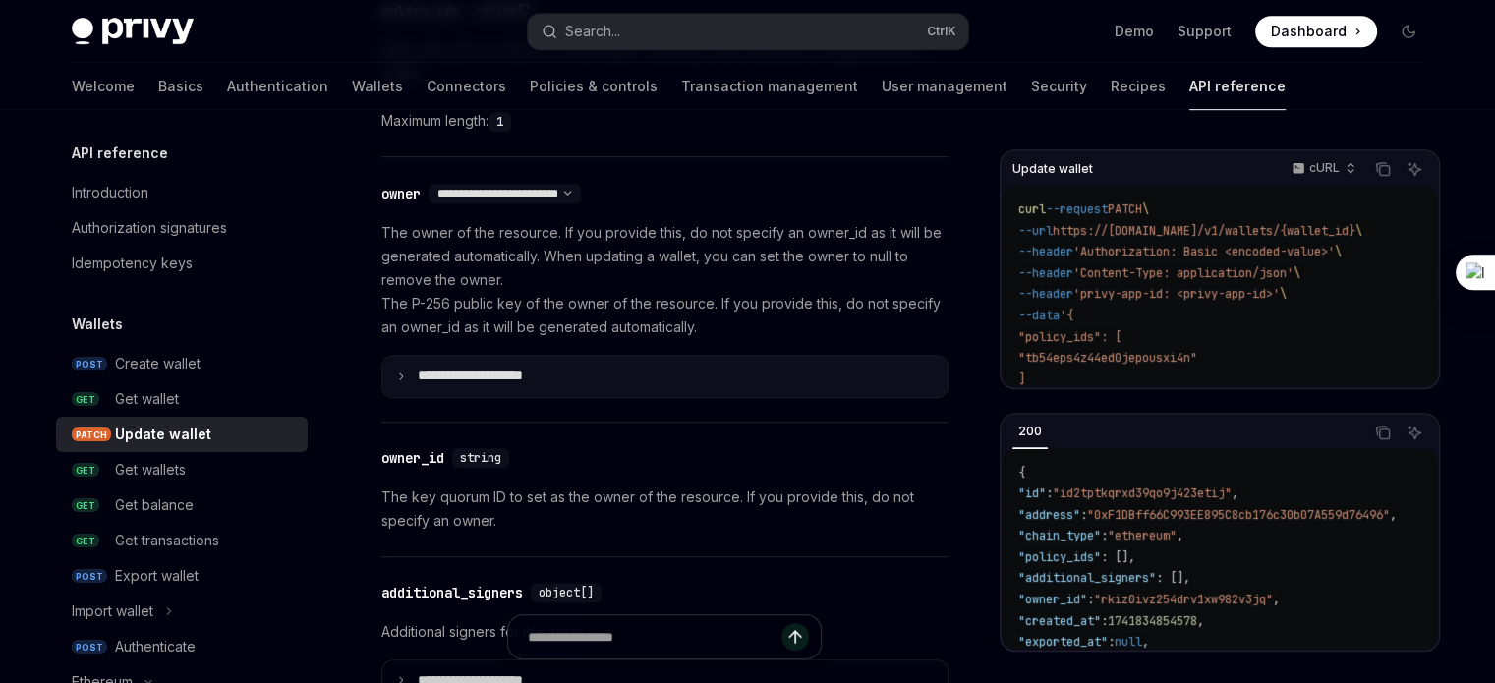
scroll to position [1161, 0]
click at [663, 392] on summary "**********" at bounding box center [664, 377] width 565 height 41
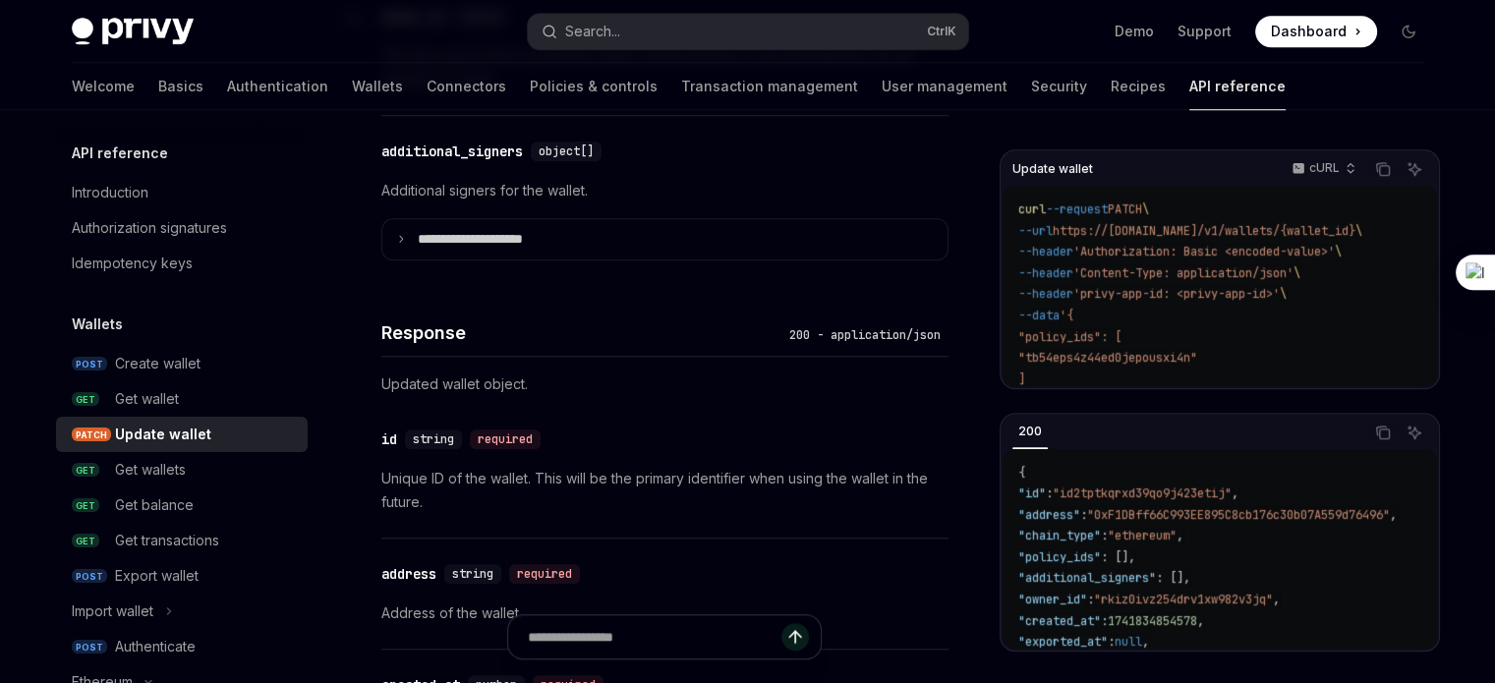
scroll to position [1675, 0]
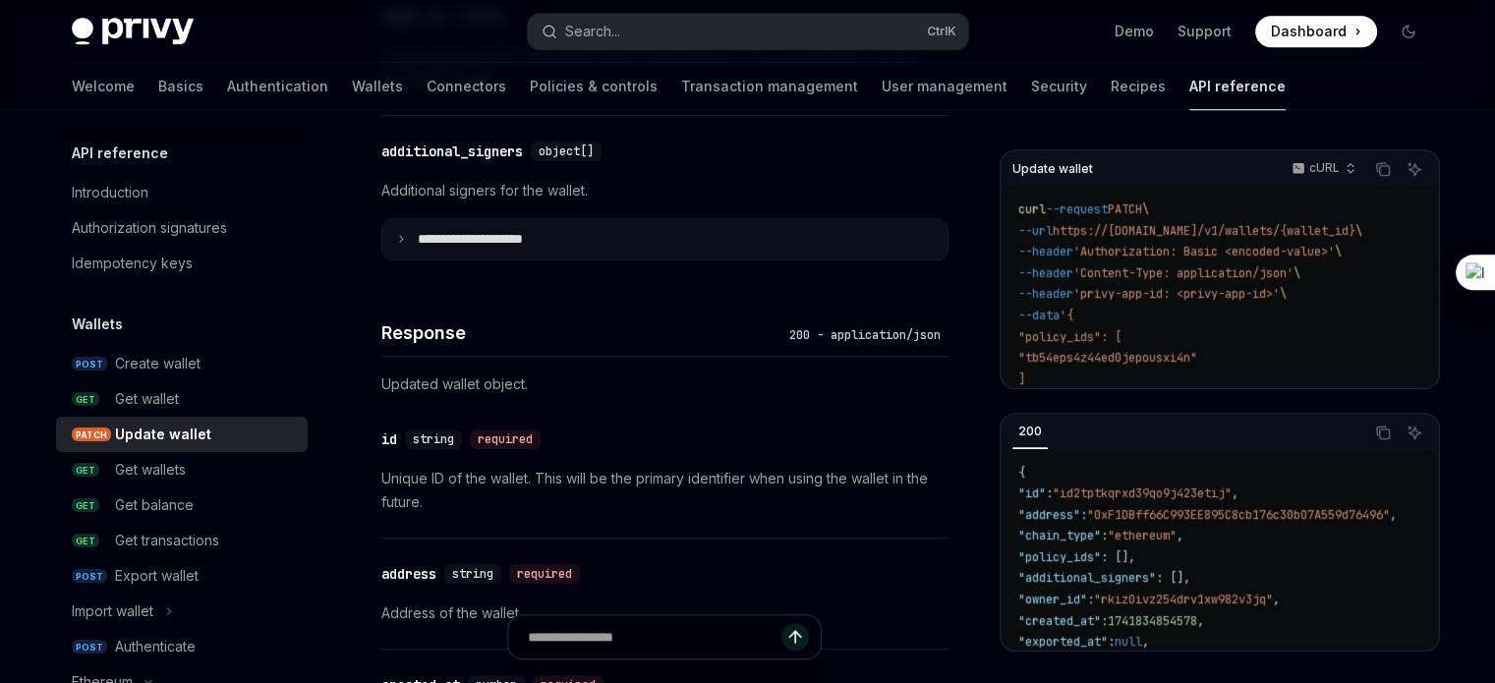
click at [696, 228] on summary "**********" at bounding box center [664, 239] width 565 height 41
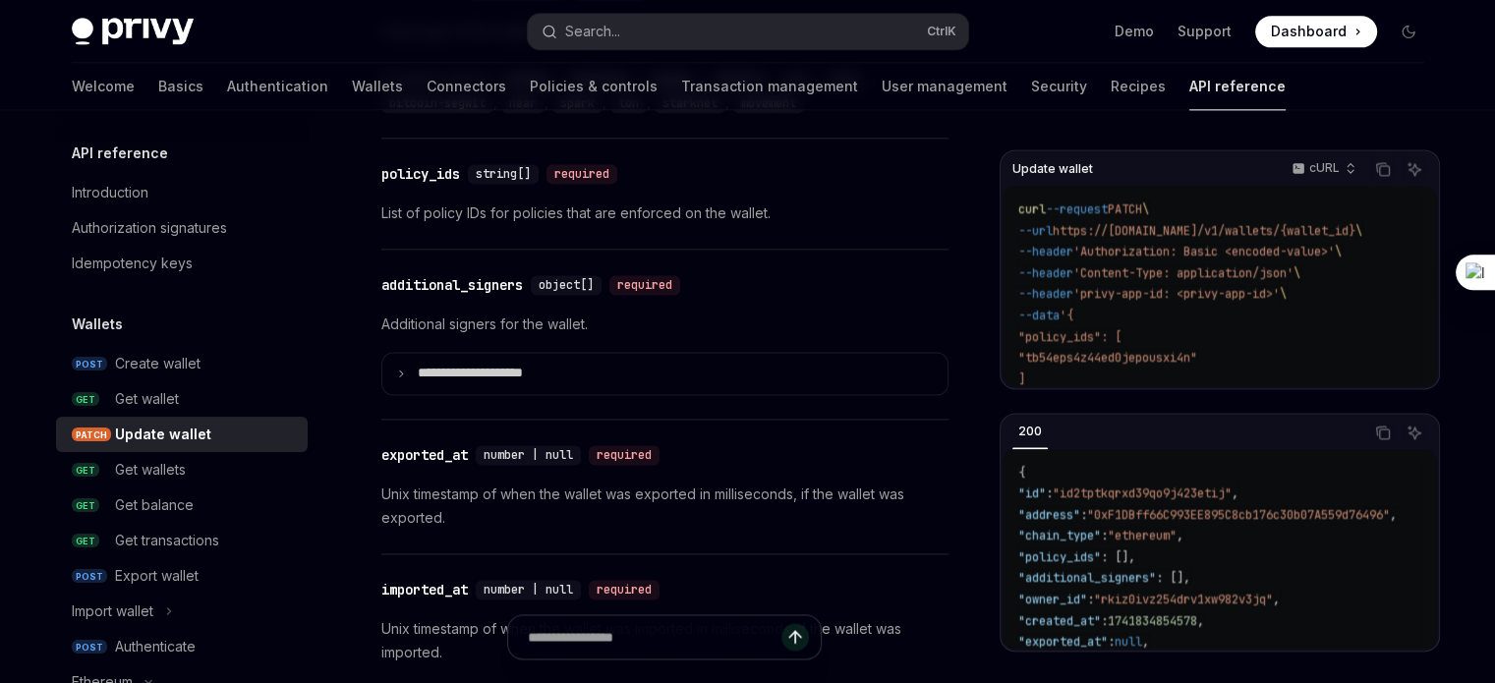
scroll to position [2670, 0]
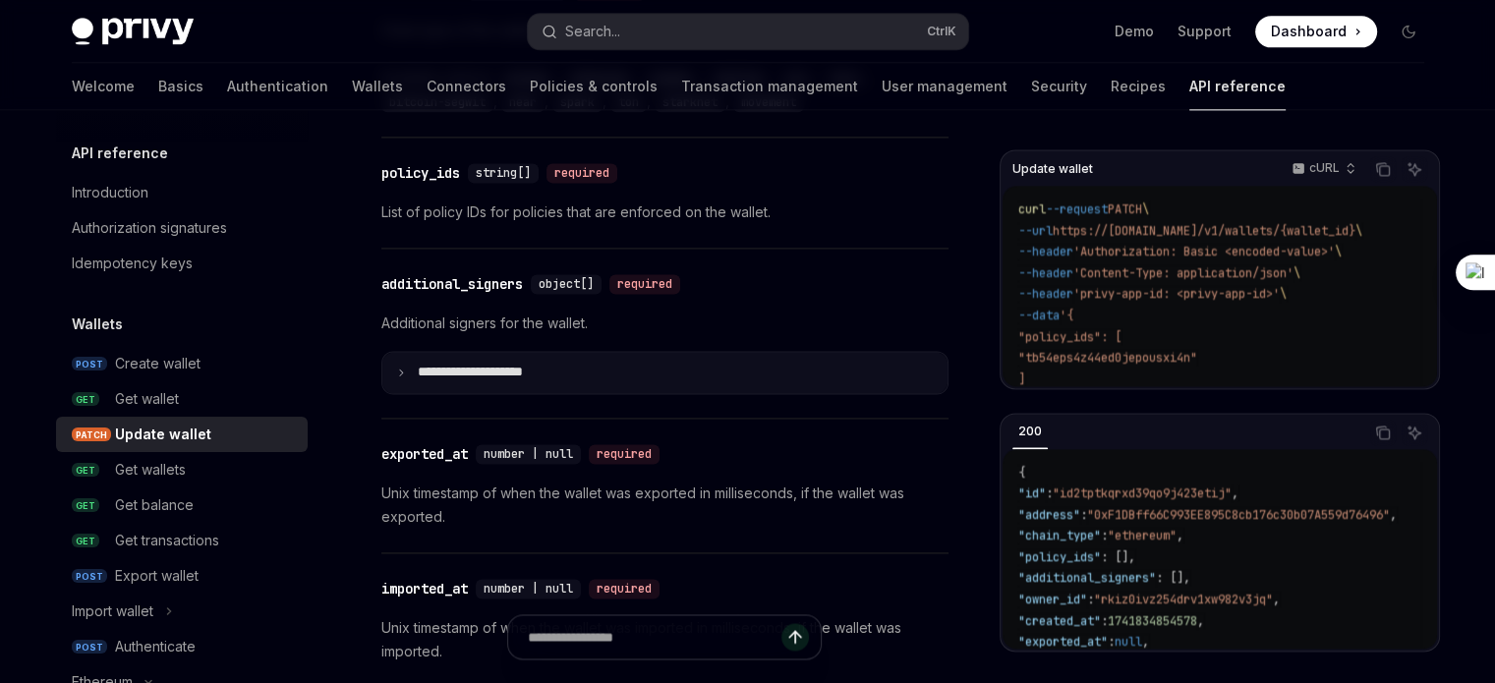
click at [642, 362] on summary "**********" at bounding box center [664, 372] width 565 height 41
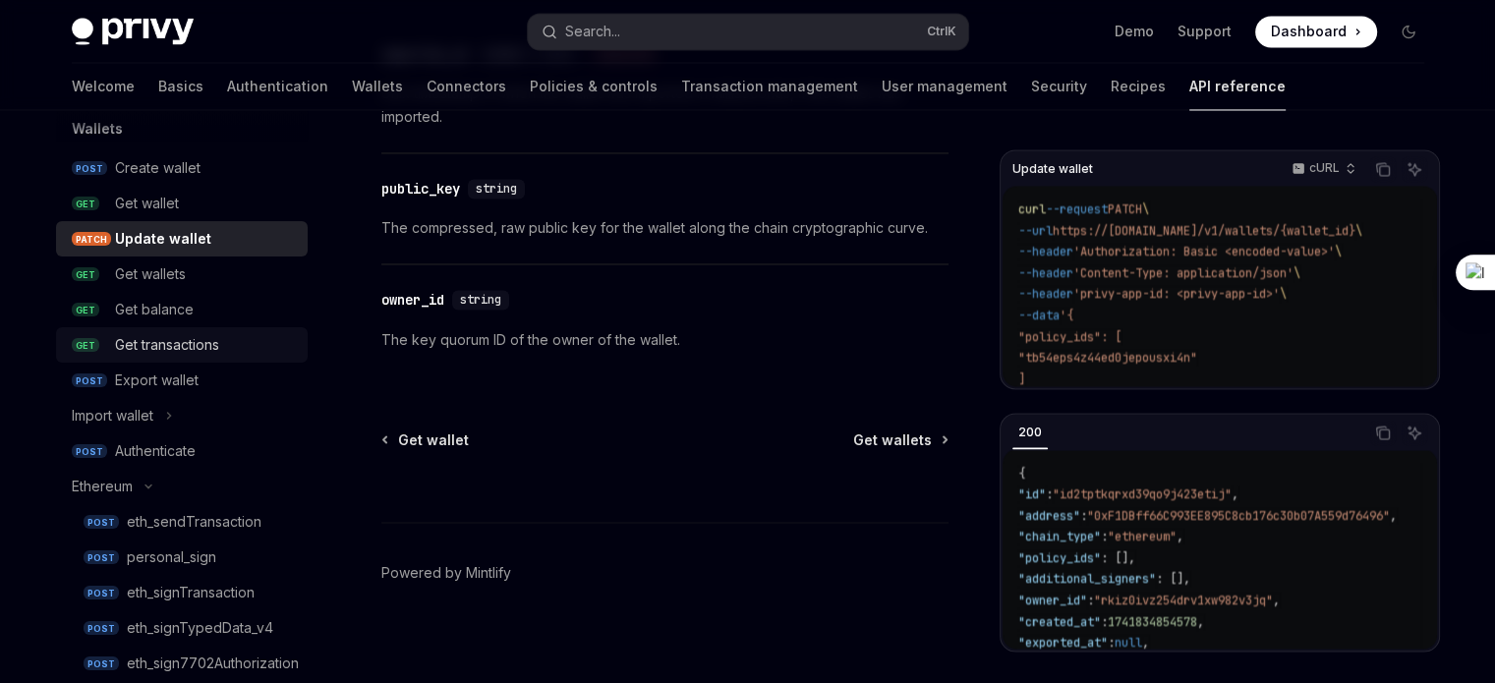
scroll to position [193, 0]
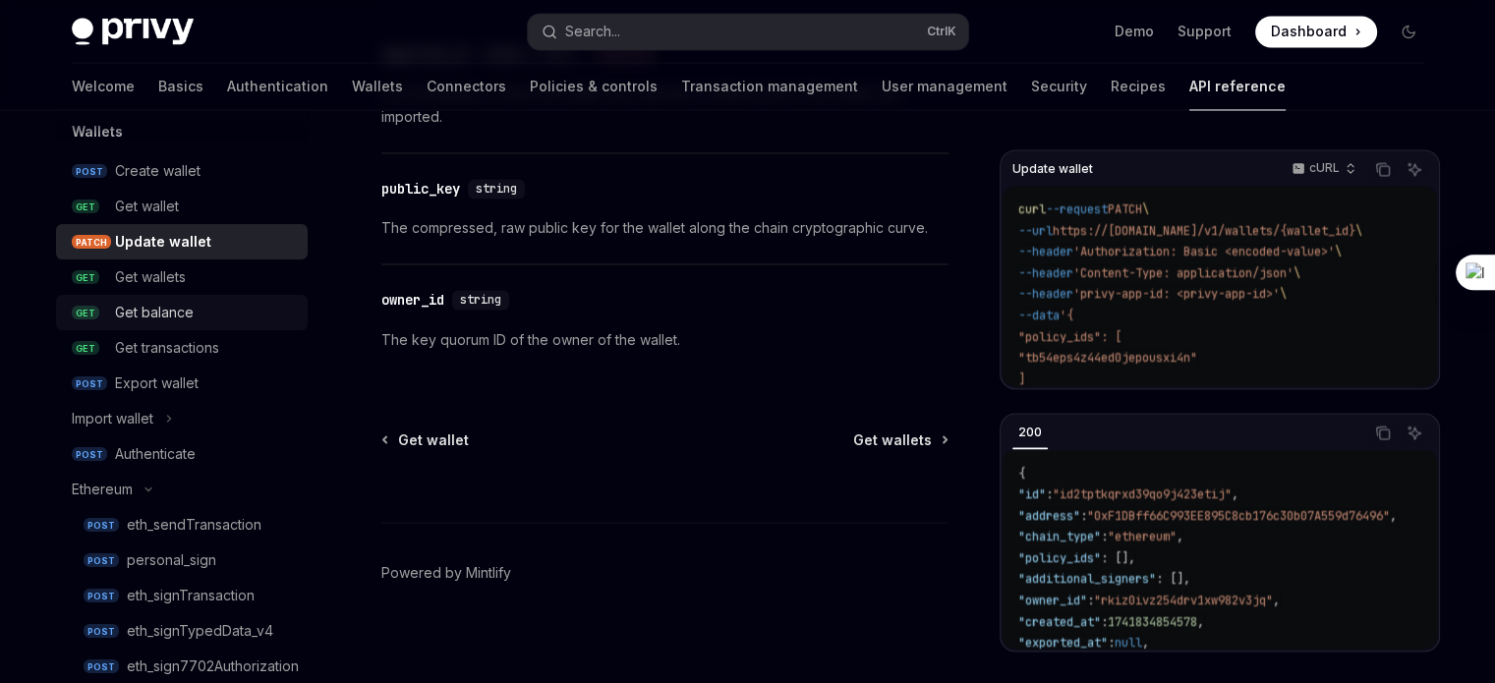
click at [163, 311] on div "Get balance" at bounding box center [154, 313] width 79 height 24
type textarea "*"
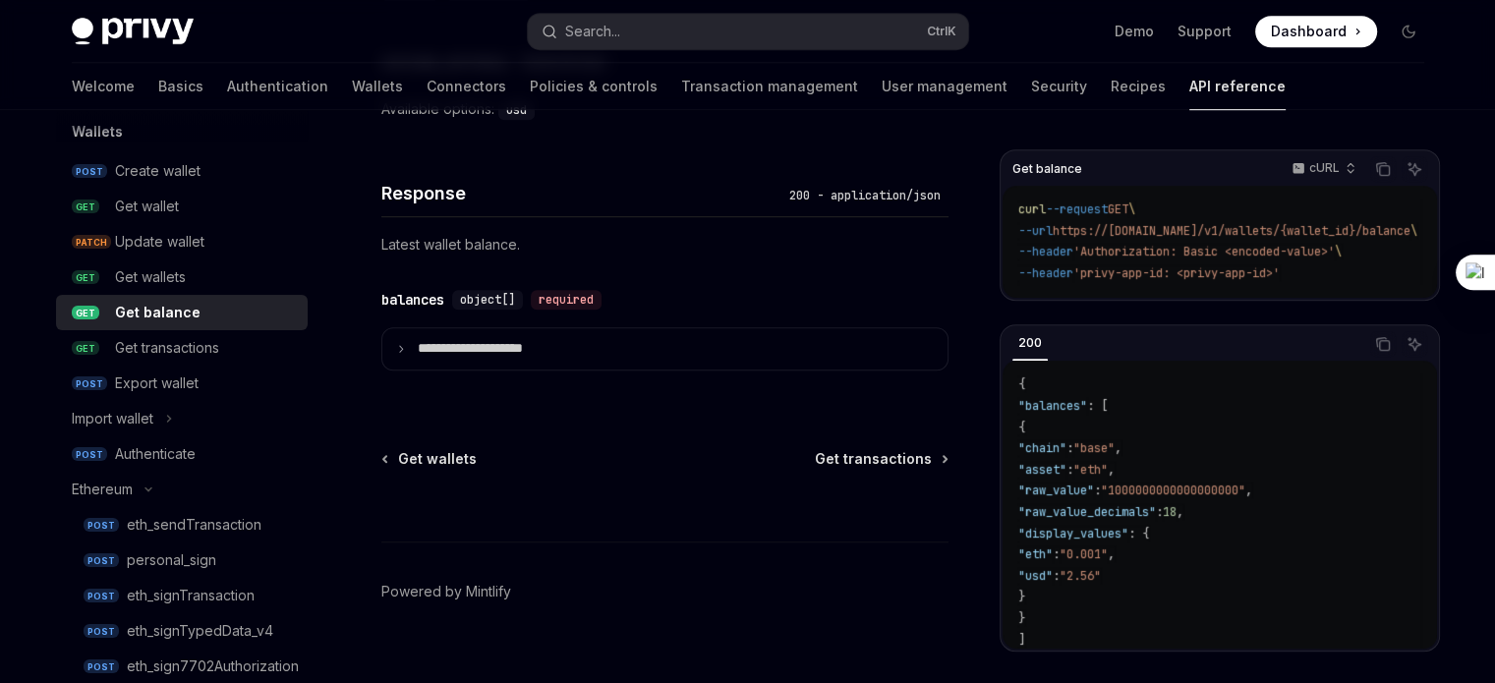
scroll to position [1262, 0]
